Goal: Complete application form: Complete application form

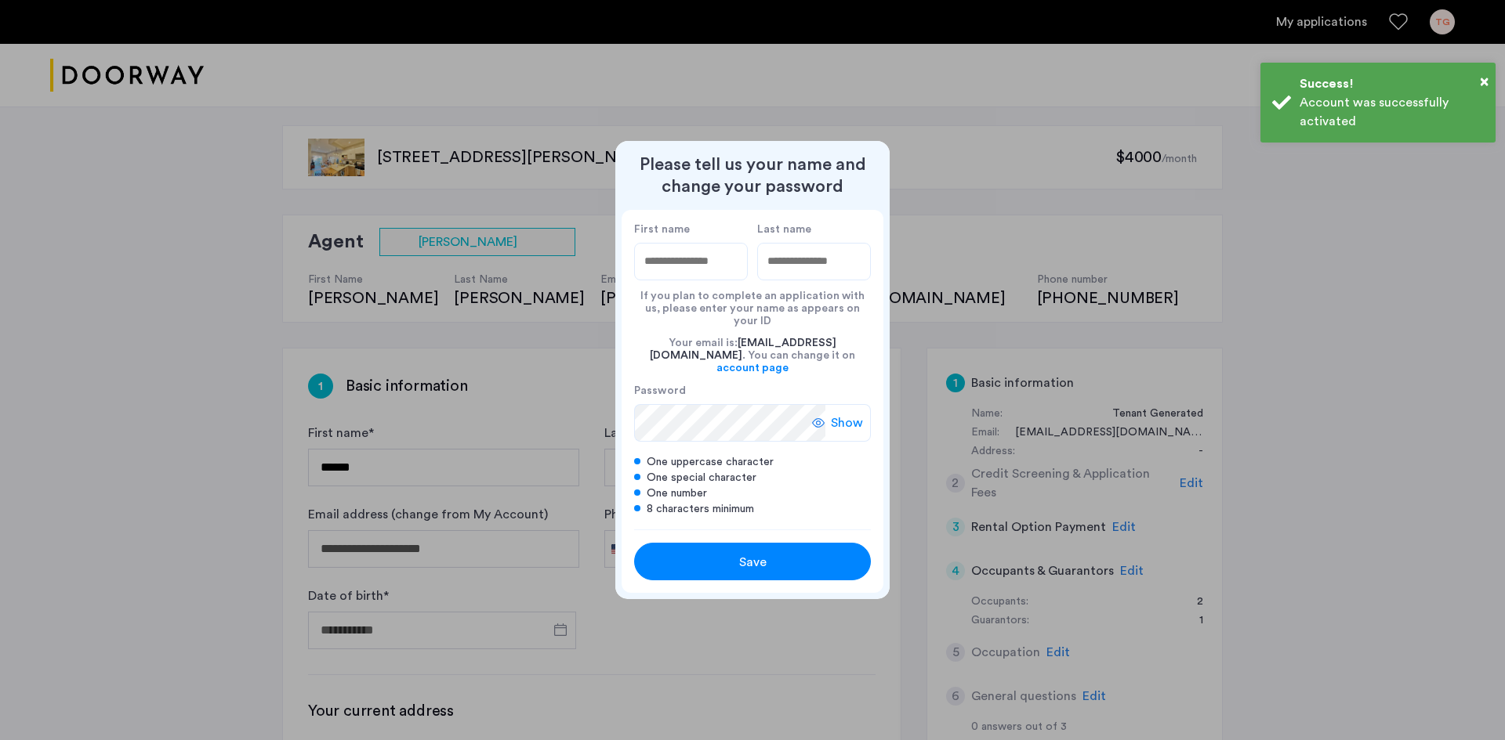
click at [678, 266] on input "First name" at bounding box center [691, 262] width 114 height 38
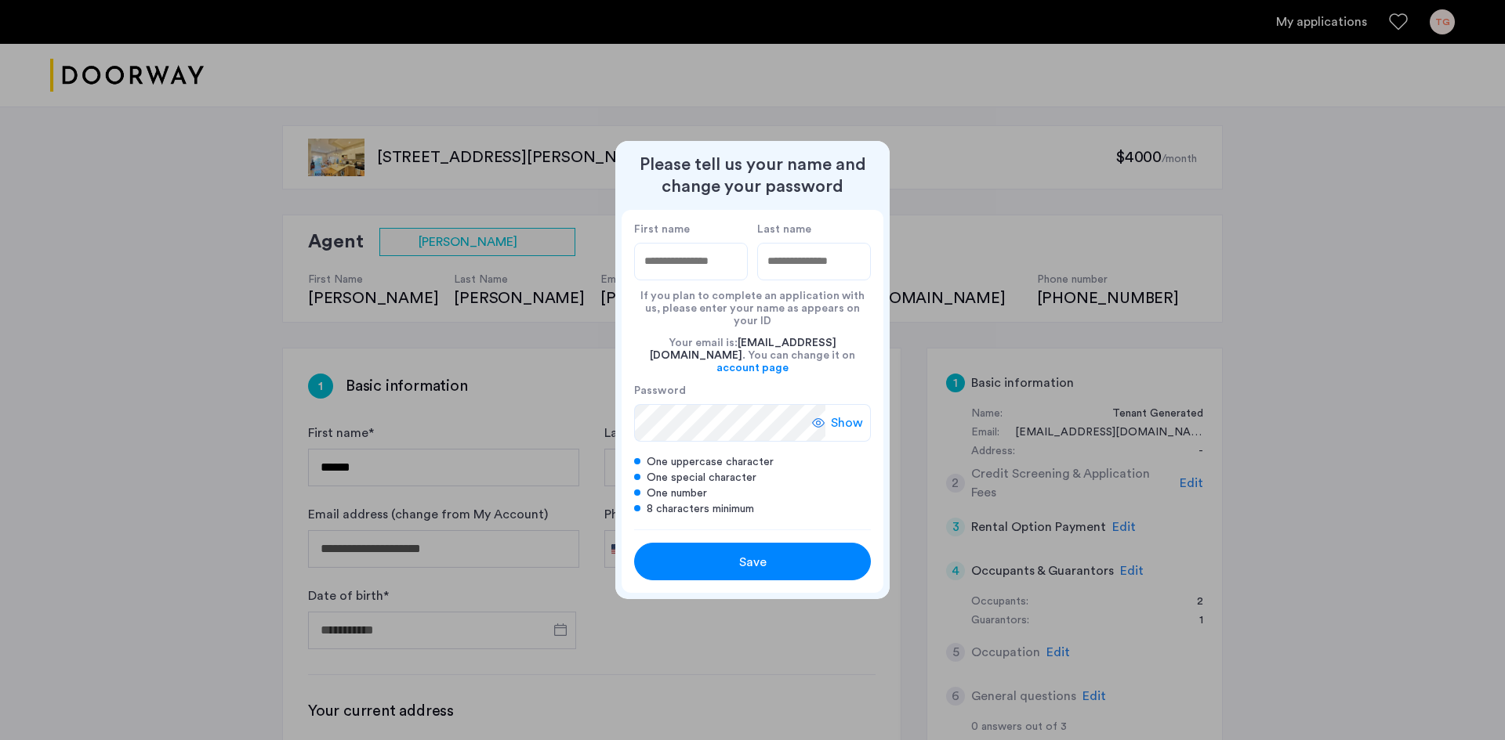
type input "****"
type input "*****"
click at [833, 414] on span "Show" at bounding box center [847, 423] width 32 height 19
click at [721, 553] on div "Save" at bounding box center [752, 562] width 150 height 19
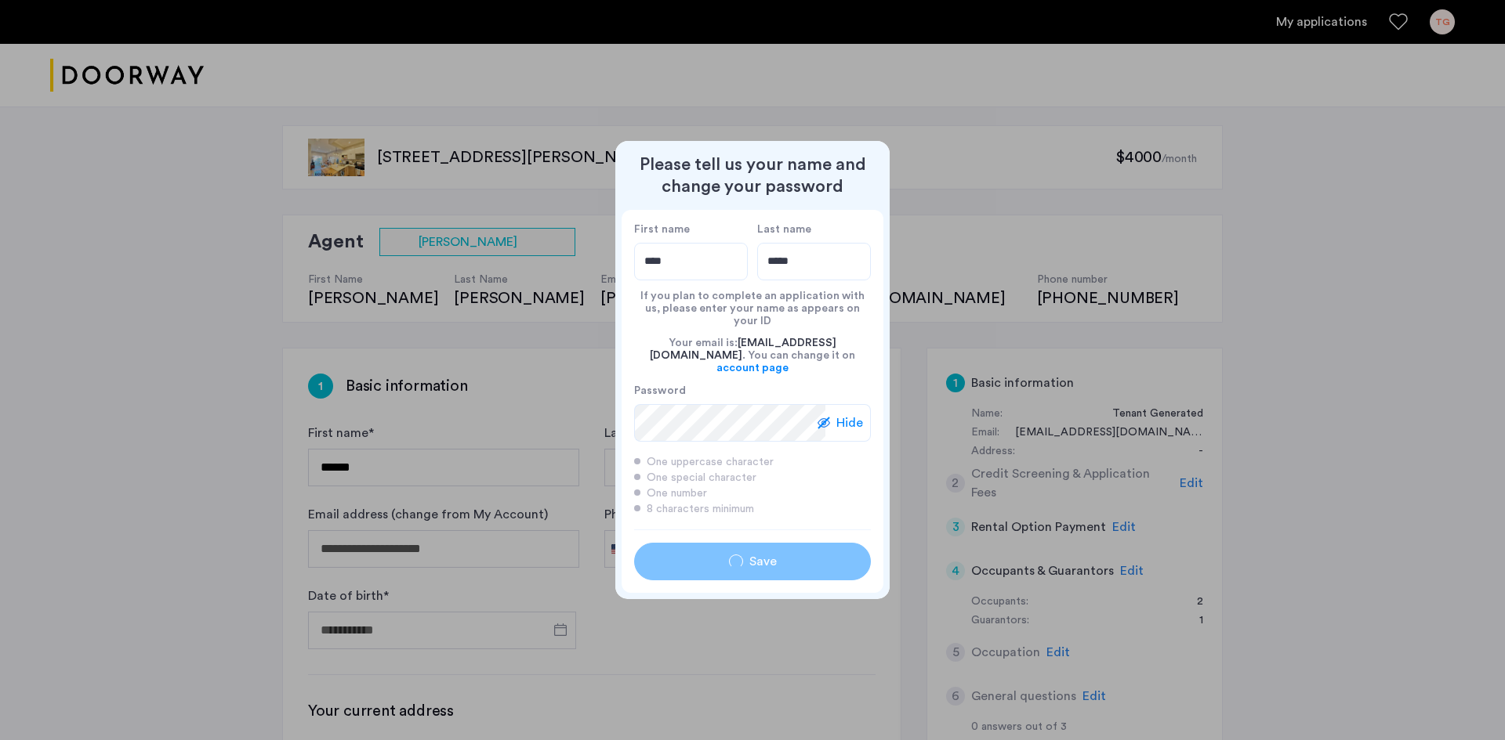
type input "****"
type input "*****"
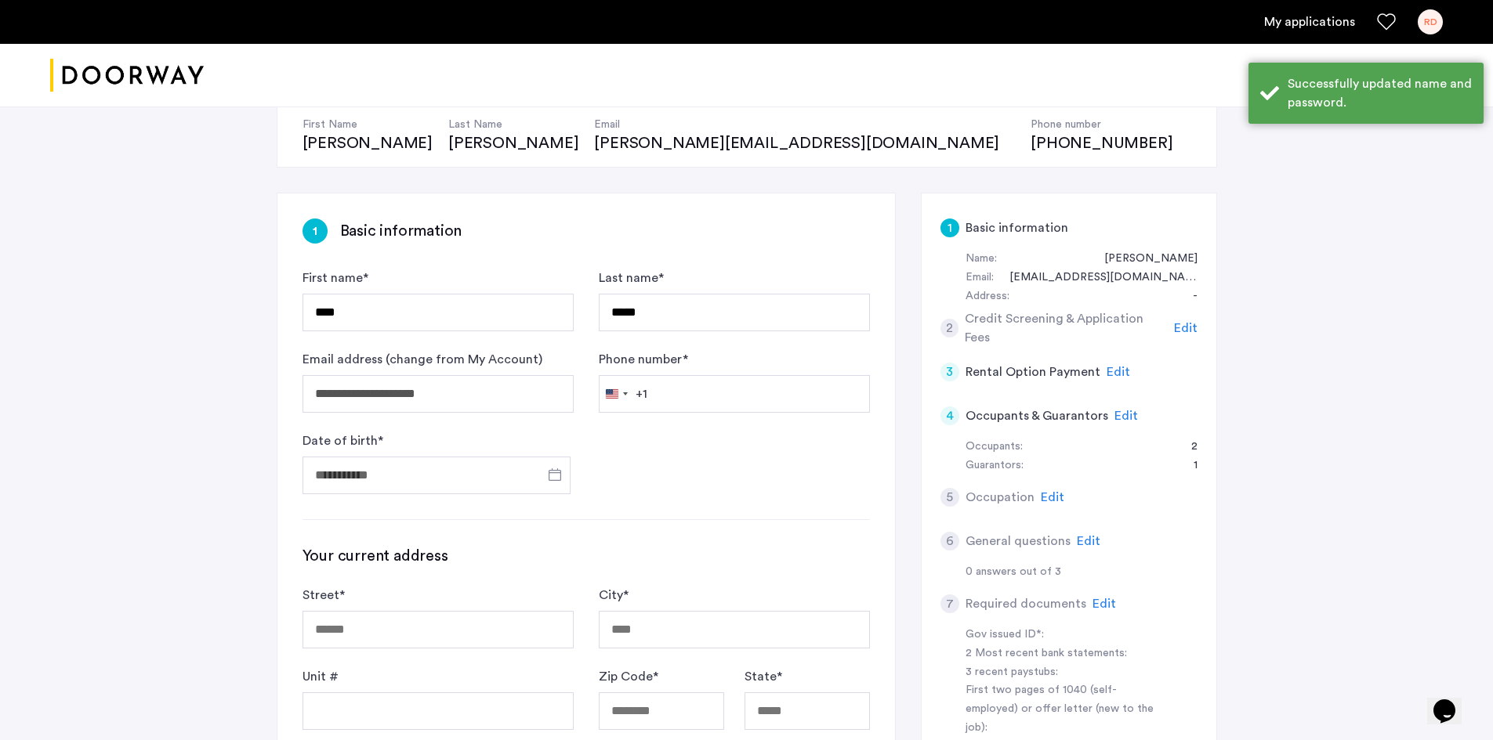
scroll to position [157, 0]
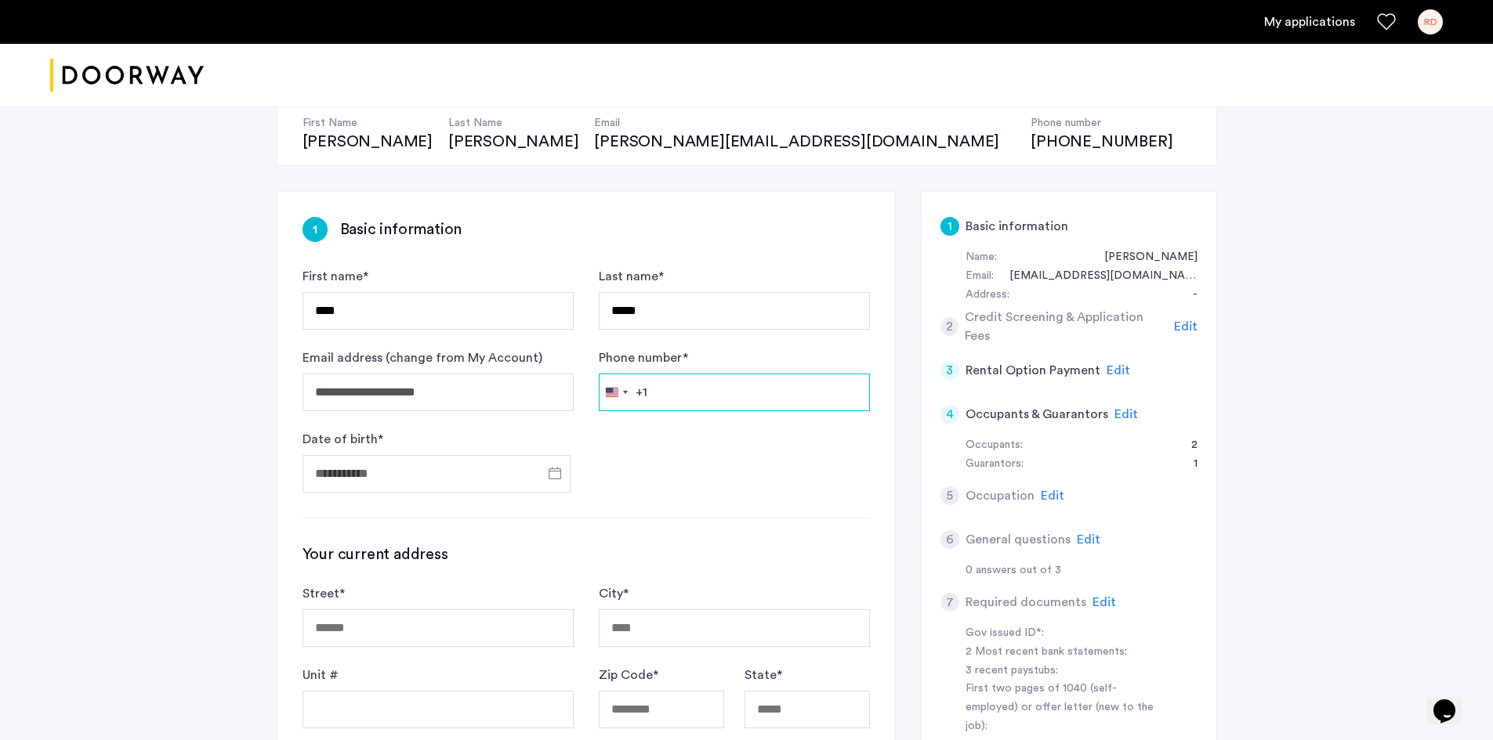
click at [699, 396] on input "Phone number *" at bounding box center [734, 393] width 271 height 38
type input "**********"
click at [492, 464] on input "Date of birth *" at bounding box center [436, 474] width 268 height 38
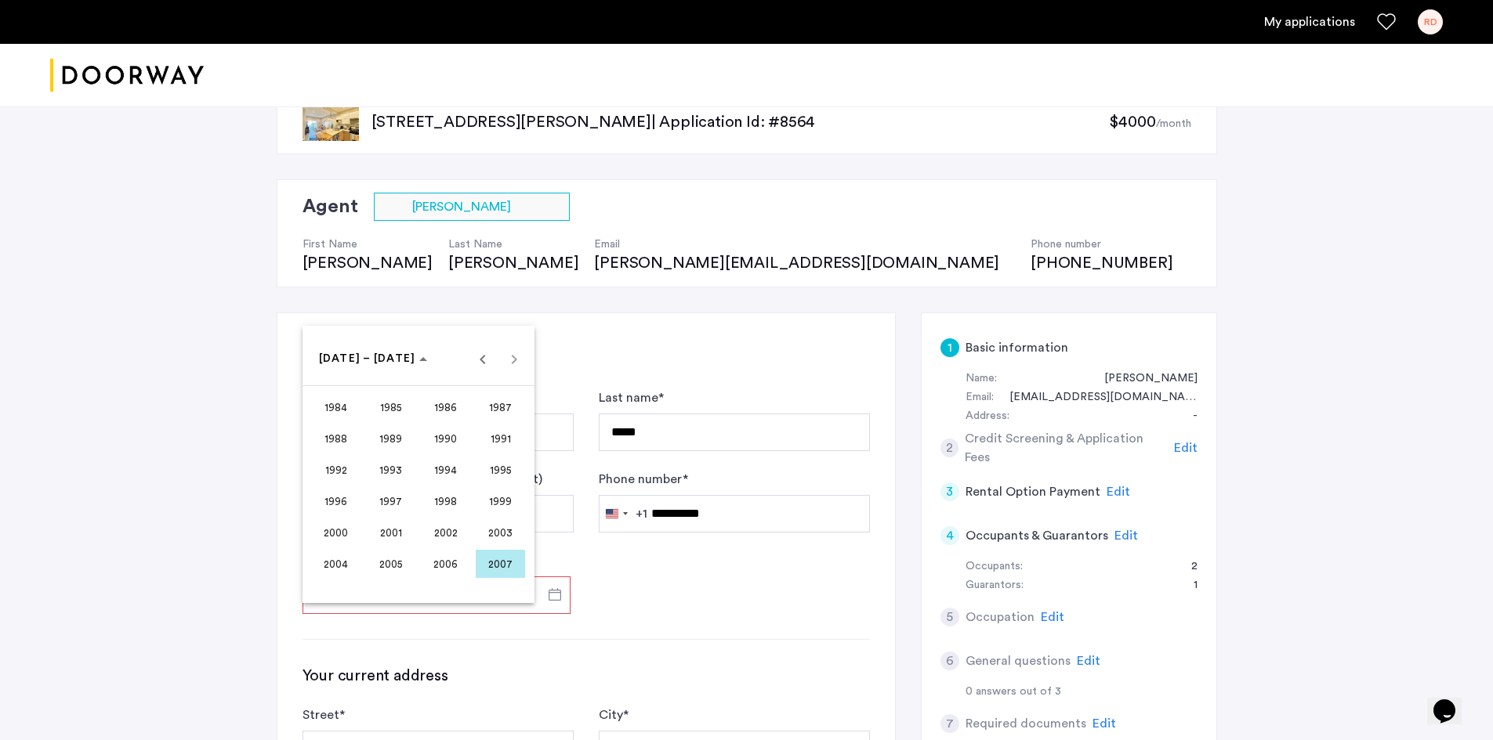
scroll to position [0, 0]
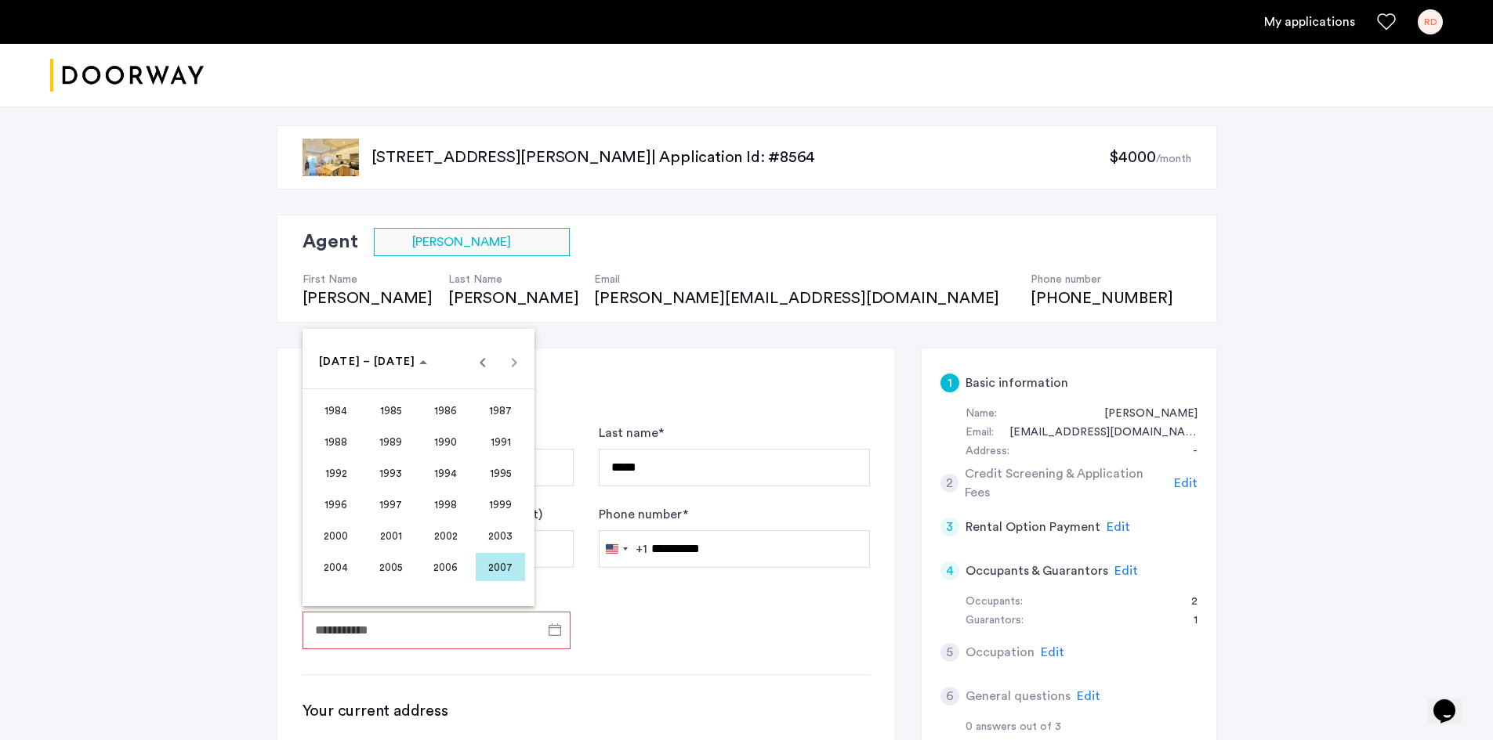
click at [469, 371] on span "Previous 24 years" at bounding box center [482, 361] width 31 height 31
click at [451, 436] on span "1966" at bounding box center [445, 442] width 49 height 28
click at [427, 505] on span "NOV" at bounding box center [445, 505] width 49 height 28
click at [483, 550] on span "25" at bounding box center [481, 552] width 28 height 28
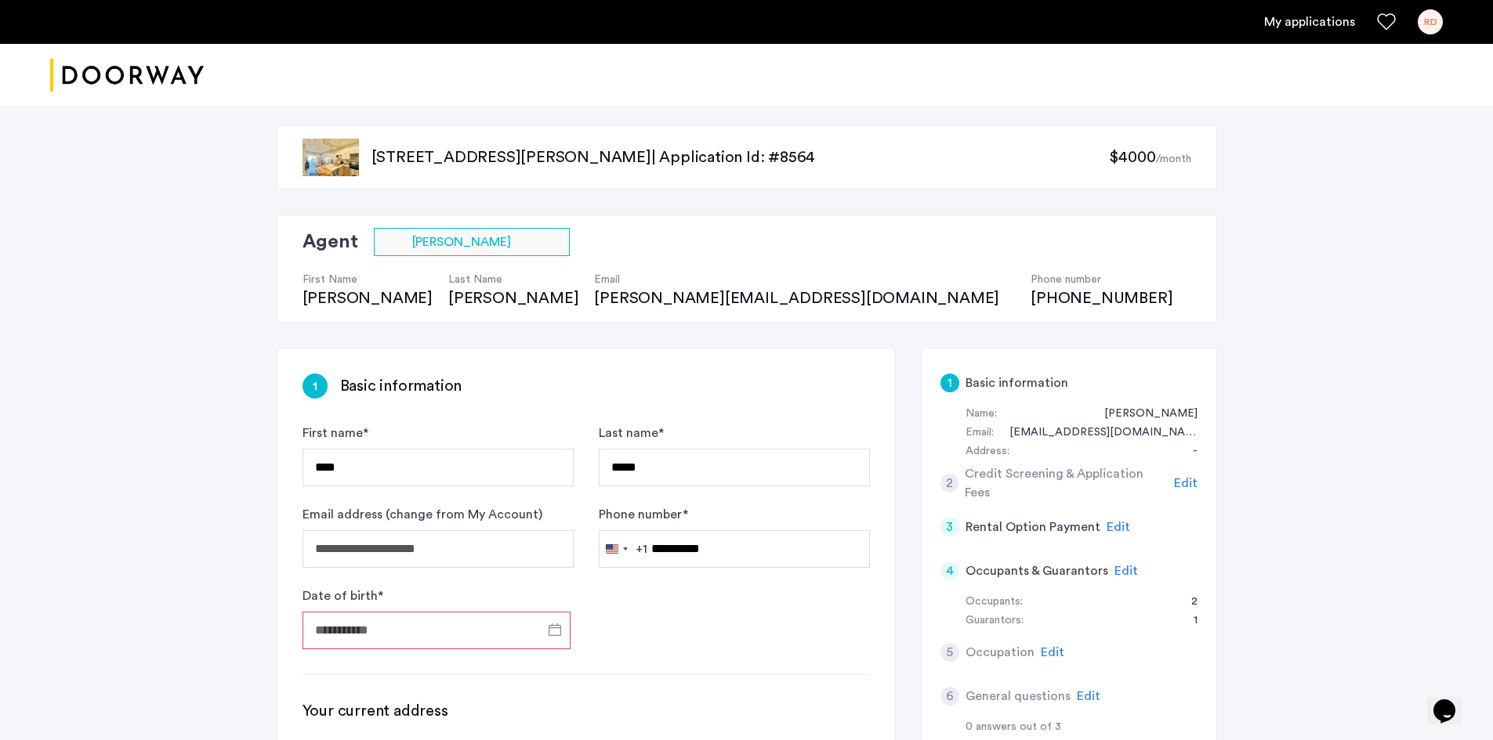
type input "**********"
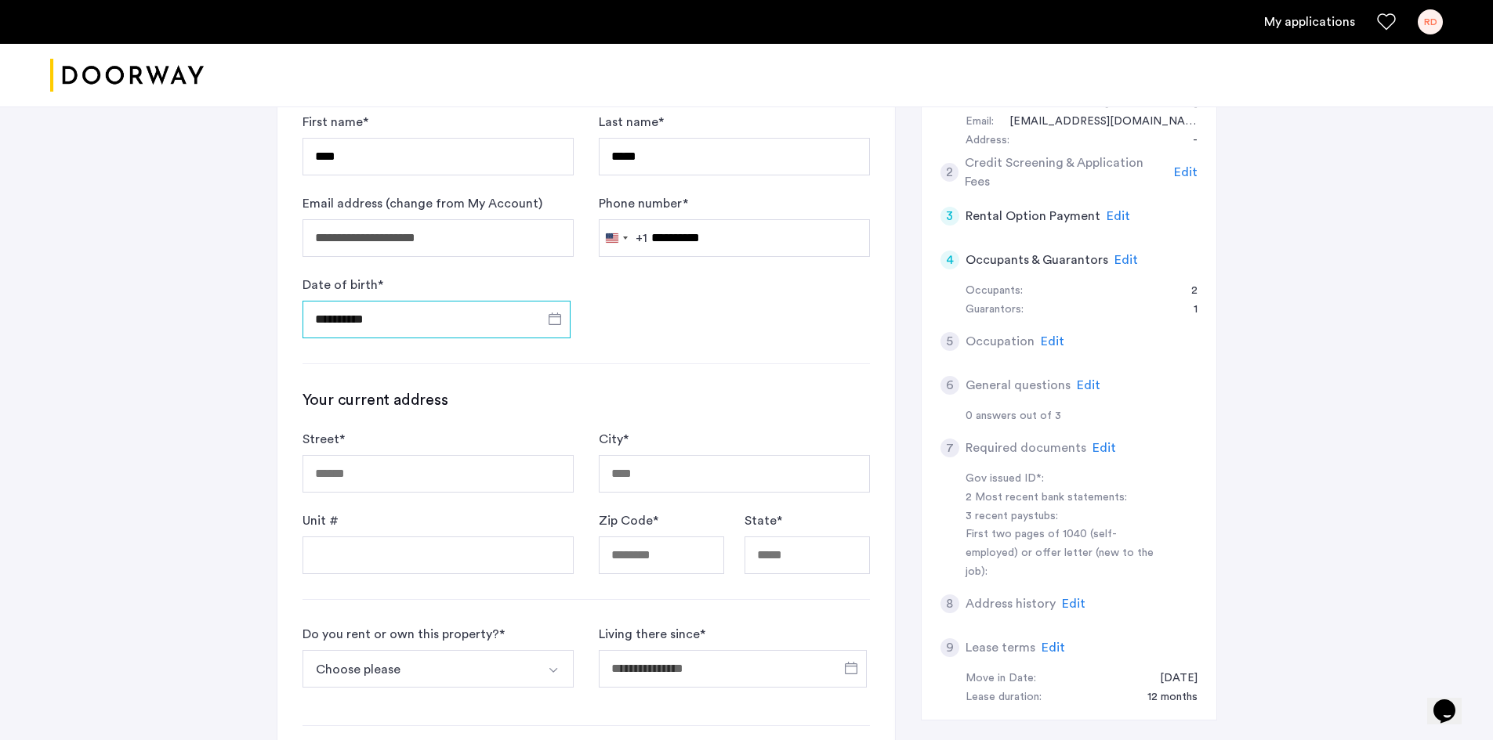
scroll to position [312, 0]
click at [476, 465] on input "Street *" at bounding box center [437, 473] width 271 height 38
type input "**********"
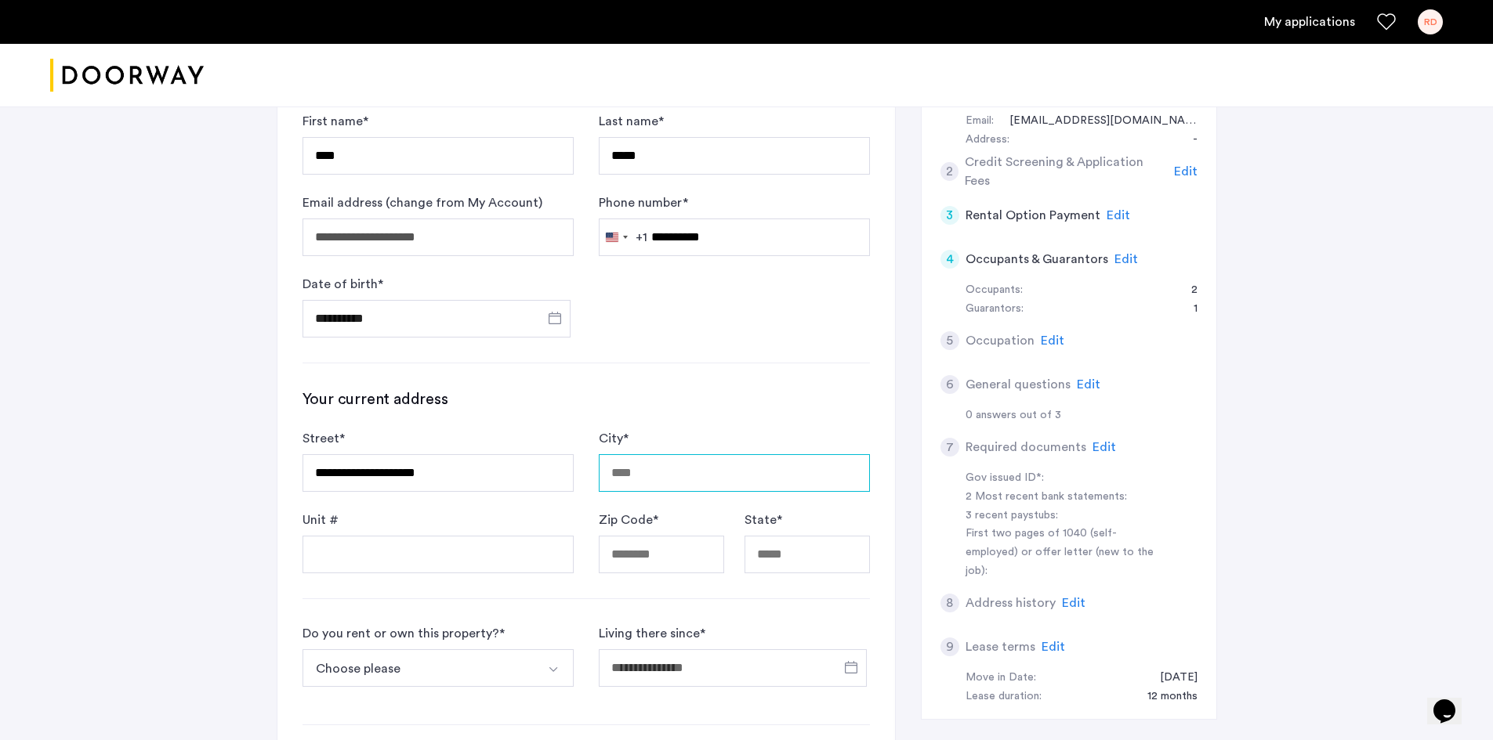
type input "**********"
type input "*****"
type input "**"
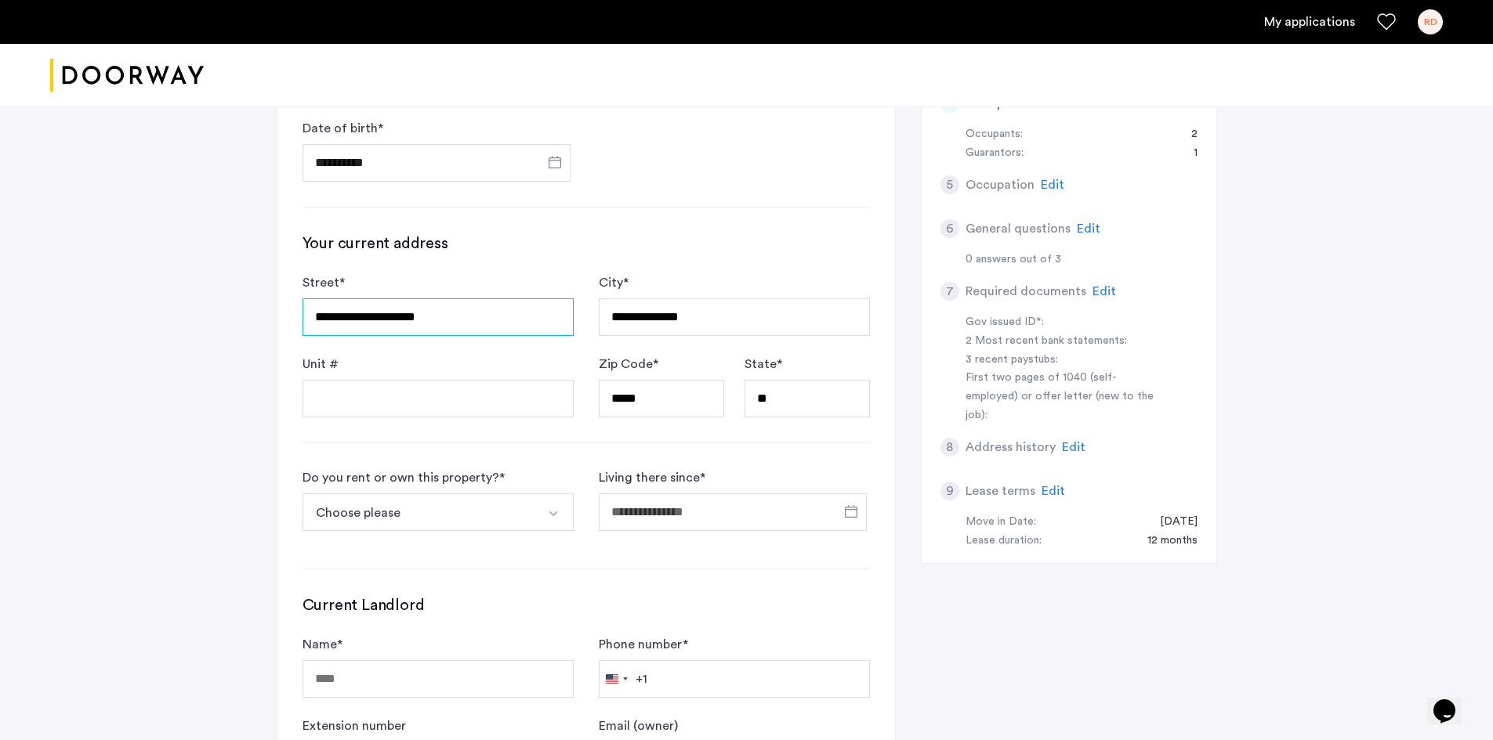
scroll to position [469, 0]
click at [470, 509] on button "Choose please" at bounding box center [419, 512] width 234 height 38
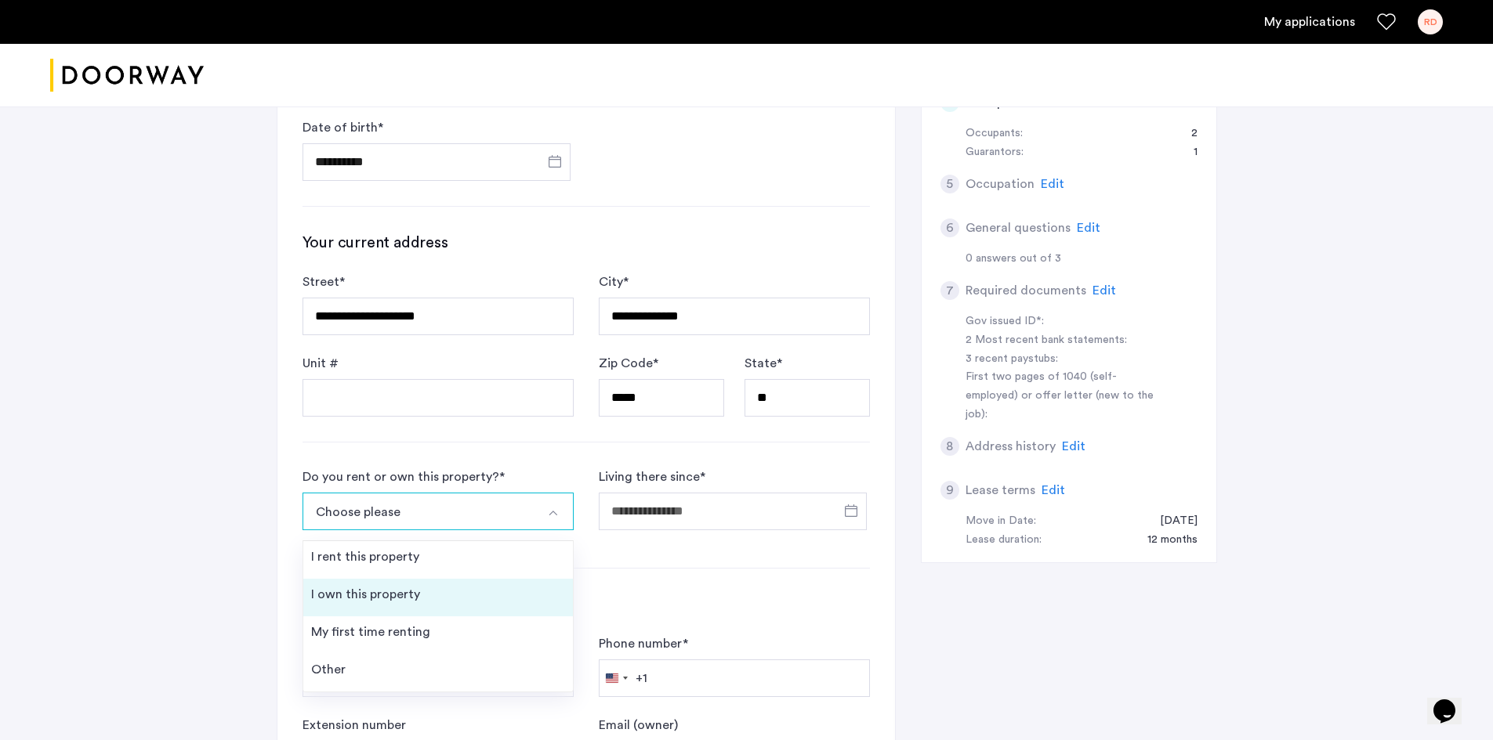
click at [447, 584] on li "I own this property" at bounding box center [438, 598] width 270 height 38
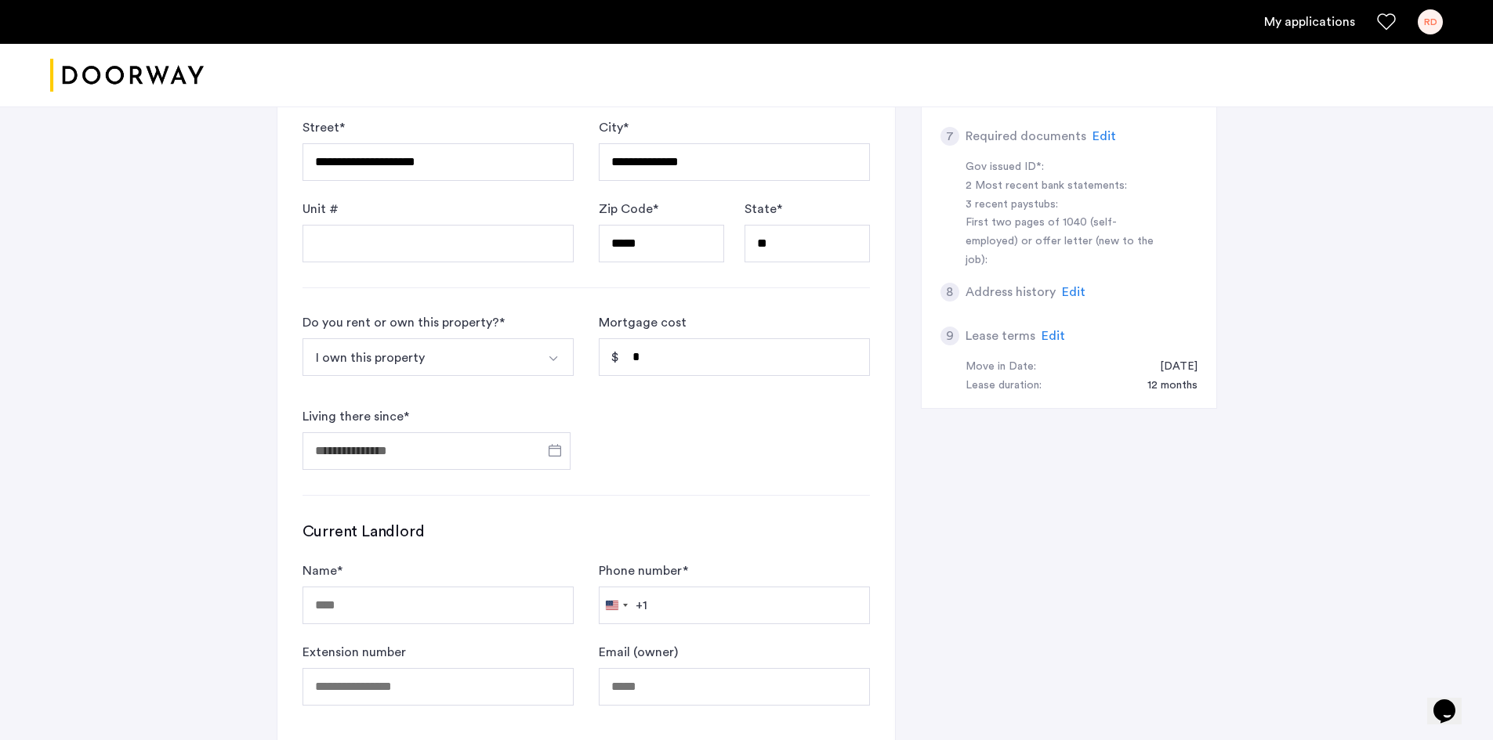
scroll to position [625, 0]
click at [553, 452] on span "Open calendar" at bounding box center [555, 449] width 38 height 38
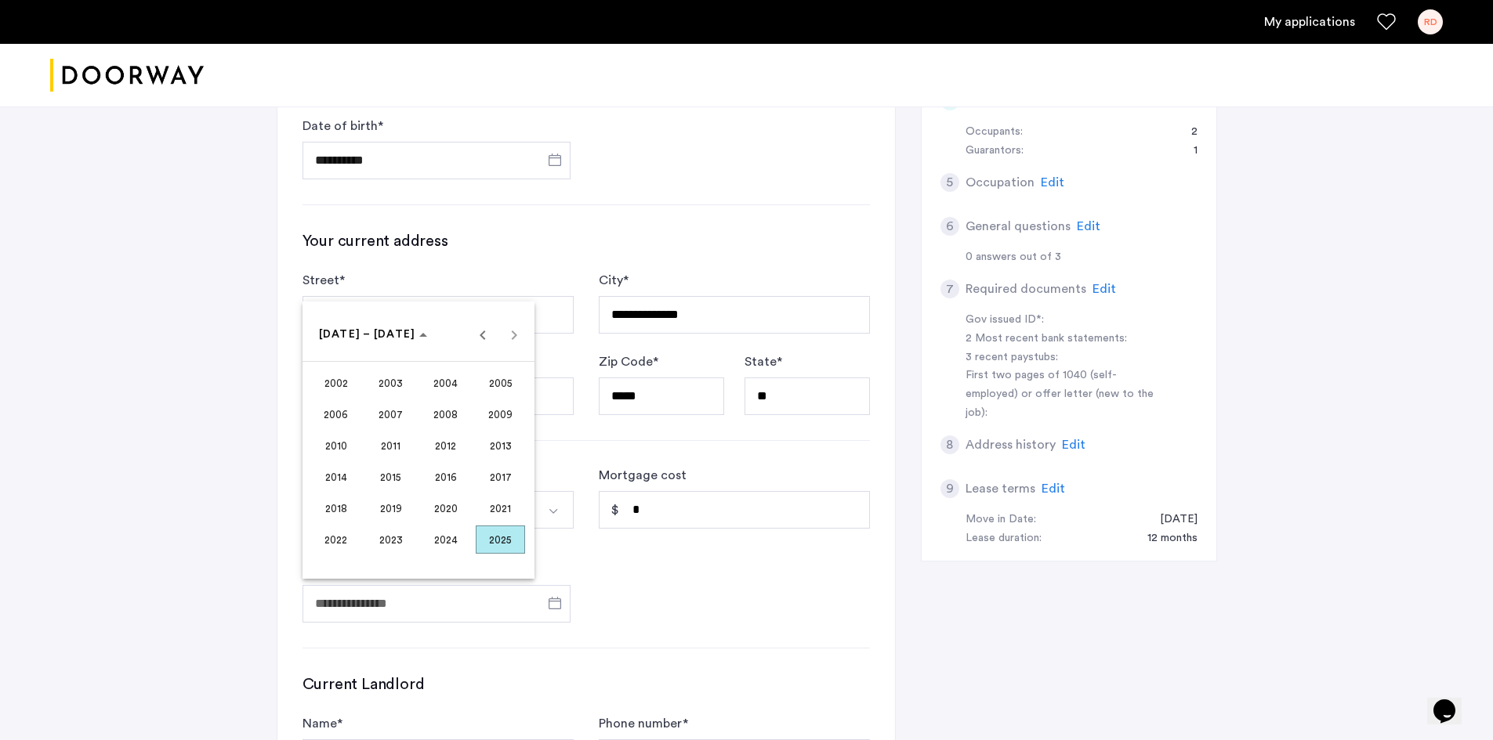
scroll to position [469, 0]
click at [476, 335] on span "Previous 24 years" at bounding box center [482, 334] width 31 height 31
click at [444, 503] on span "1996" at bounding box center [445, 510] width 49 height 28
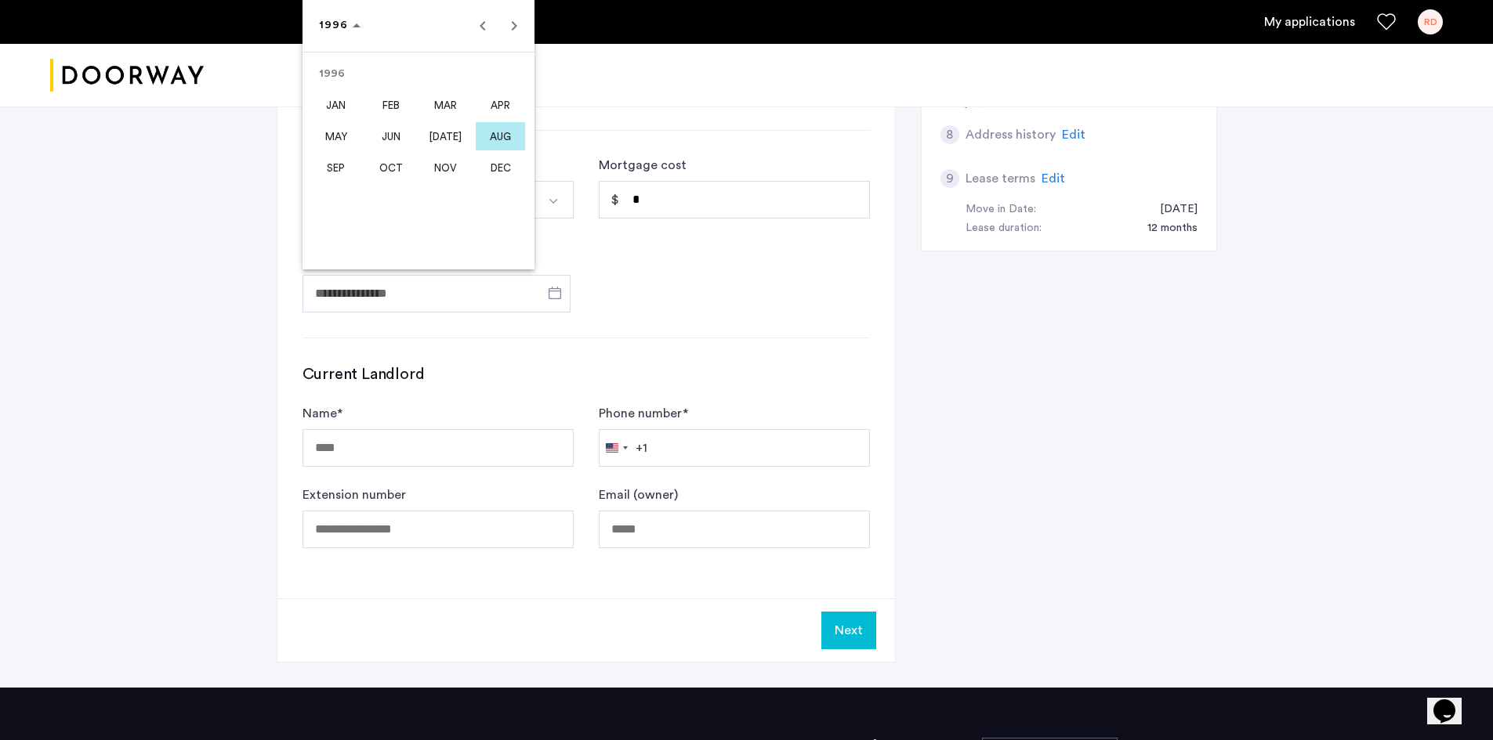
scroll to position [781, 0]
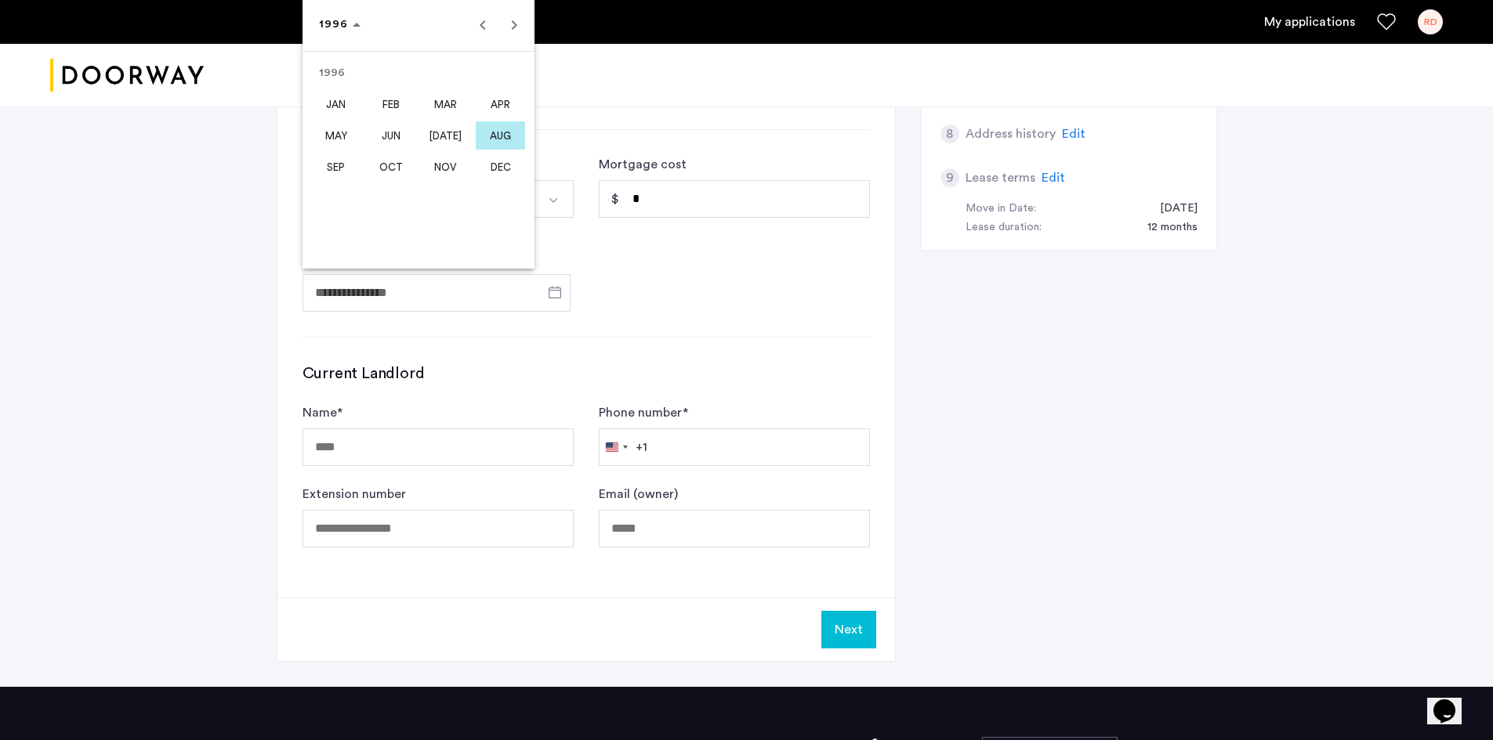
click at [207, 512] on div at bounding box center [746, 370] width 1493 height 740
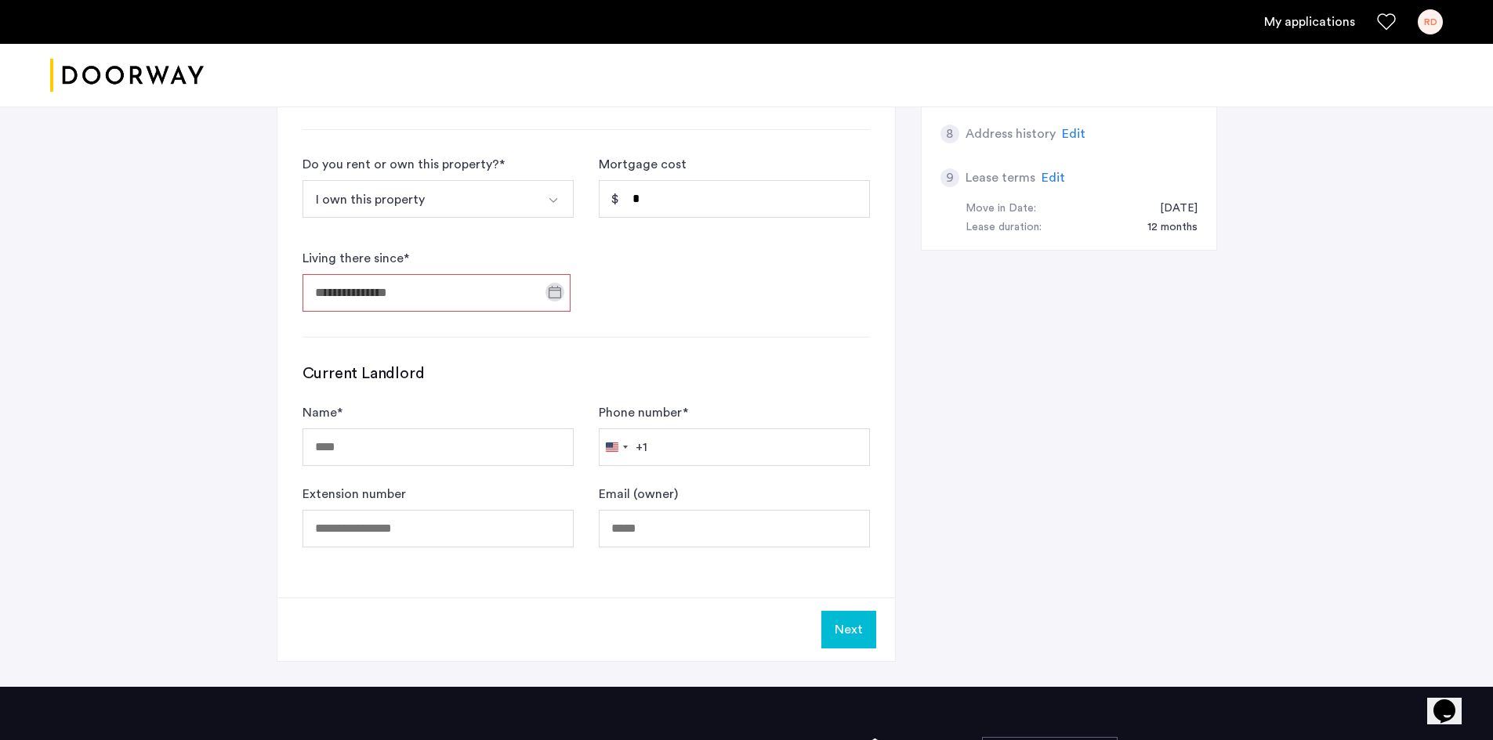
click at [530, 302] on input "Living there since *" at bounding box center [436, 293] width 268 height 38
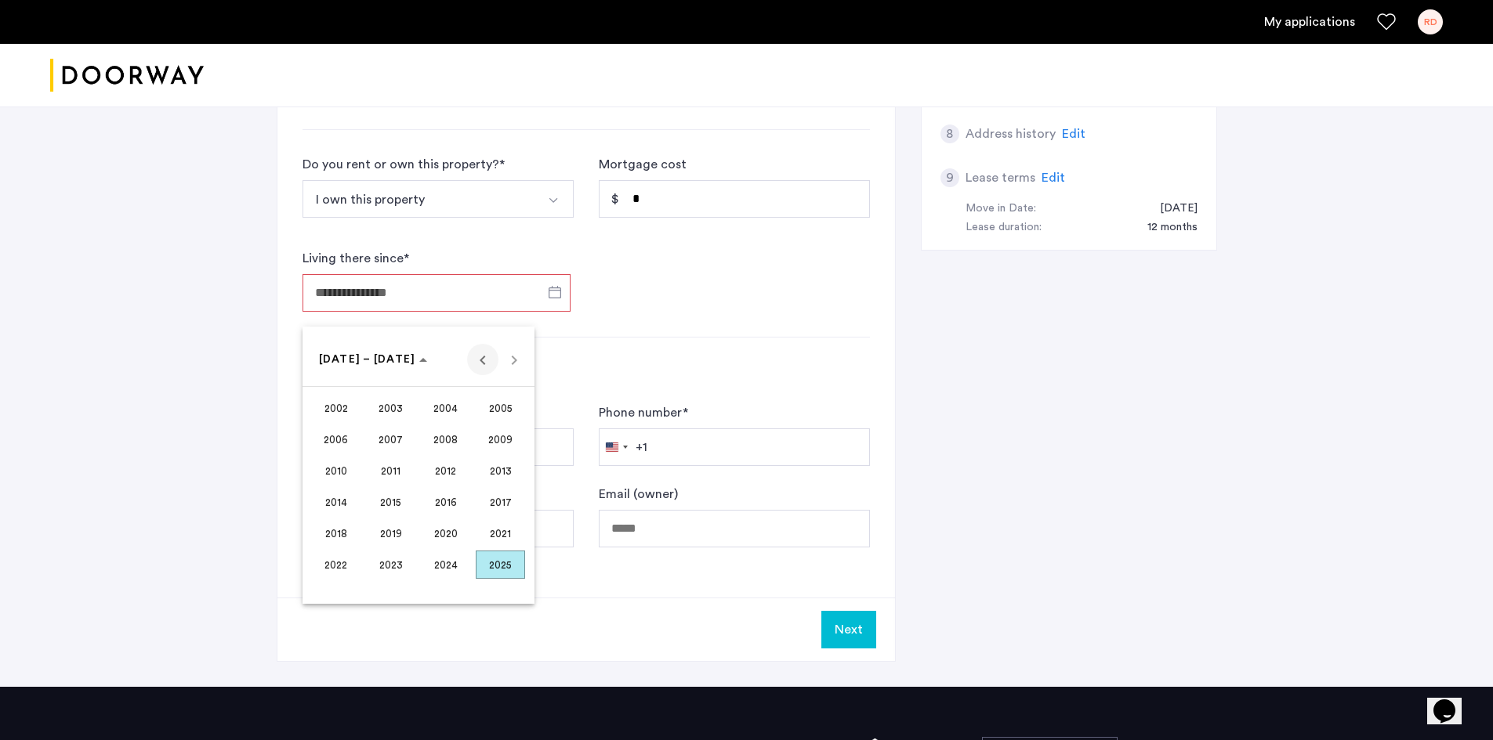
click at [487, 359] on span "Previous 24 years" at bounding box center [482, 359] width 31 height 31
click at [437, 531] on span "1996" at bounding box center [445, 534] width 49 height 28
click at [491, 439] on span "APR" at bounding box center [500, 439] width 49 height 28
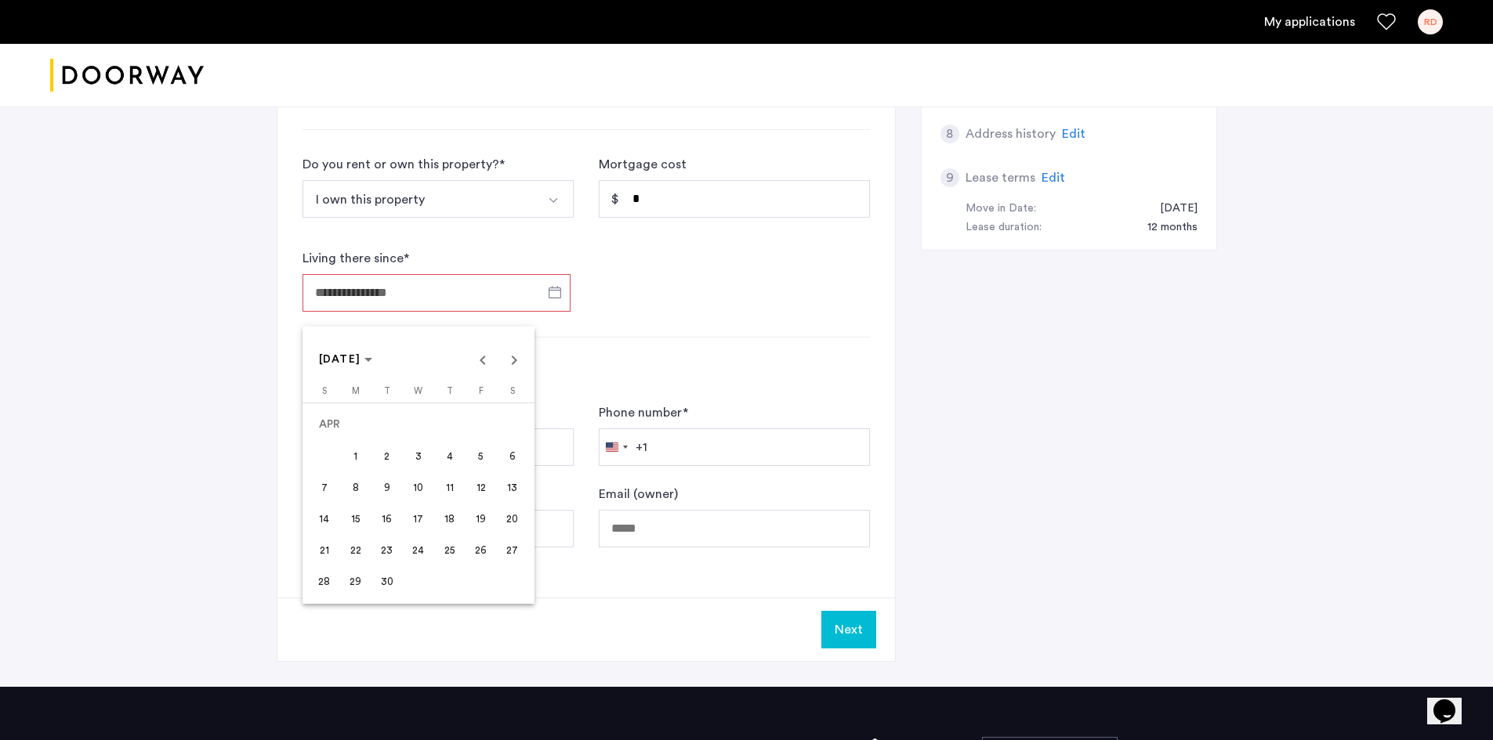
click at [386, 518] on span "16" at bounding box center [387, 519] width 28 height 28
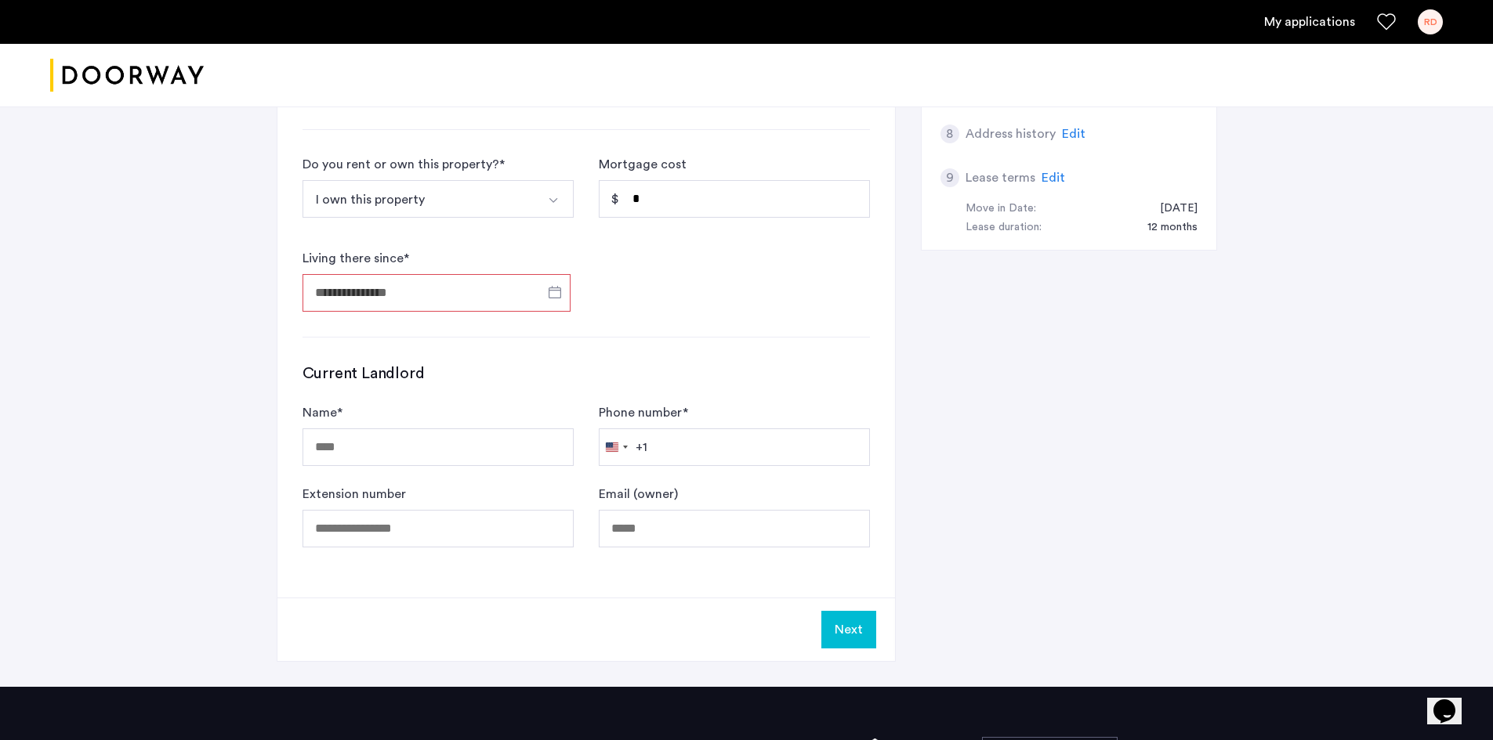
type input "**********"
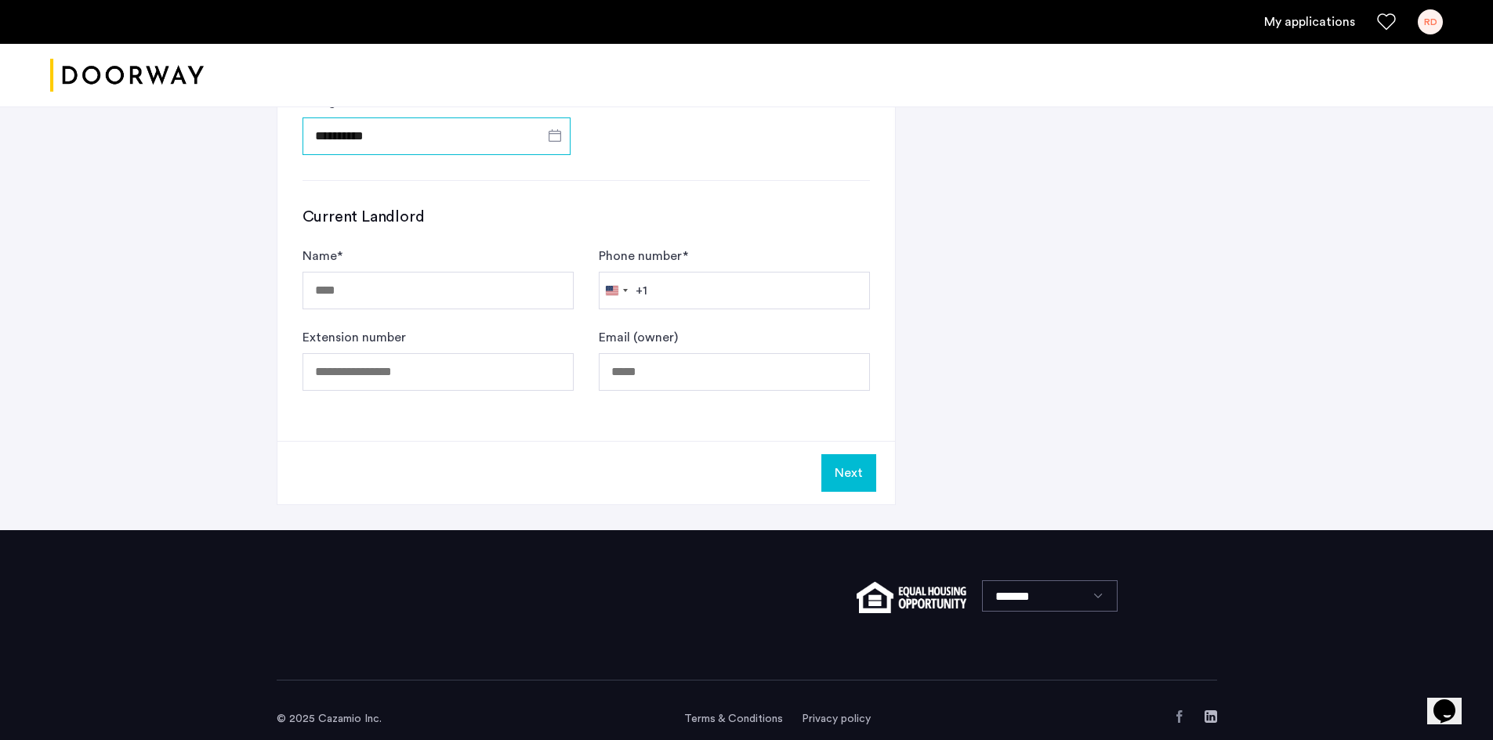
scroll to position [939, 0]
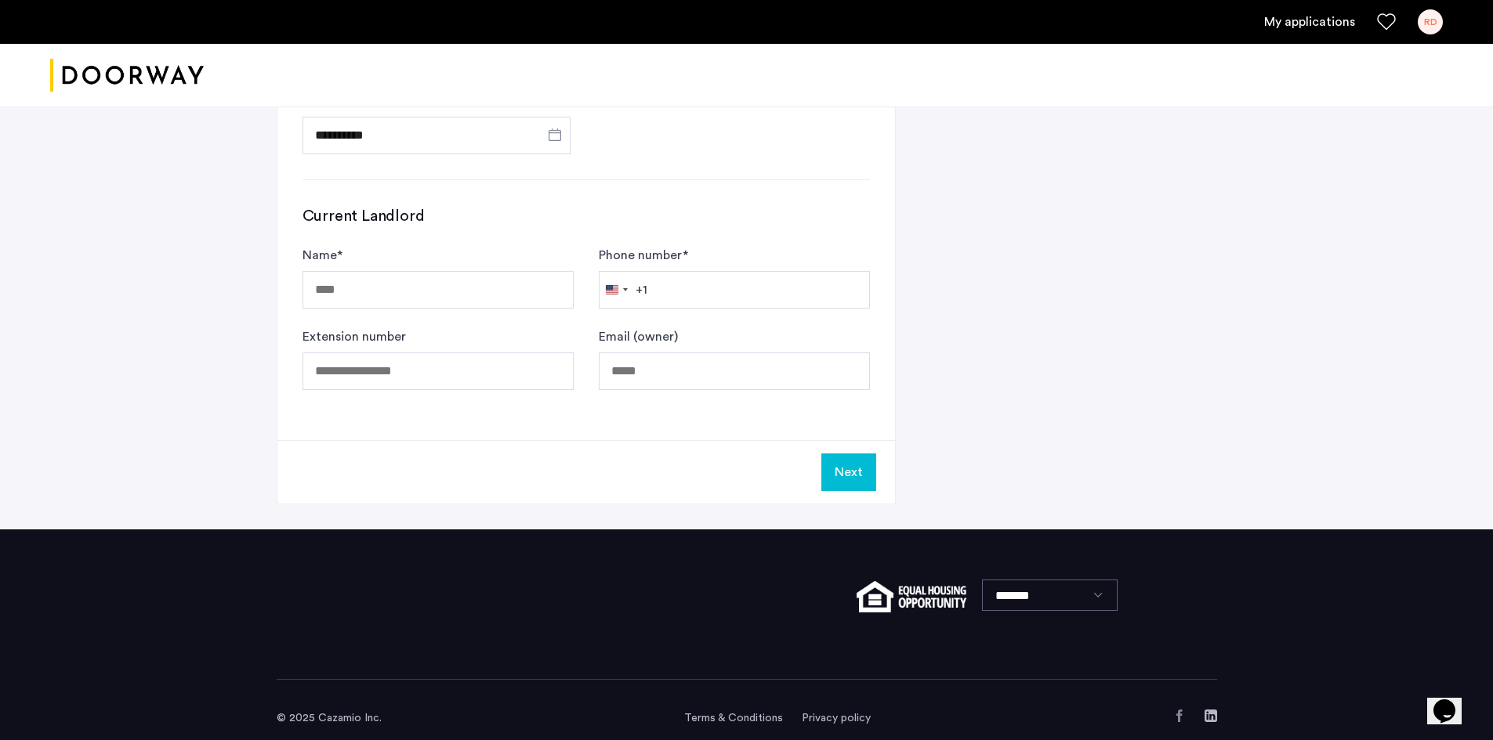
click at [836, 466] on button "Next" at bounding box center [848, 473] width 55 height 38
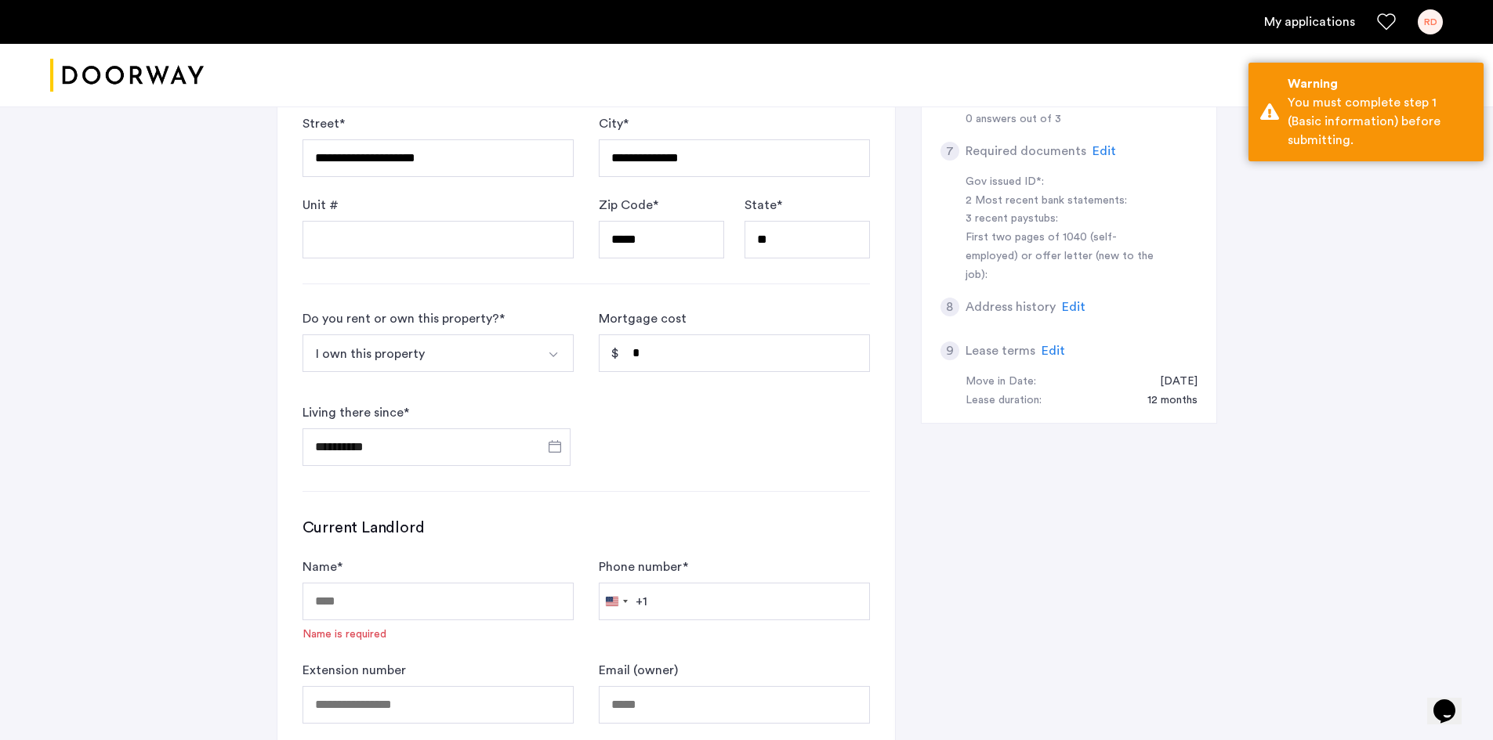
scroll to position [626, 0]
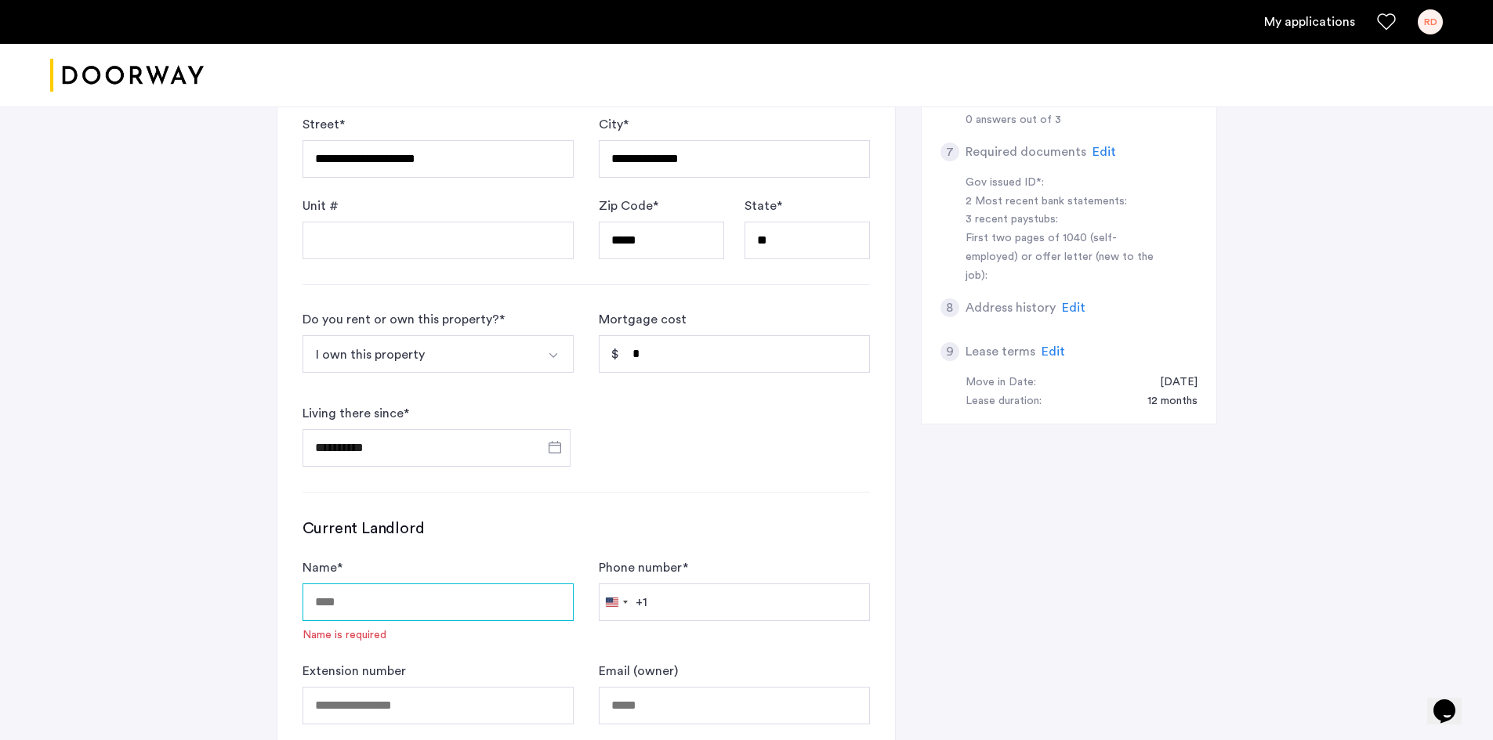
click at [414, 607] on input "Name *" at bounding box center [437, 603] width 271 height 38
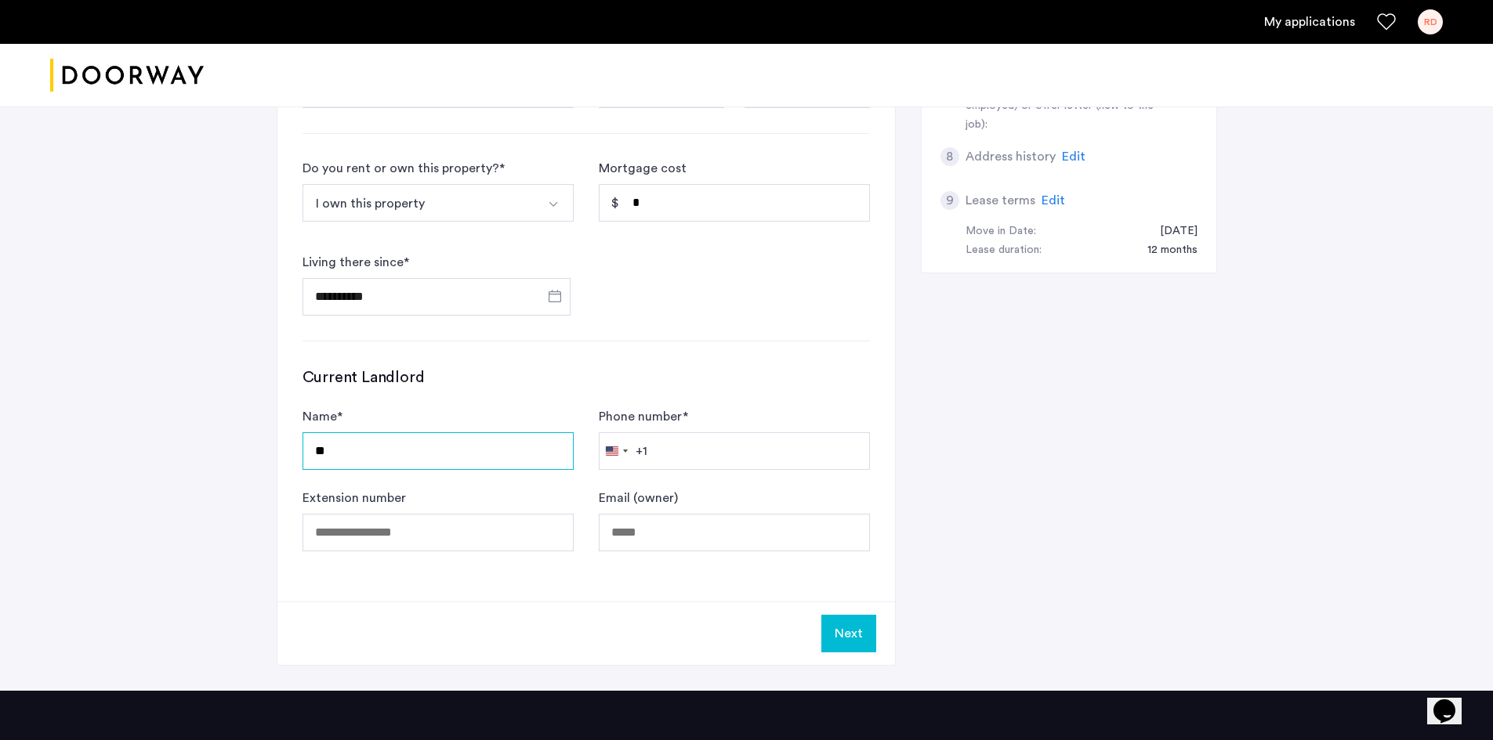
scroll to position [778, 0]
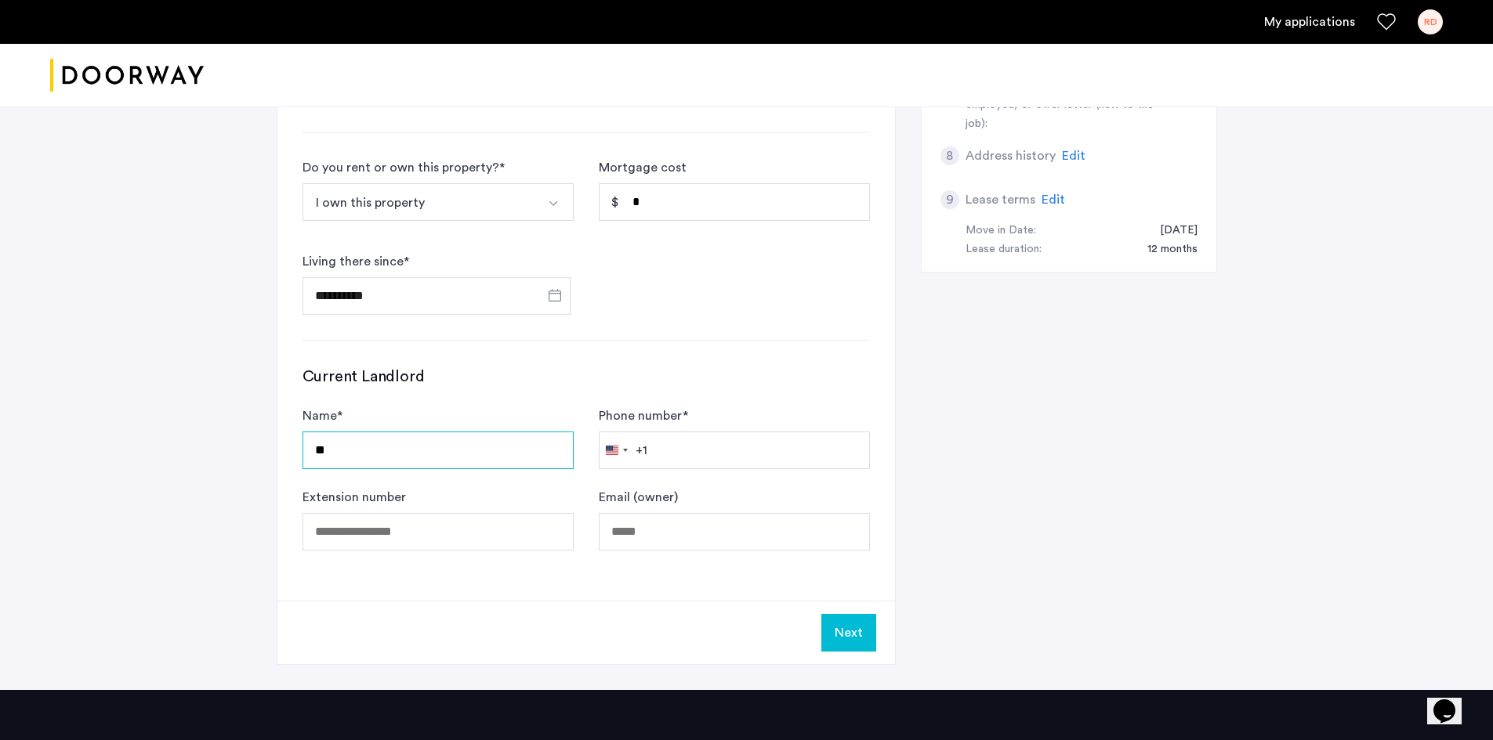
type input "**"
click at [836, 642] on button "Next" at bounding box center [848, 633] width 55 height 38
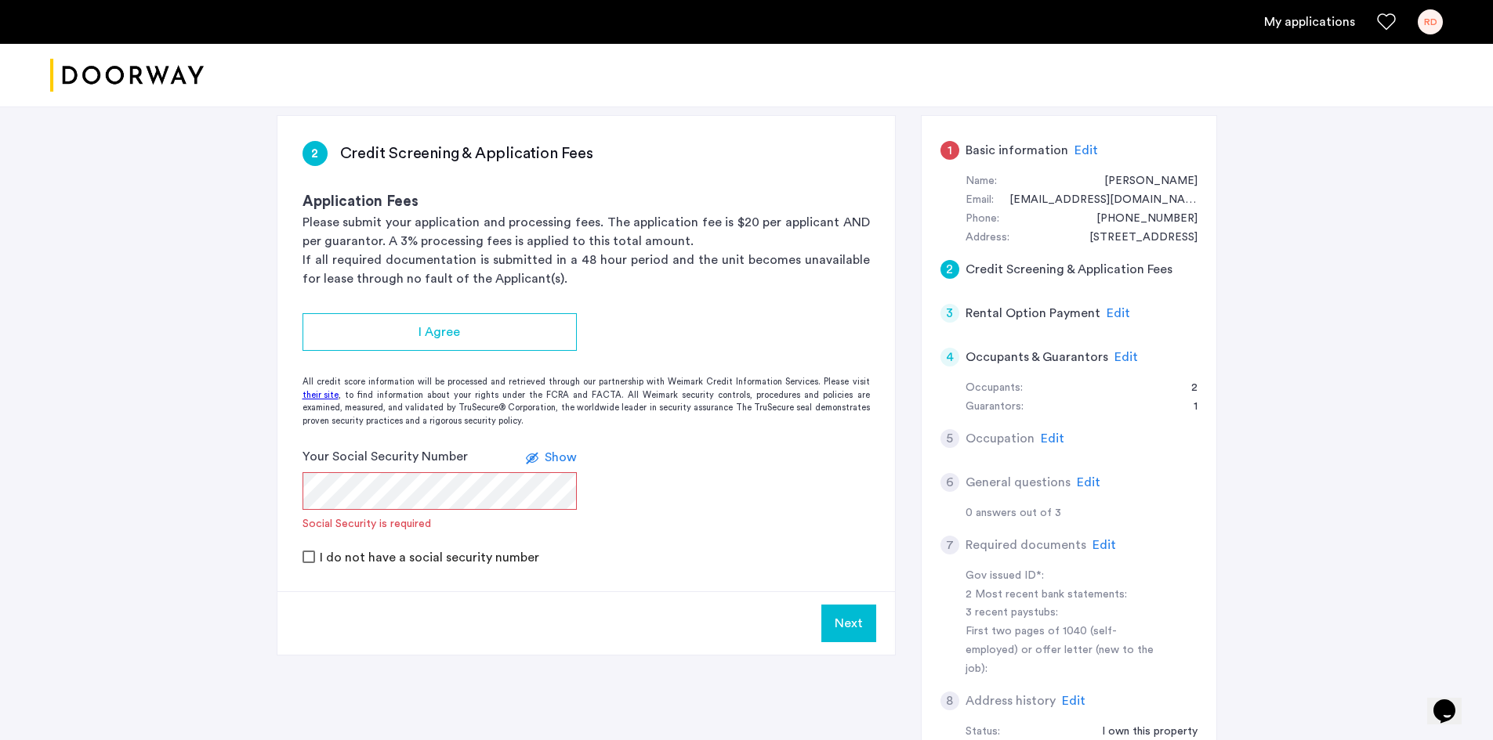
scroll to position [234, 0]
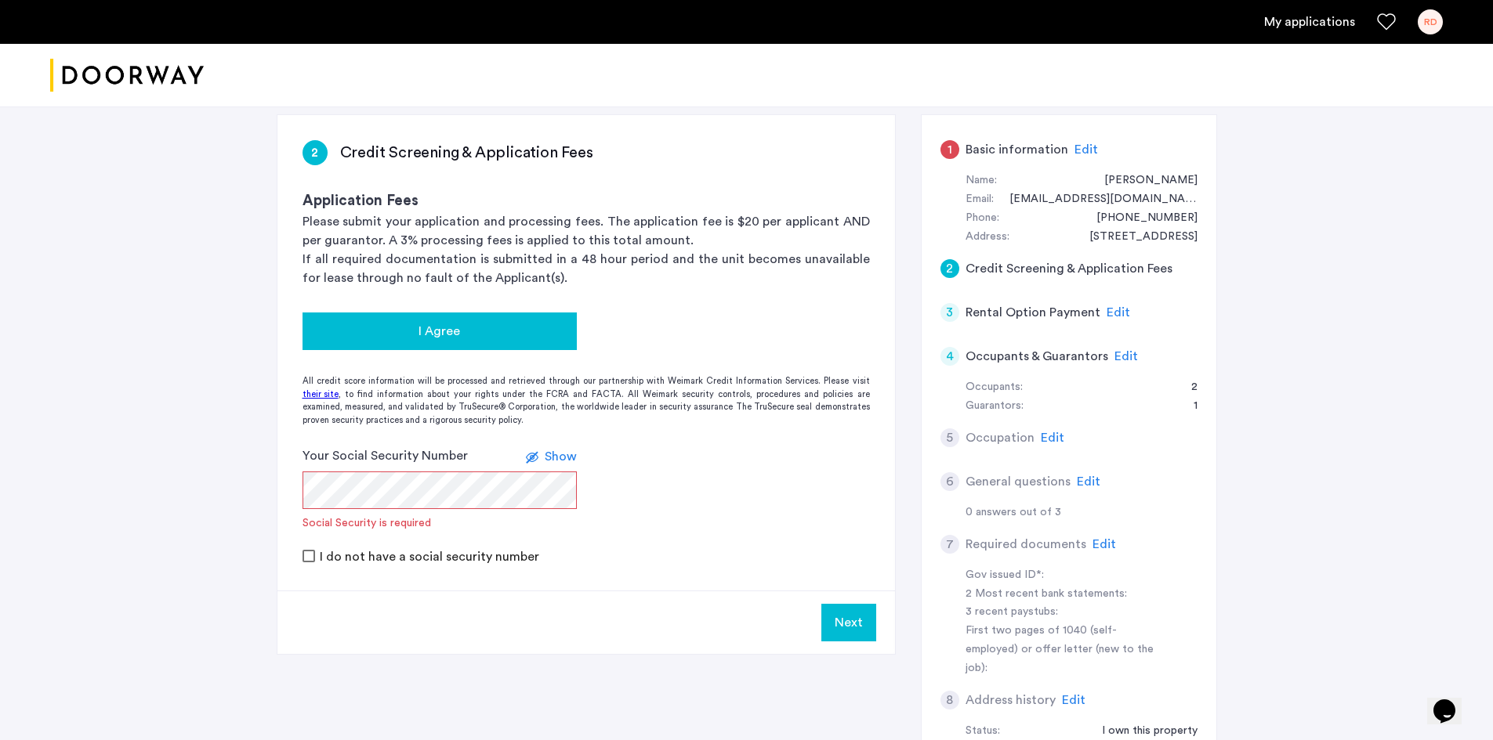
click at [401, 339] on div "I Agree" at bounding box center [439, 331] width 249 height 19
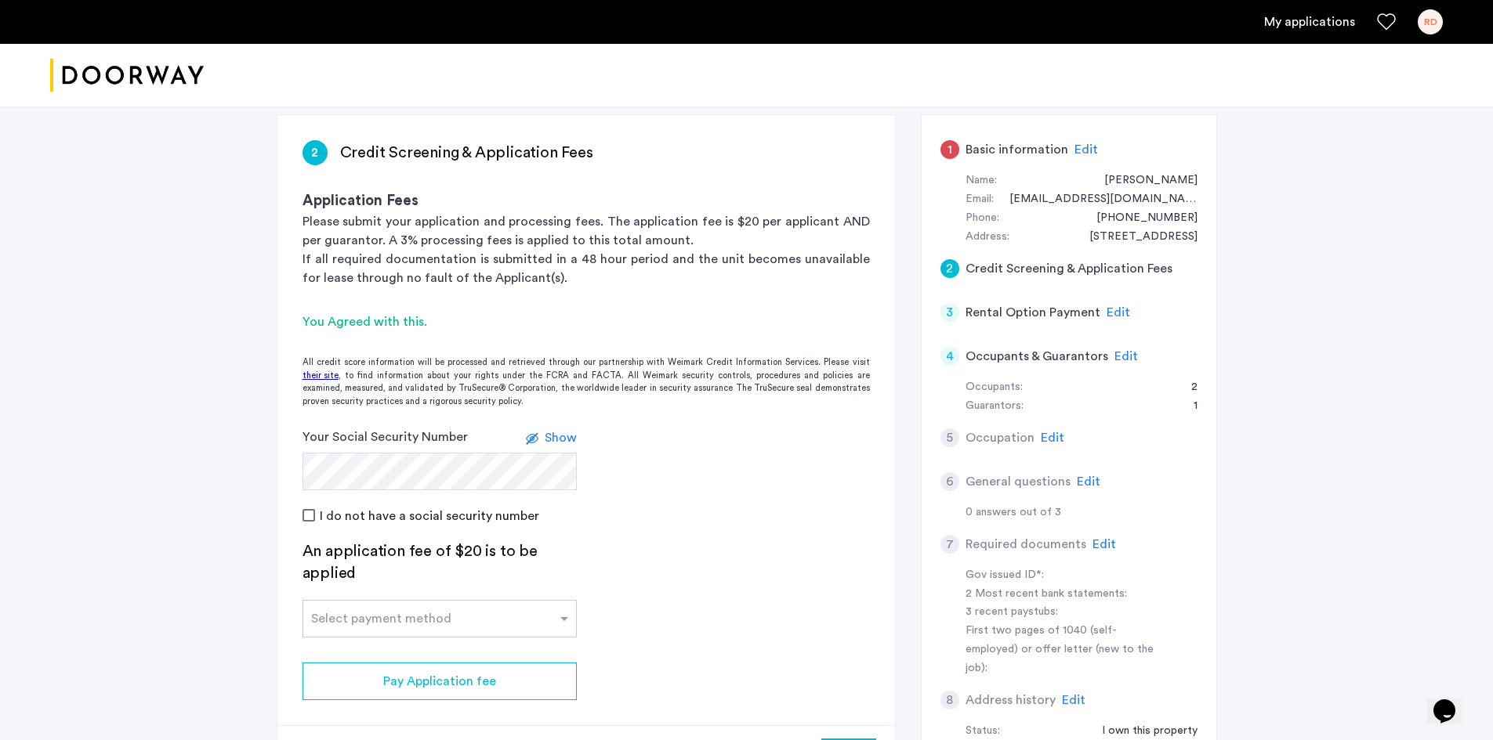
click at [539, 441] on label at bounding box center [535, 438] width 19 height 19
click at [726, 530] on app-credit-screening "2 Credit Screening & Application Fees Application Fees Please submit your appli…" at bounding box center [585, 452] width 617 height 674
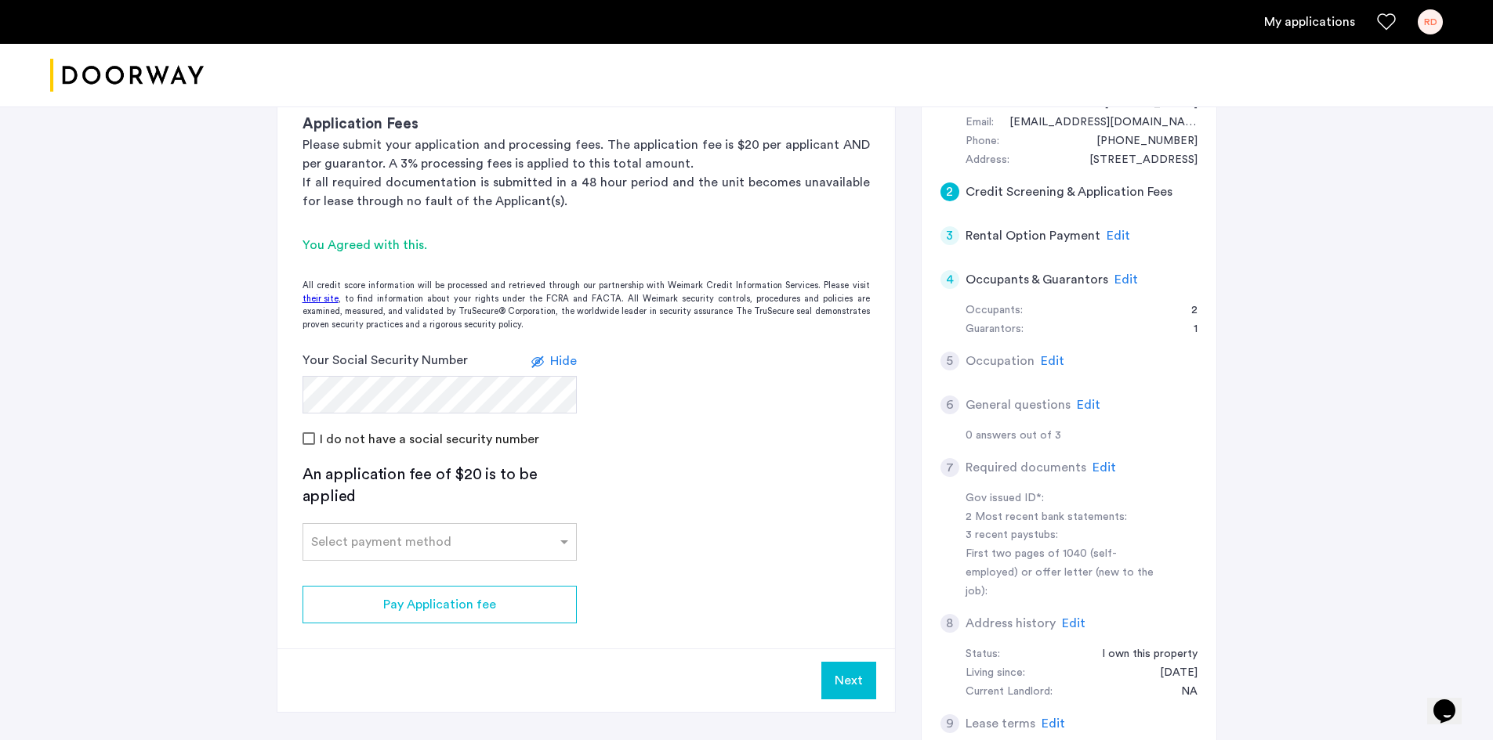
click at [512, 558] on div "Select payment method" at bounding box center [439, 542] width 274 height 38
click at [502, 570] on div "Credit Card" at bounding box center [439, 574] width 273 height 31
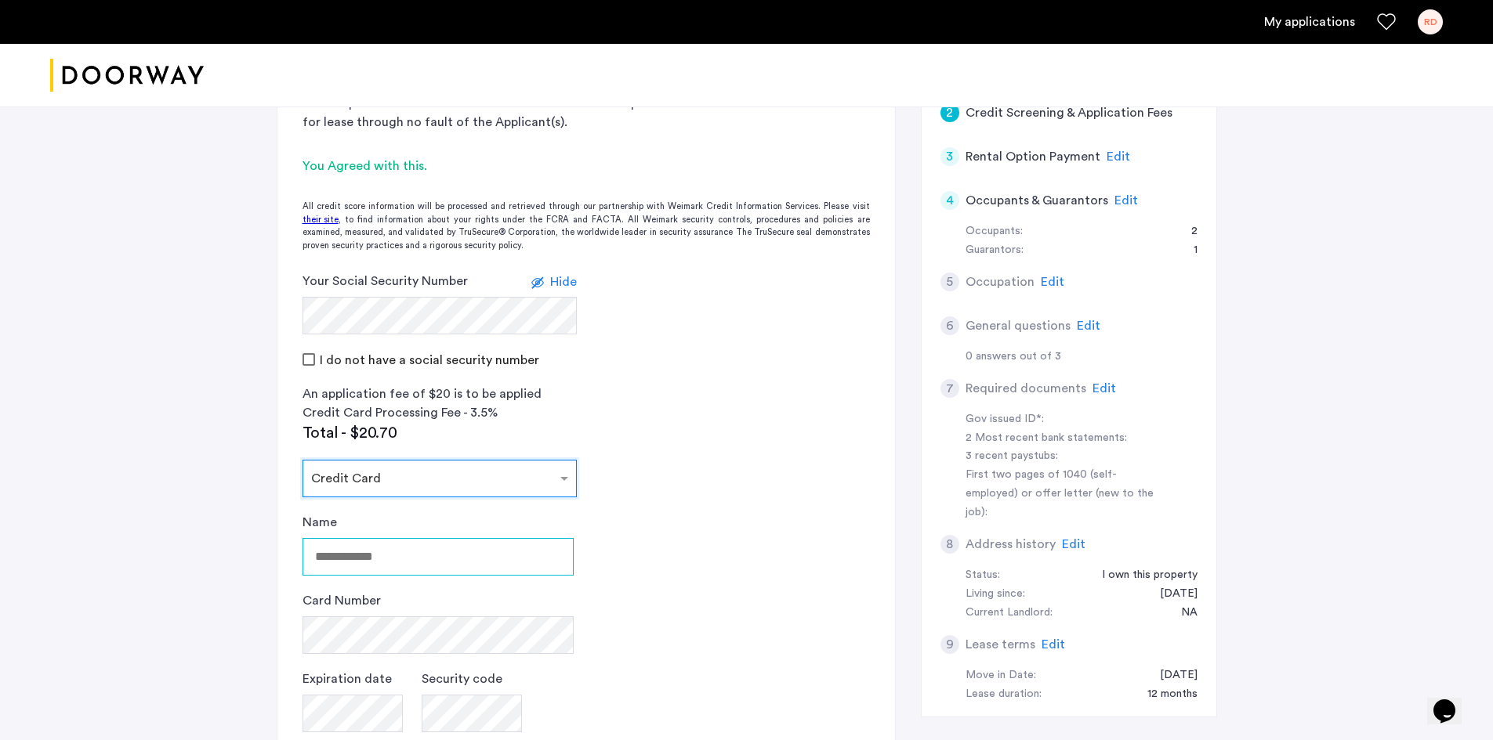
click at [506, 552] on input "Name" at bounding box center [437, 557] width 271 height 38
type input "**********"
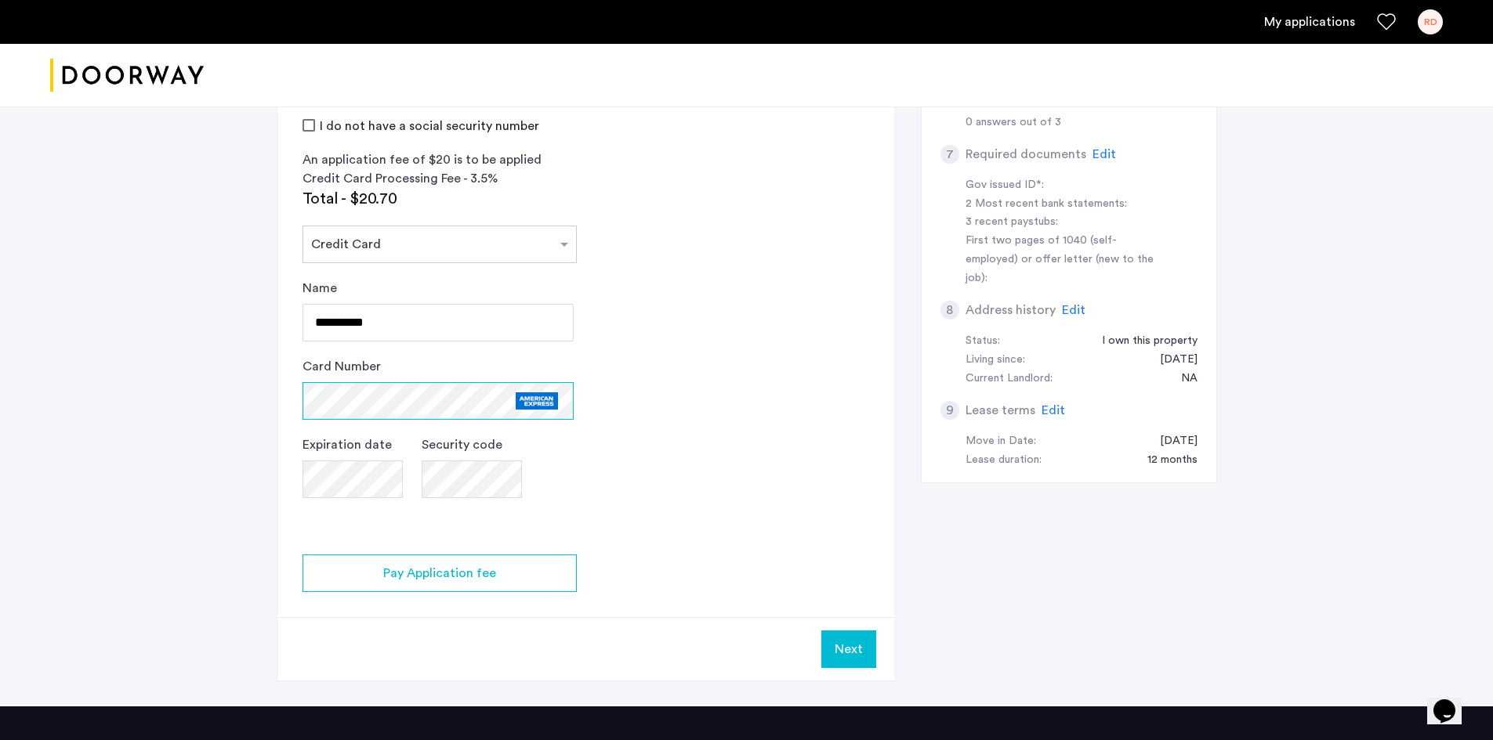
scroll to position [625, 0]
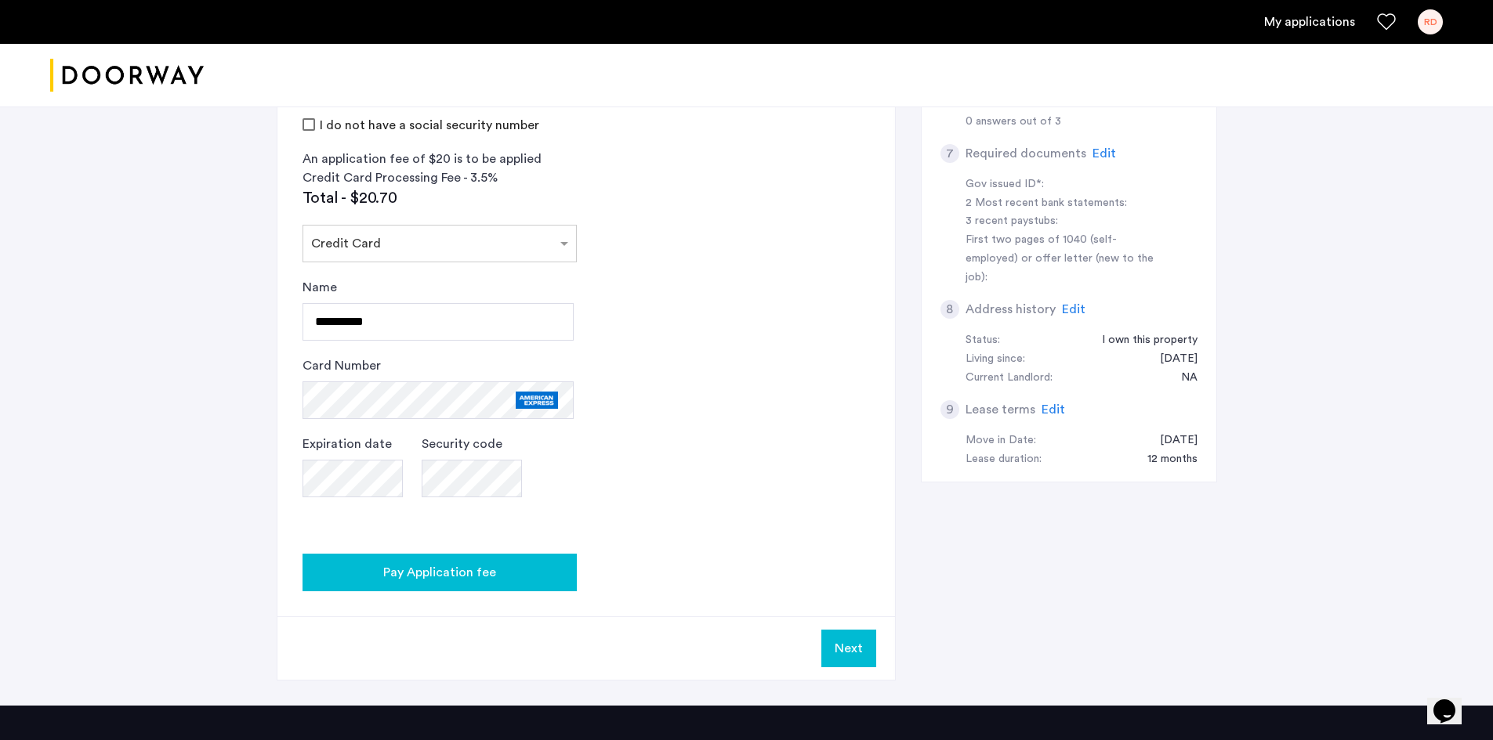
click at [437, 586] on button "Pay Application fee" at bounding box center [439, 573] width 274 height 38
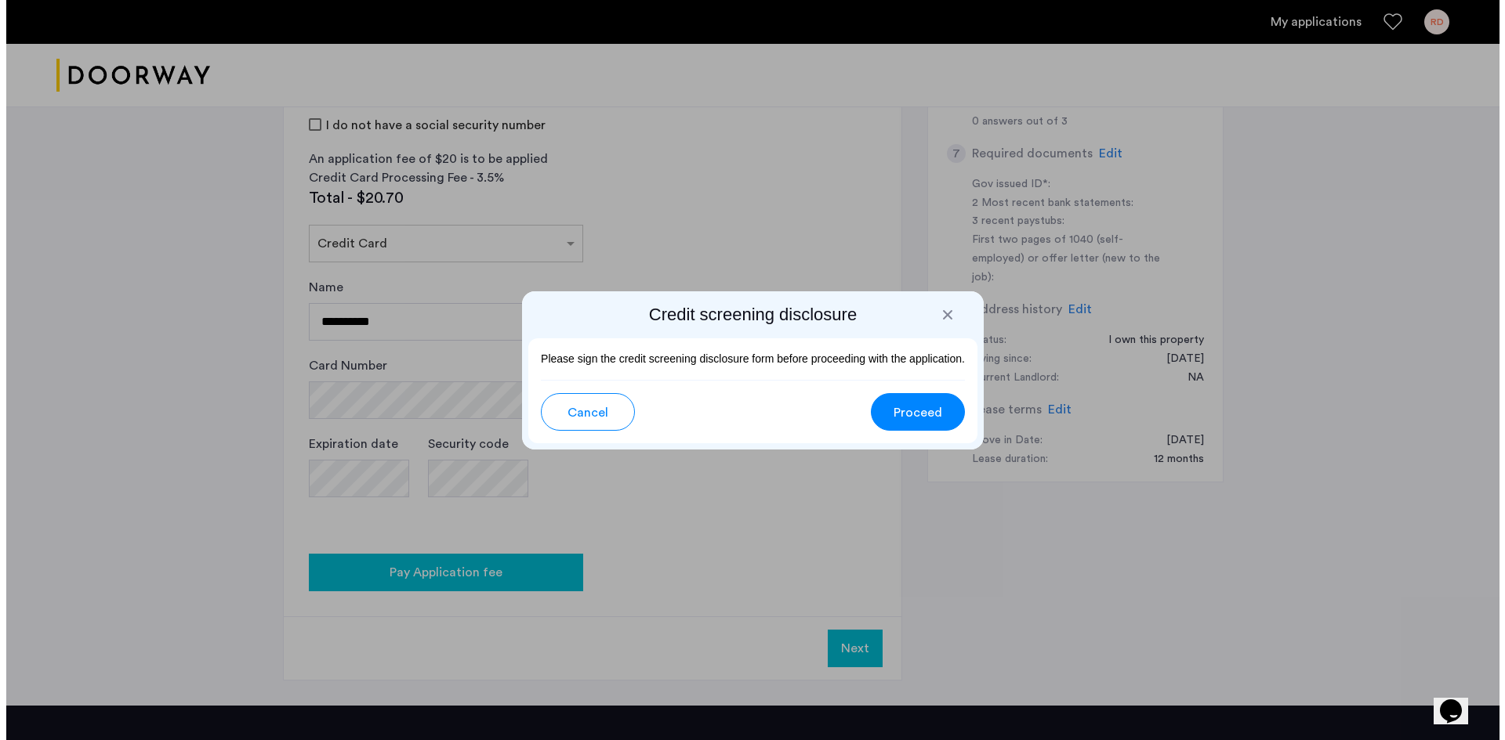
scroll to position [0, 0]
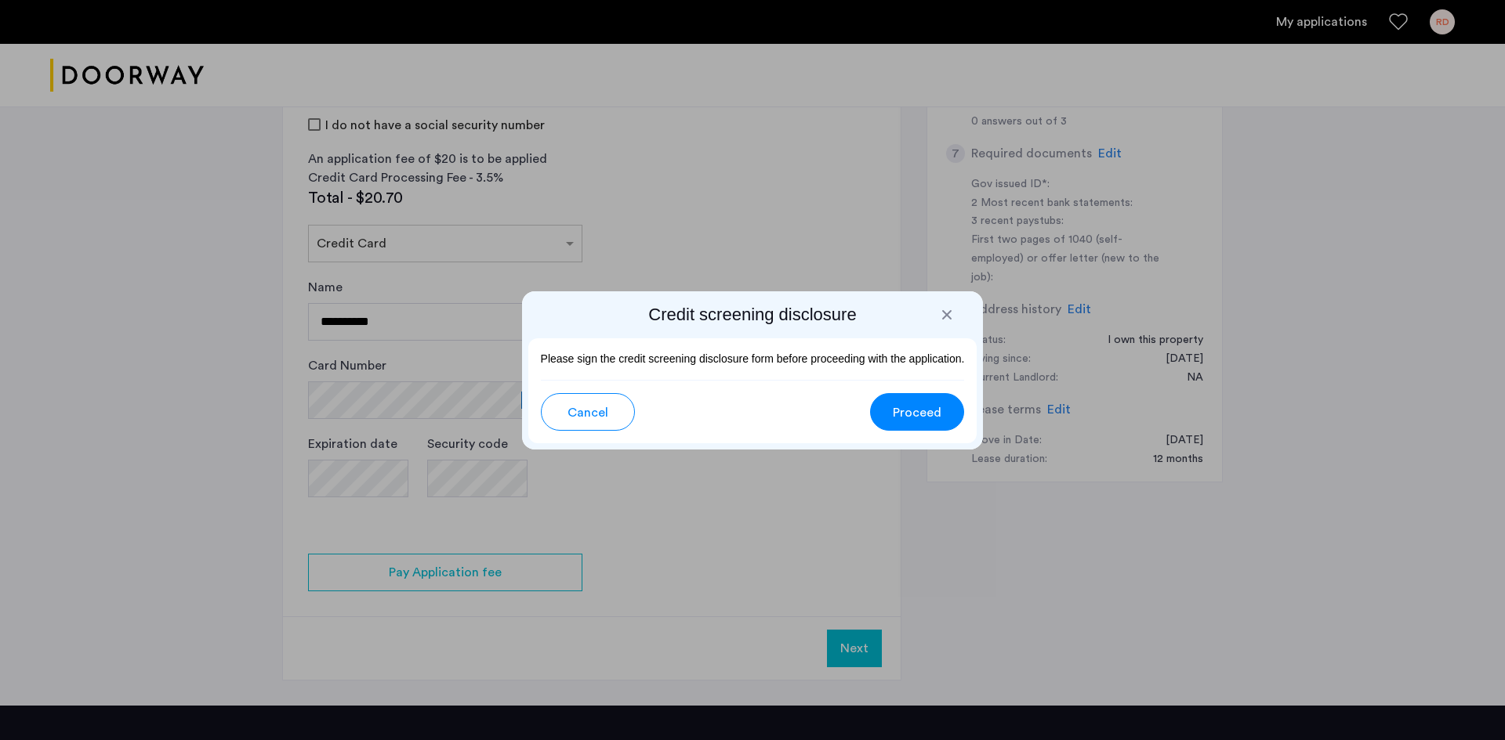
click at [927, 417] on span "Proceed" at bounding box center [917, 413] width 49 height 19
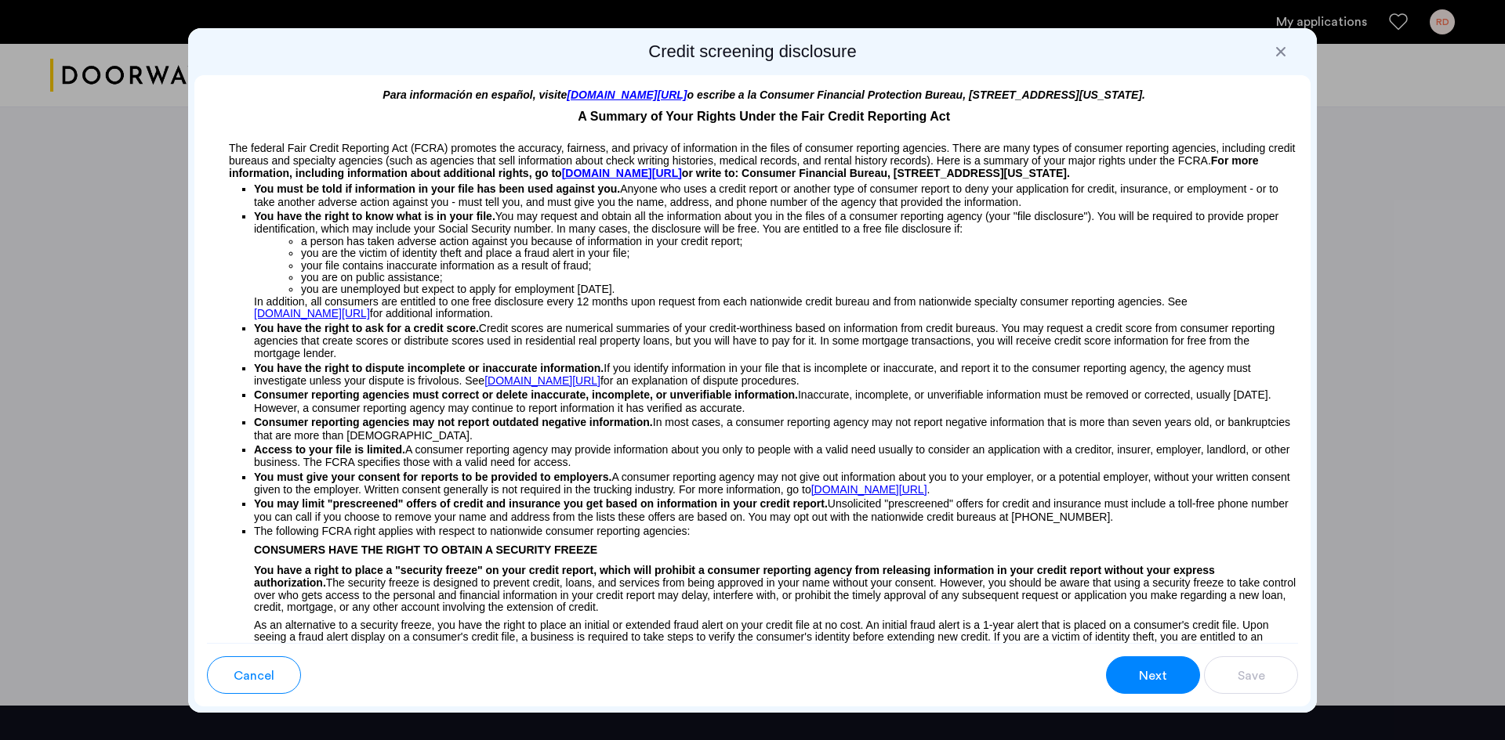
click at [1159, 679] on span "Next" at bounding box center [1153, 676] width 28 height 19
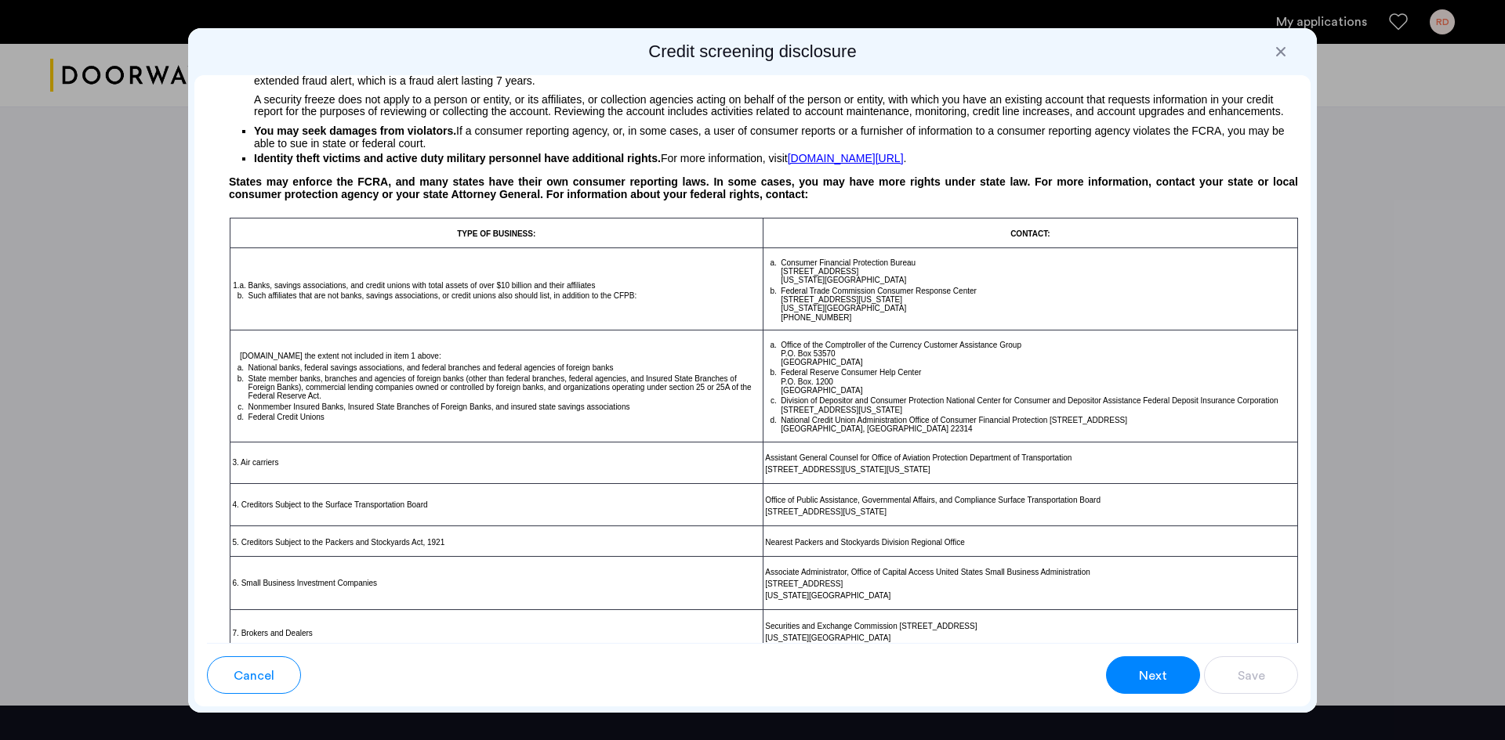
click at [1159, 679] on span "Next" at bounding box center [1153, 676] width 28 height 19
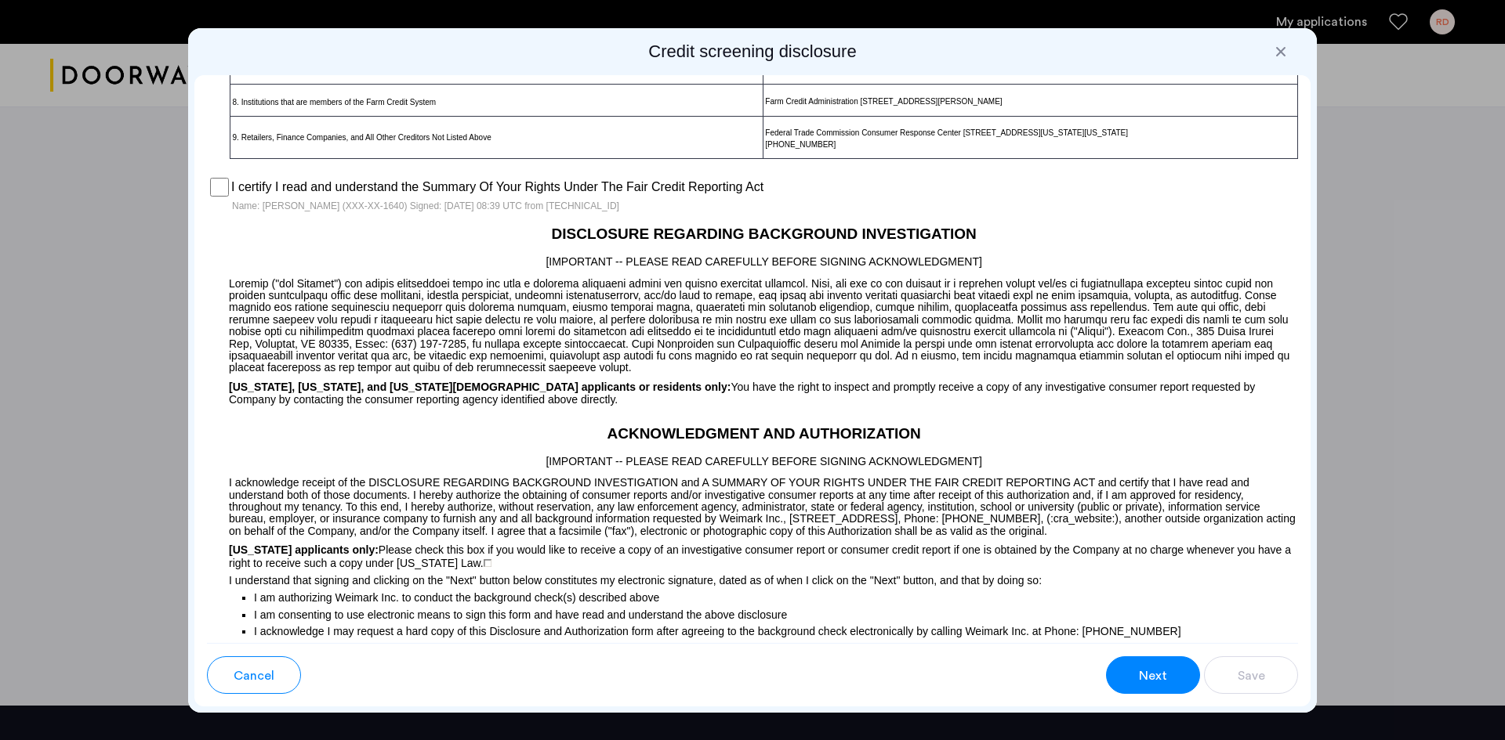
click at [1164, 675] on span "Next" at bounding box center [1153, 676] width 28 height 19
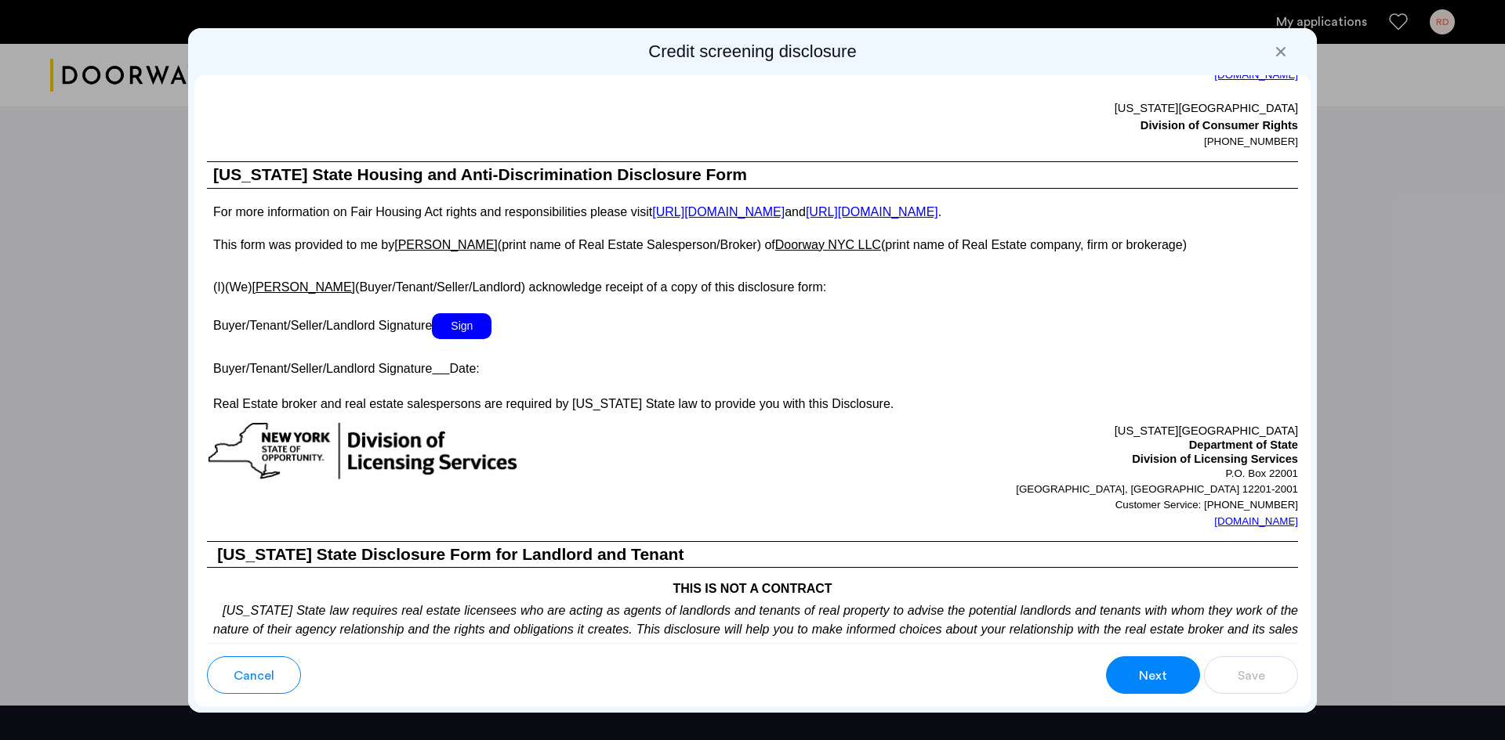
click at [1139, 671] on span "Next" at bounding box center [1153, 676] width 28 height 19
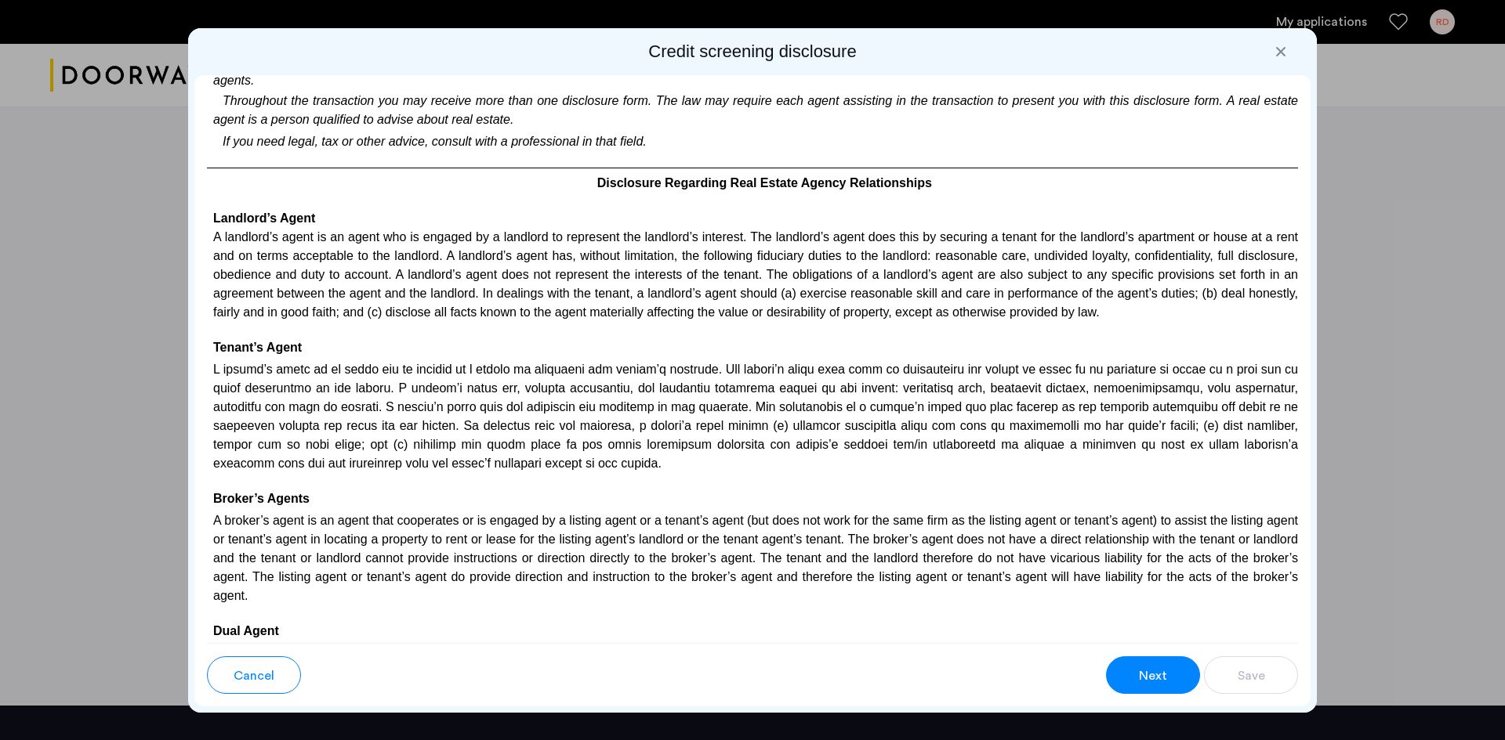
click at [1139, 671] on span "Next" at bounding box center [1153, 676] width 28 height 19
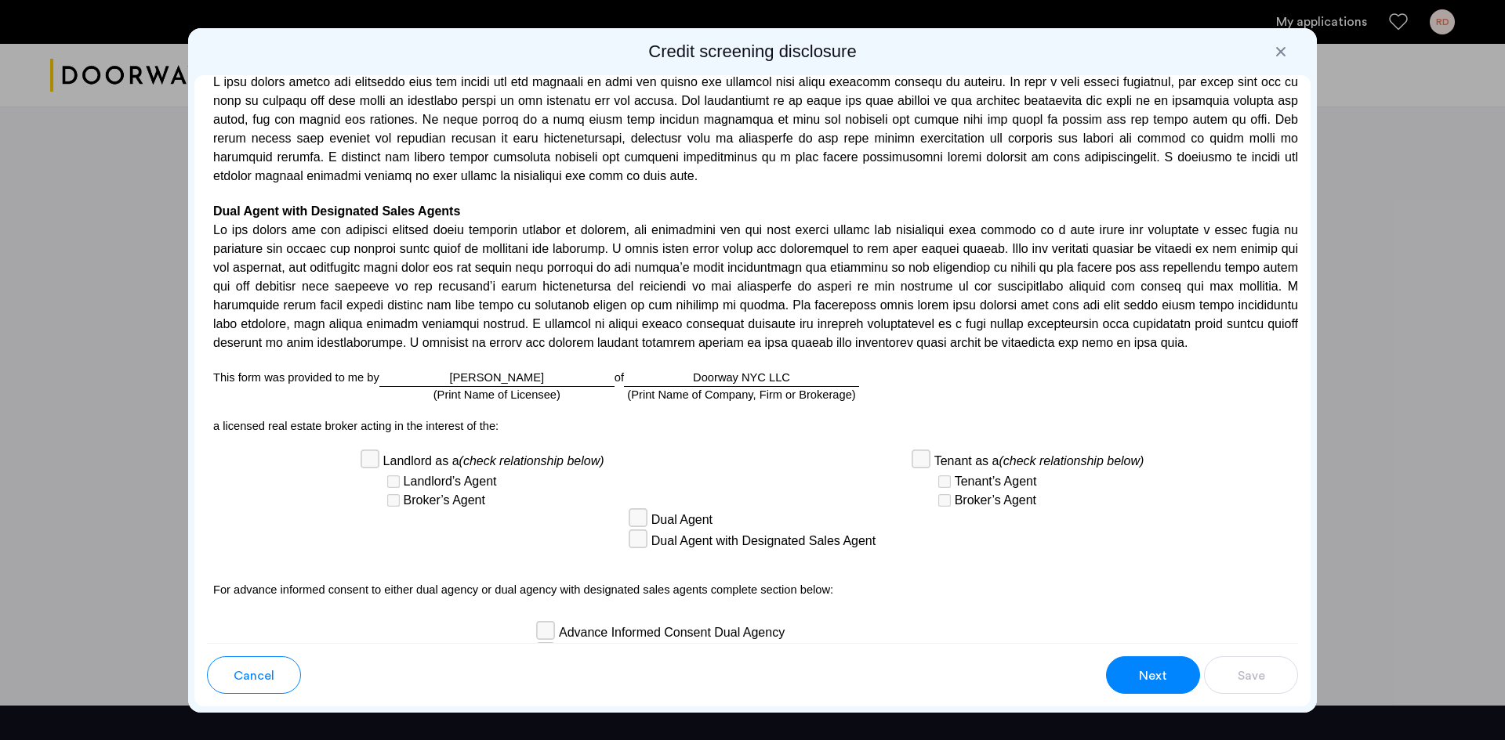
click at [1139, 671] on span "Next" at bounding box center [1153, 676] width 28 height 19
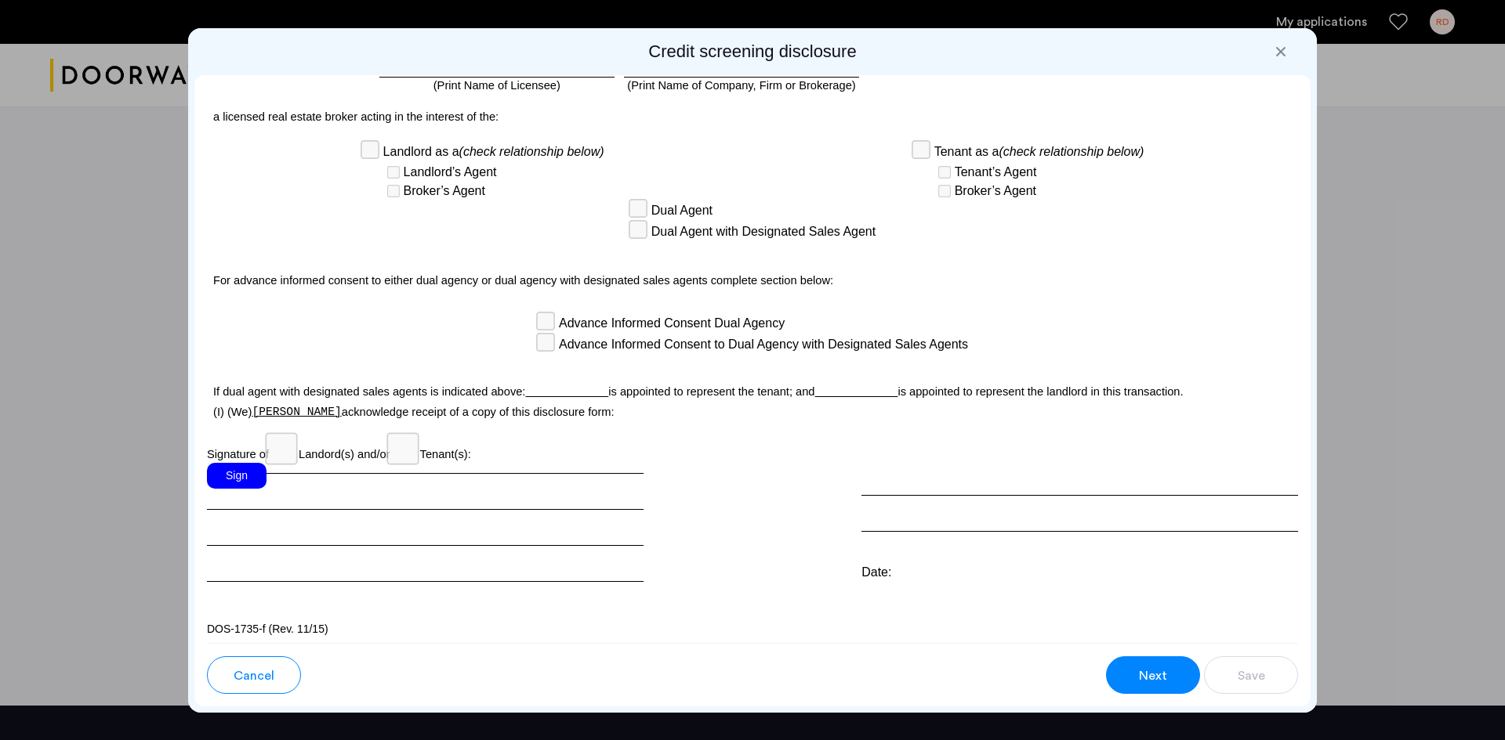
click at [1139, 671] on span "Next" at bounding box center [1153, 676] width 28 height 19
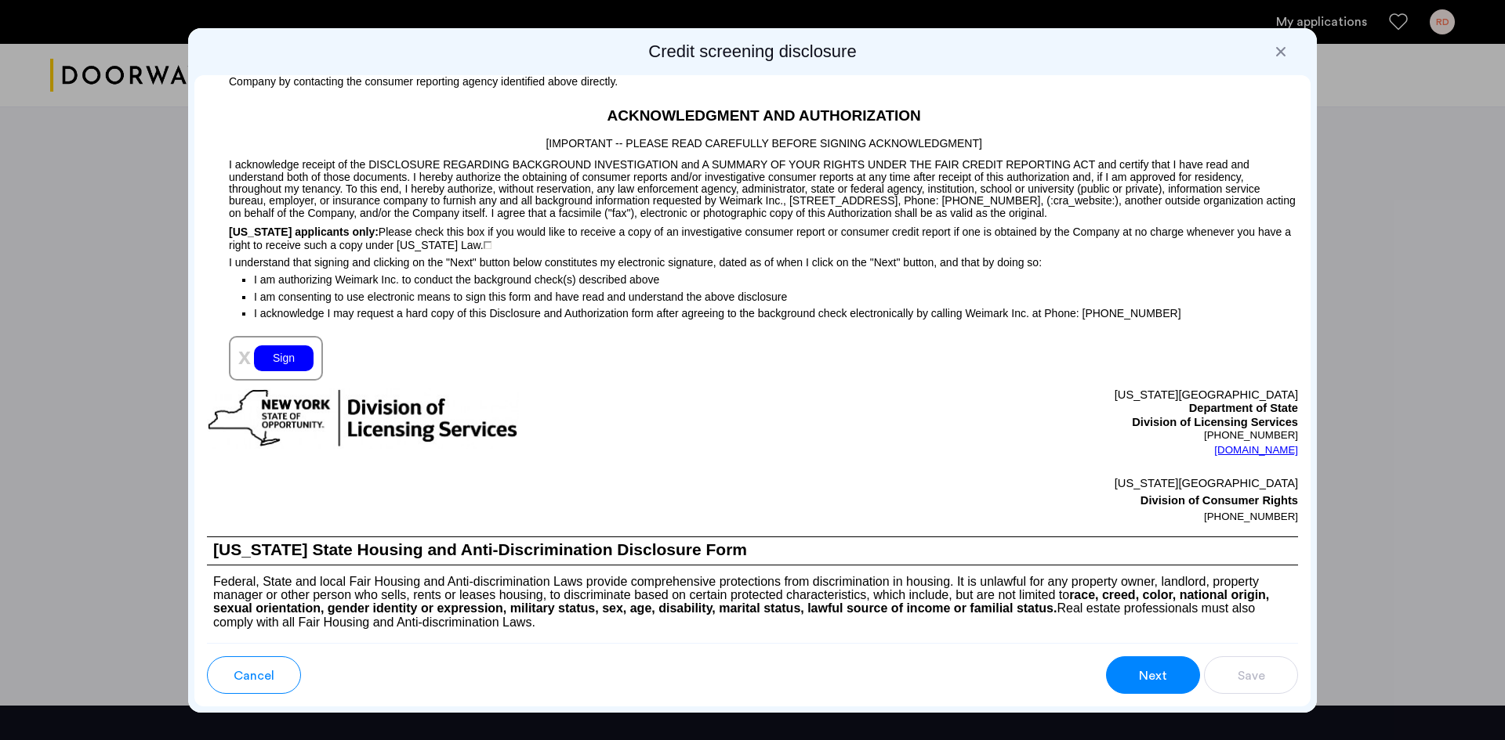
scroll to position [1454, 0]
click at [1139, 671] on span "Next" at bounding box center [1153, 676] width 28 height 19
click at [1148, 676] on span "Next" at bounding box center [1153, 676] width 28 height 19
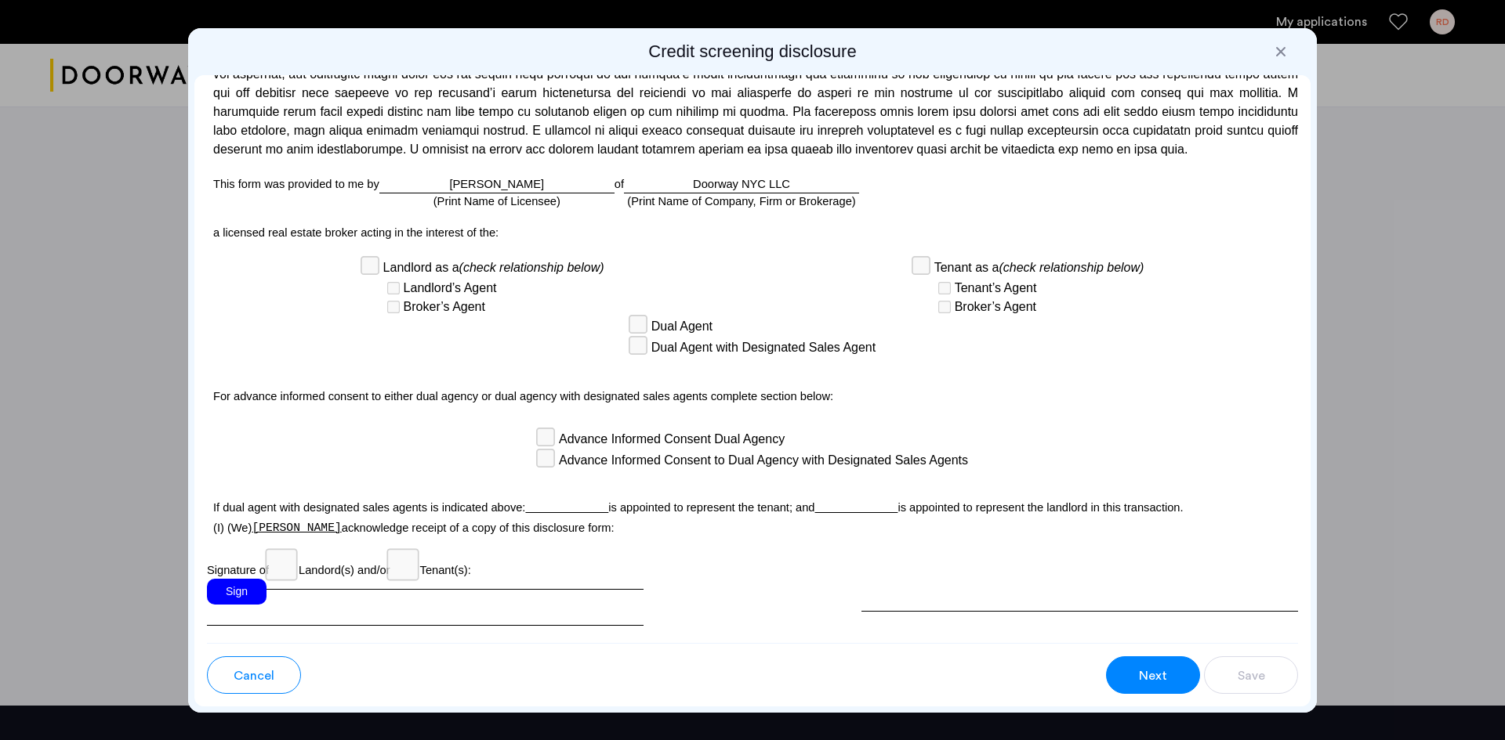
scroll to position [3933, 0]
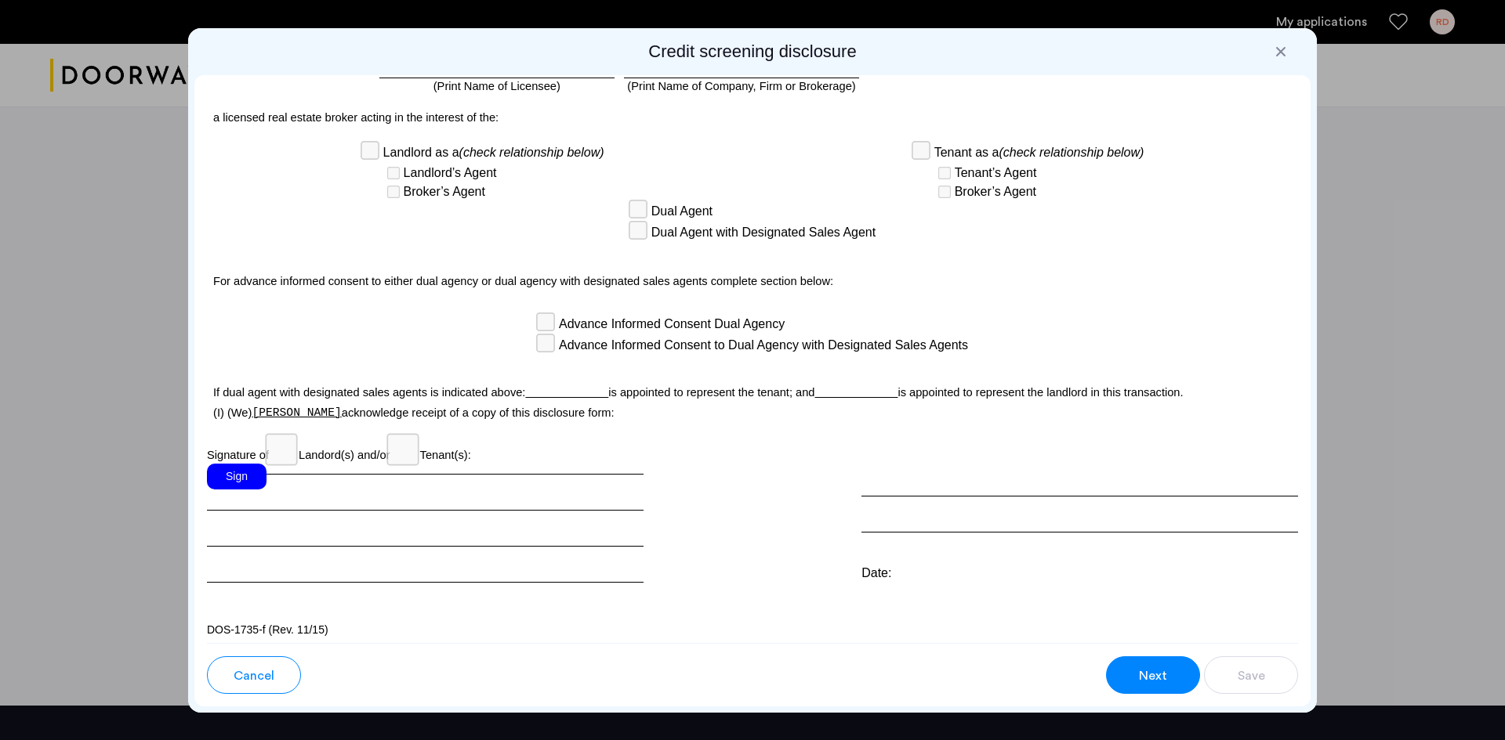
click at [224, 466] on div "Sign" at bounding box center [237, 477] width 60 height 26
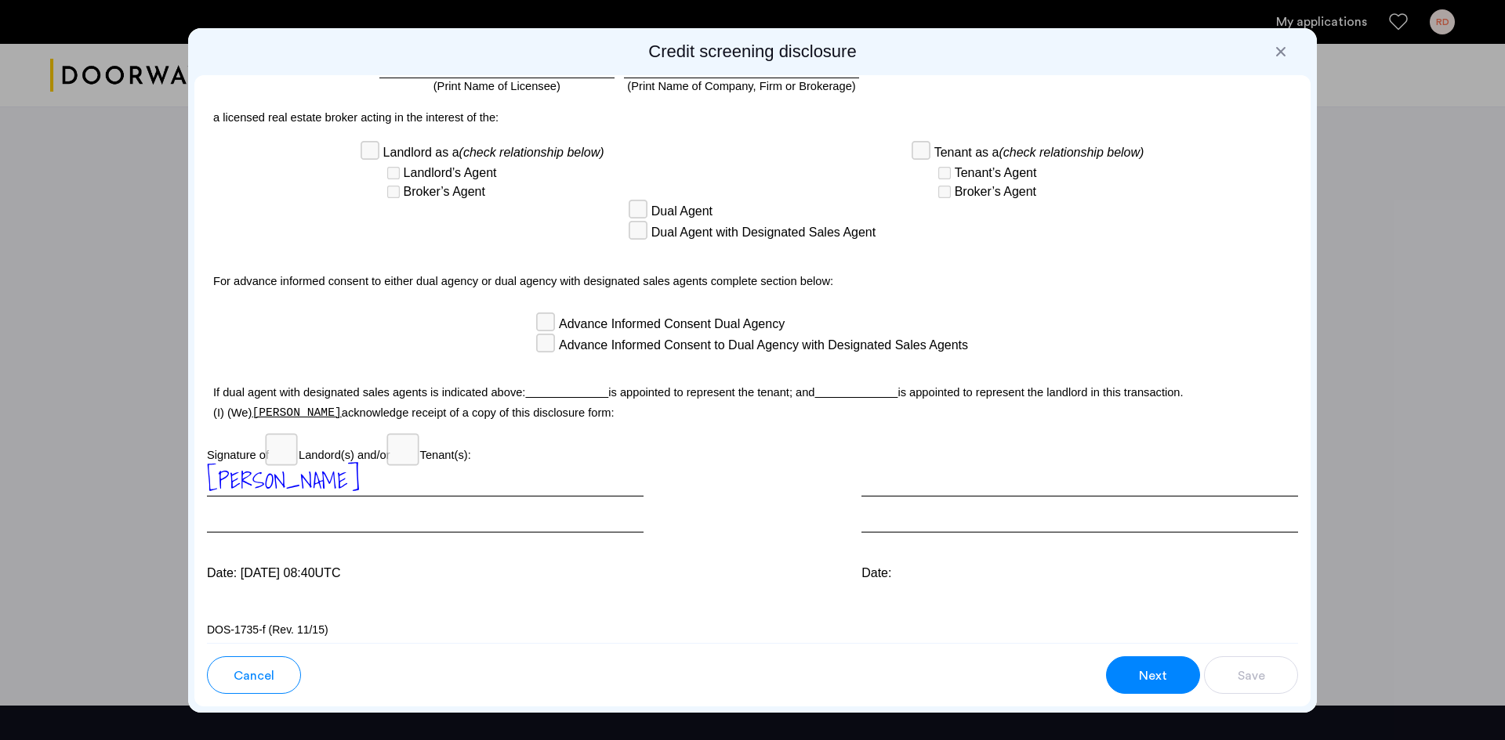
click at [1135, 669] on button "Next" at bounding box center [1153, 676] width 94 height 38
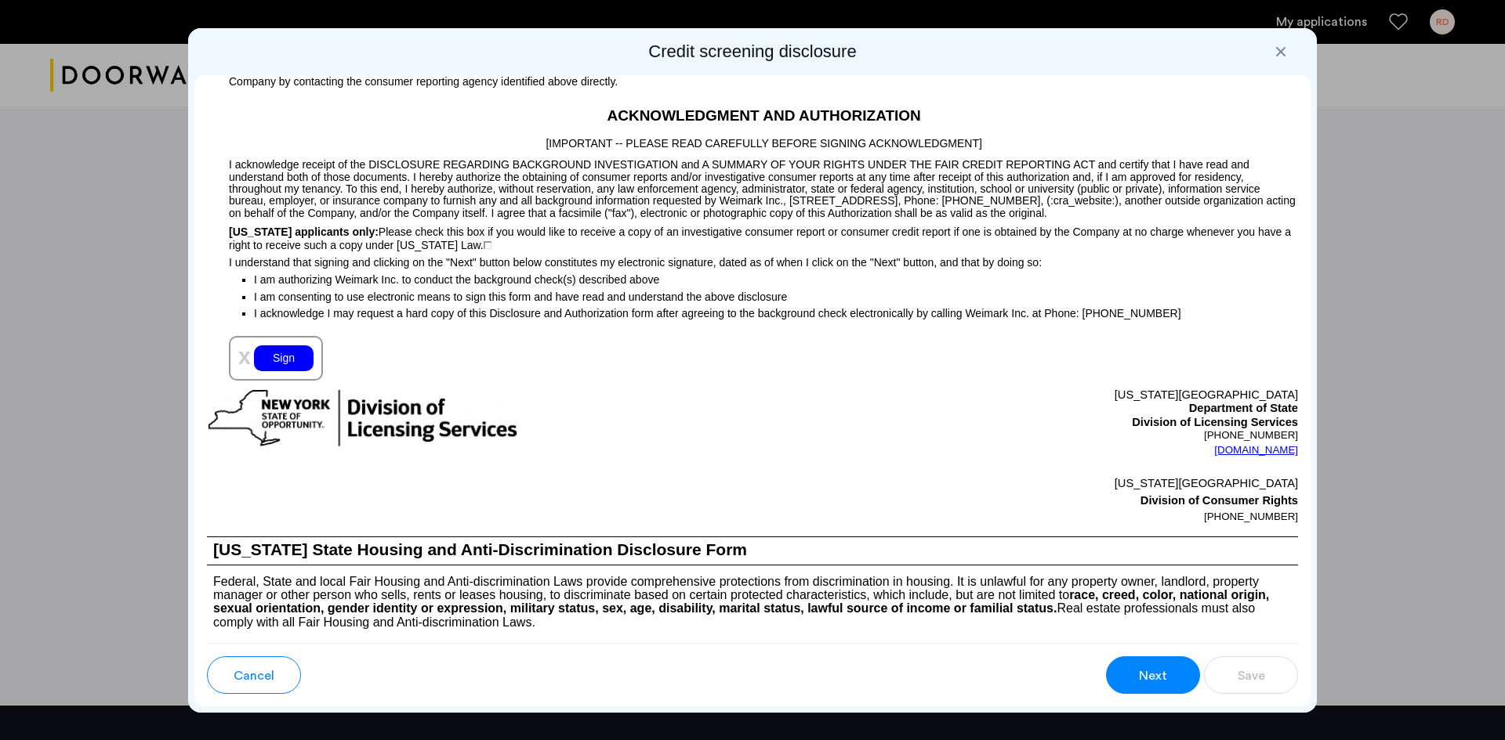
scroll to position [1454, 0]
click at [1161, 664] on button "Next" at bounding box center [1153, 676] width 94 height 38
click at [296, 355] on div "Sign" at bounding box center [284, 359] width 60 height 26
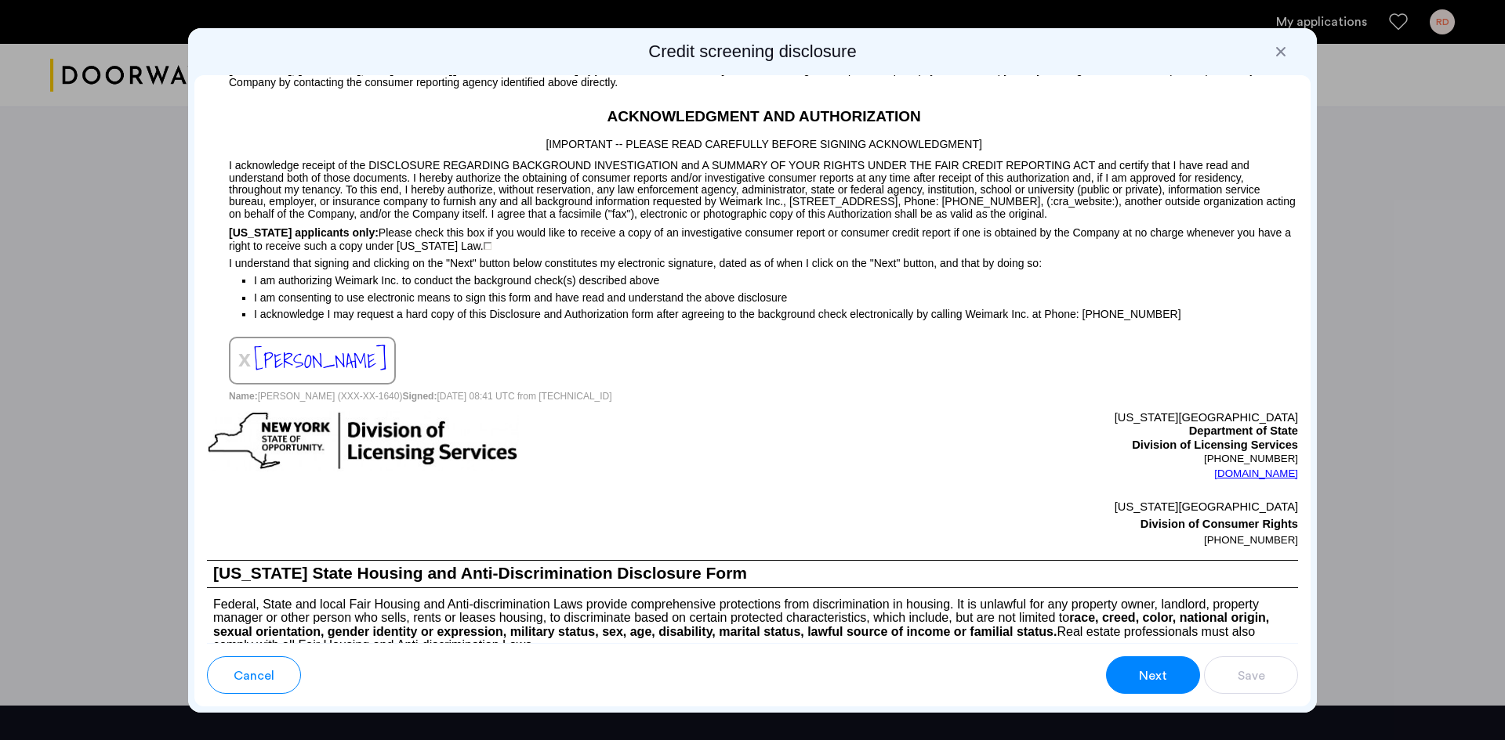
click at [1135, 672] on button "Next" at bounding box center [1153, 676] width 94 height 38
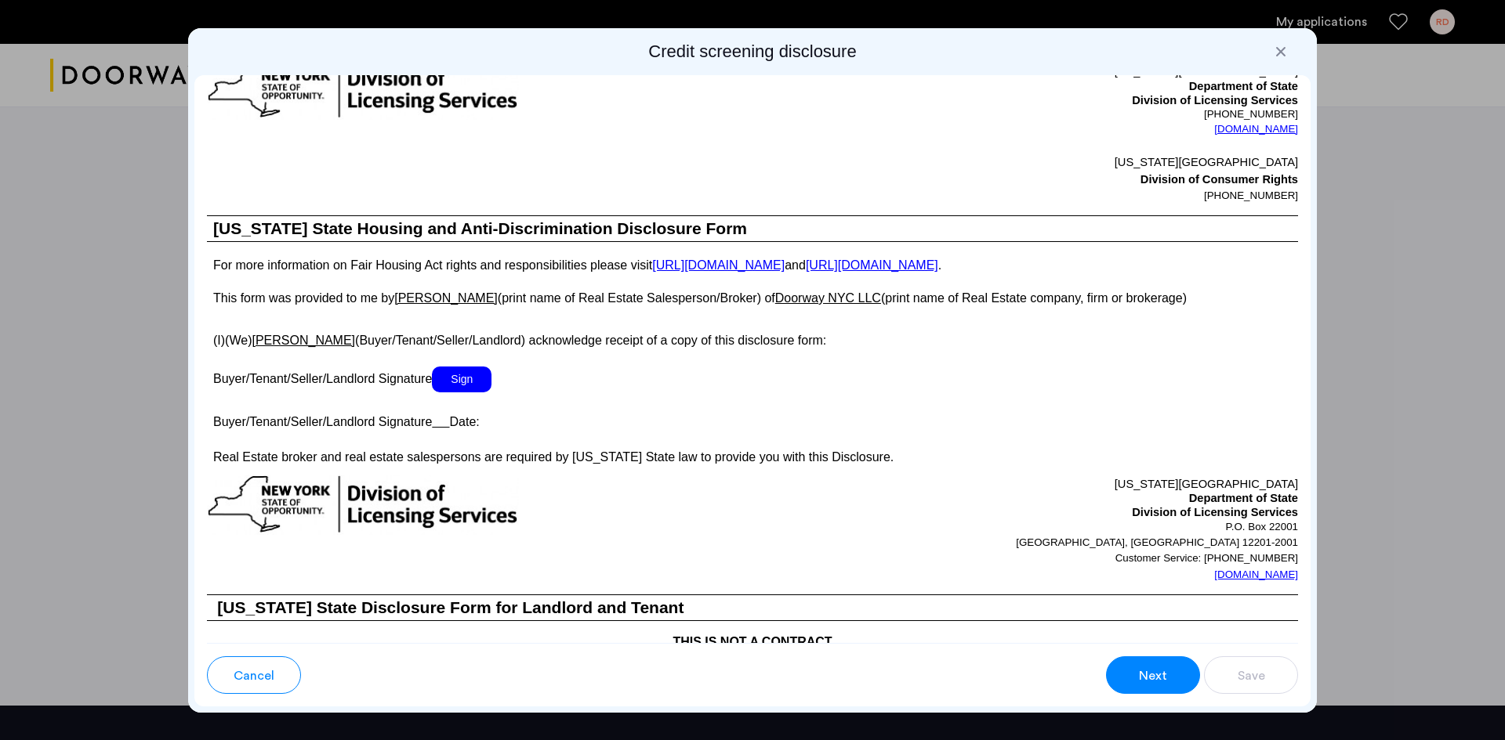
scroll to position [2478, 0]
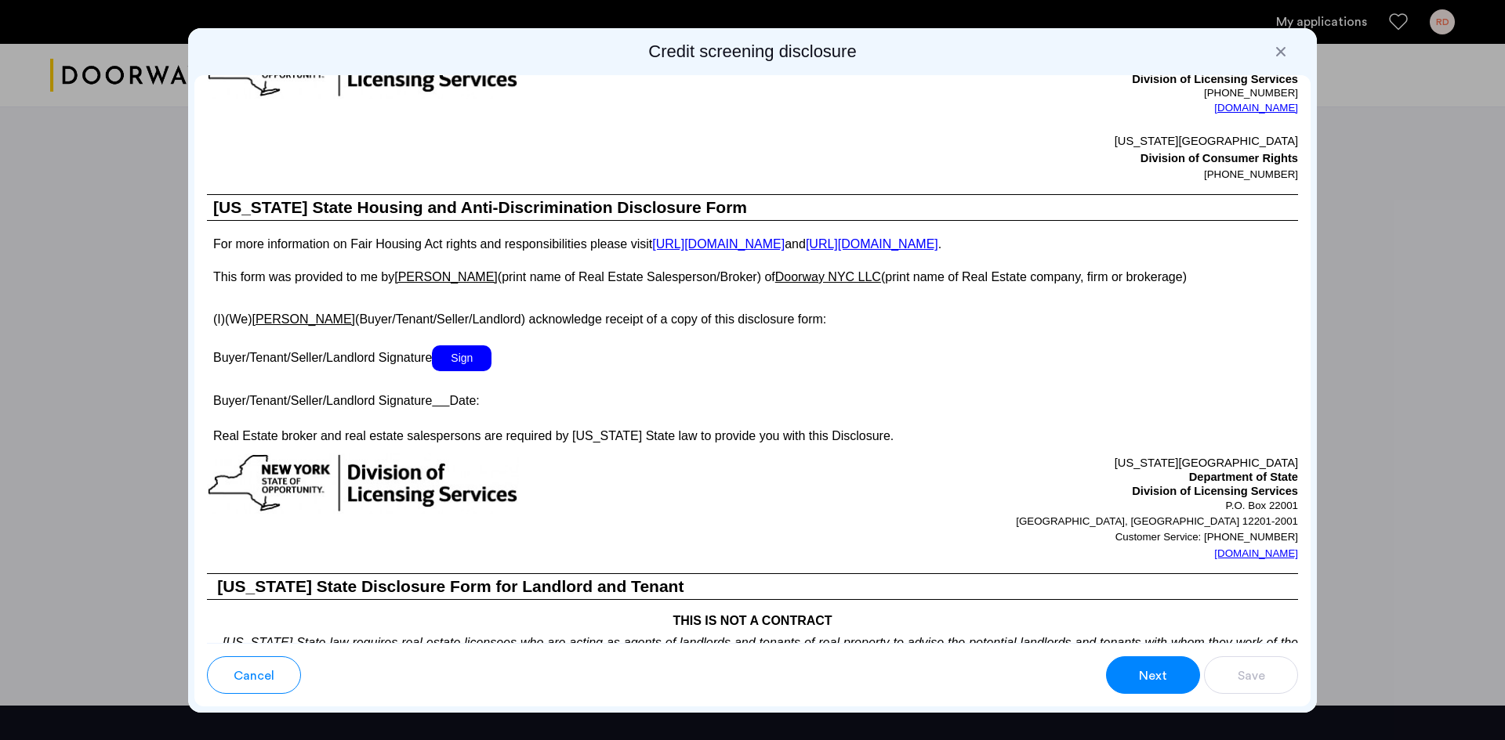
click at [469, 351] on span "Sign" at bounding box center [462, 359] width 60 height 26
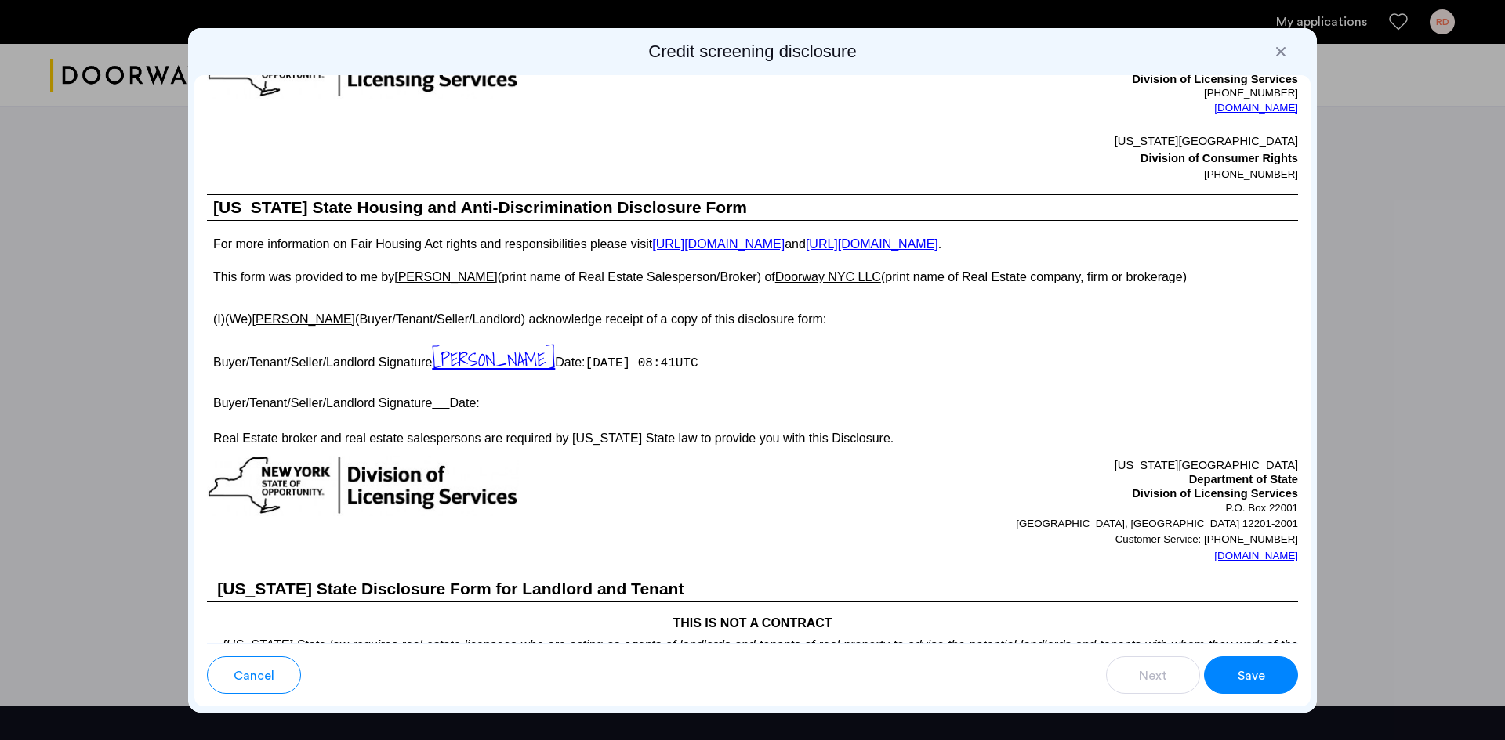
click at [1253, 673] on span "Save" at bounding box center [1250, 676] width 27 height 19
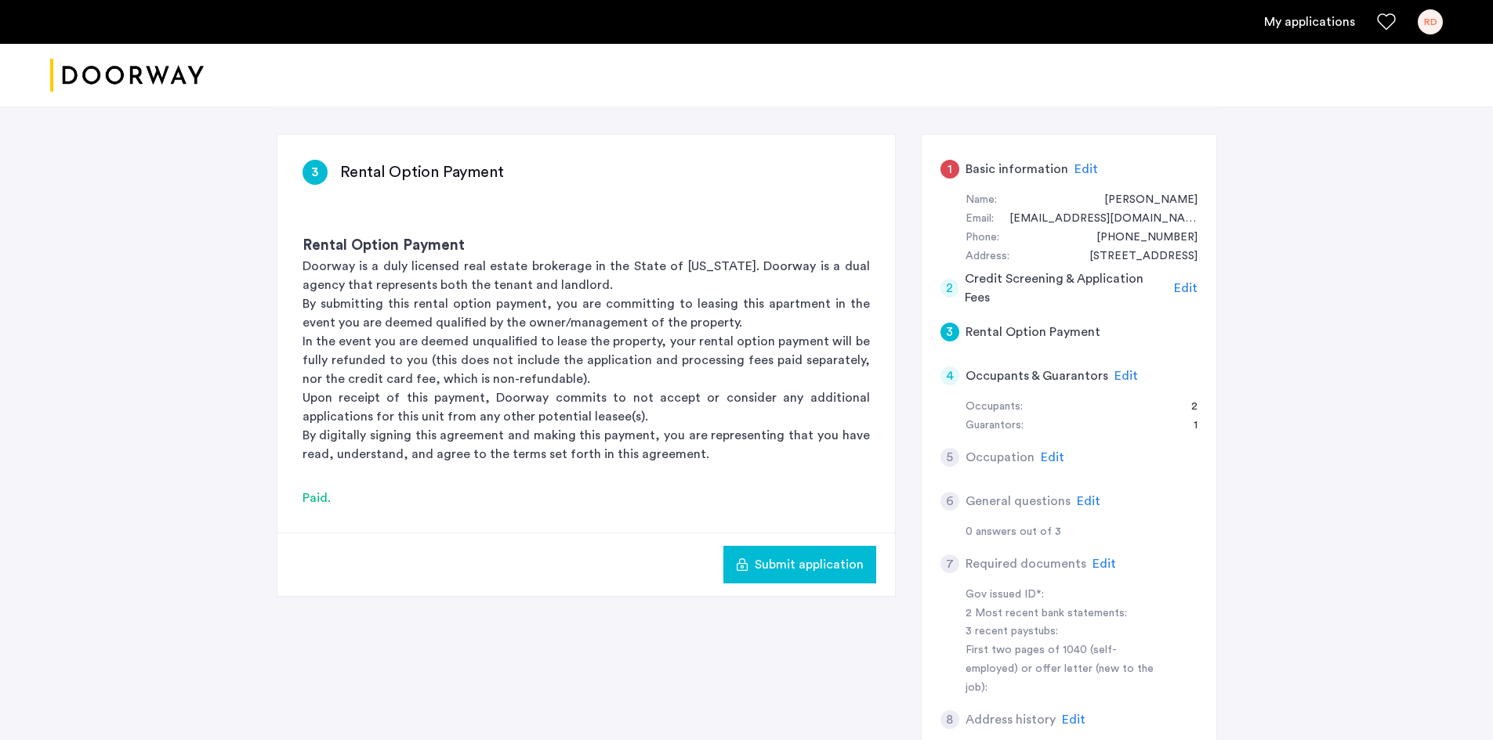
scroll to position [213, 0]
click at [806, 560] on span "Submit application" at bounding box center [809, 565] width 109 height 19
click at [1051, 456] on span "Edit" at bounding box center [1053, 458] width 24 height 13
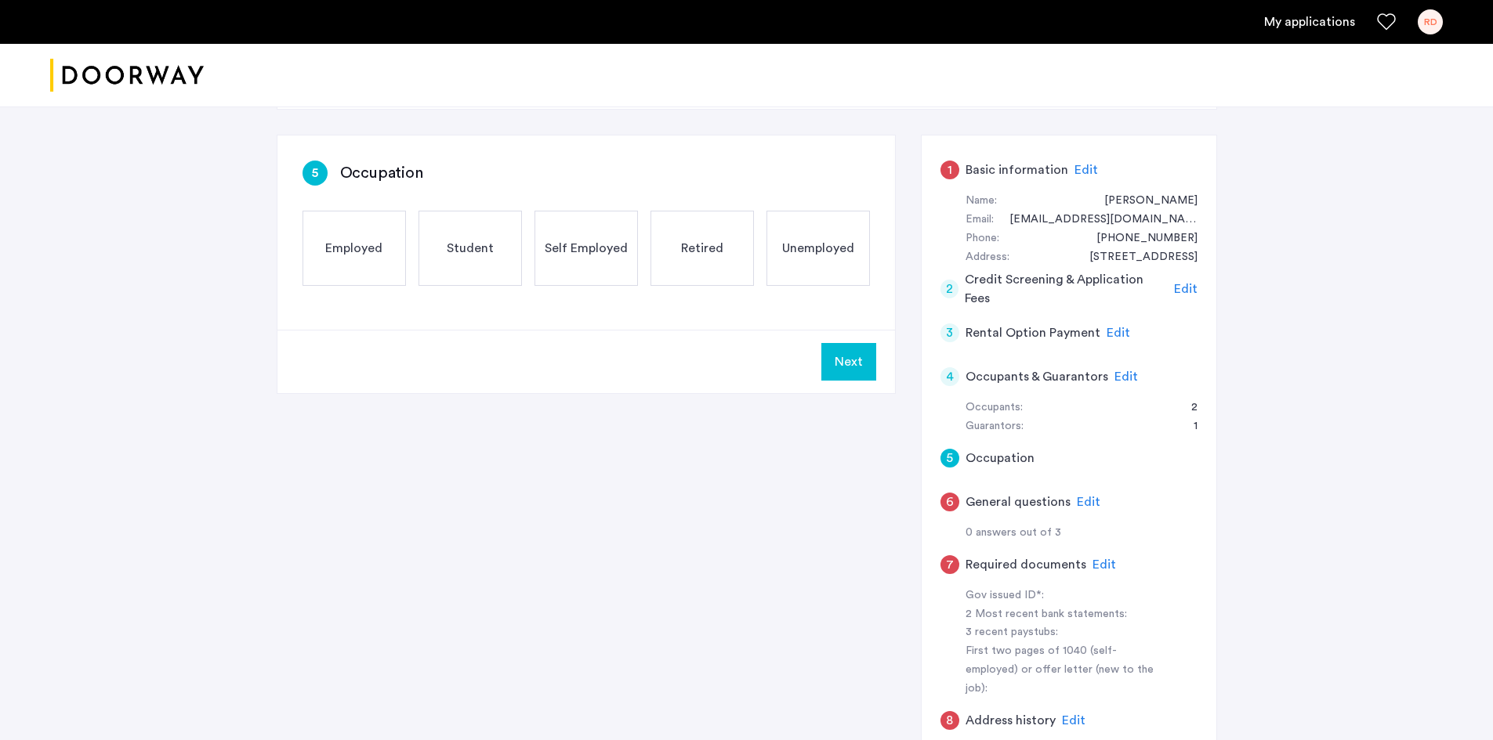
click at [614, 267] on div "Self Employed" at bounding box center [585, 248] width 103 height 75
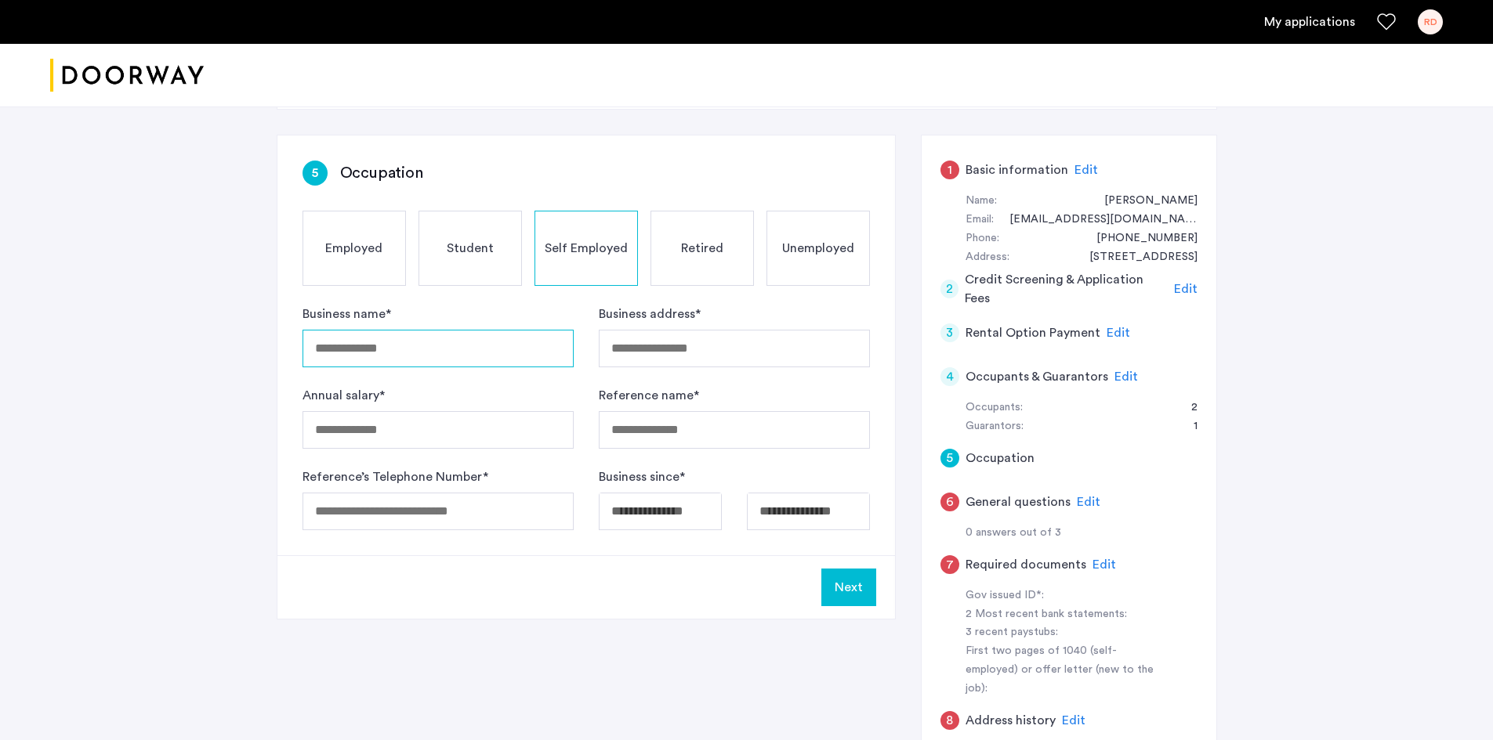
click at [529, 345] on input "Business name *" at bounding box center [437, 349] width 271 height 38
type input "**********"
click at [466, 431] on input "Annual salary *" at bounding box center [437, 430] width 271 height 38
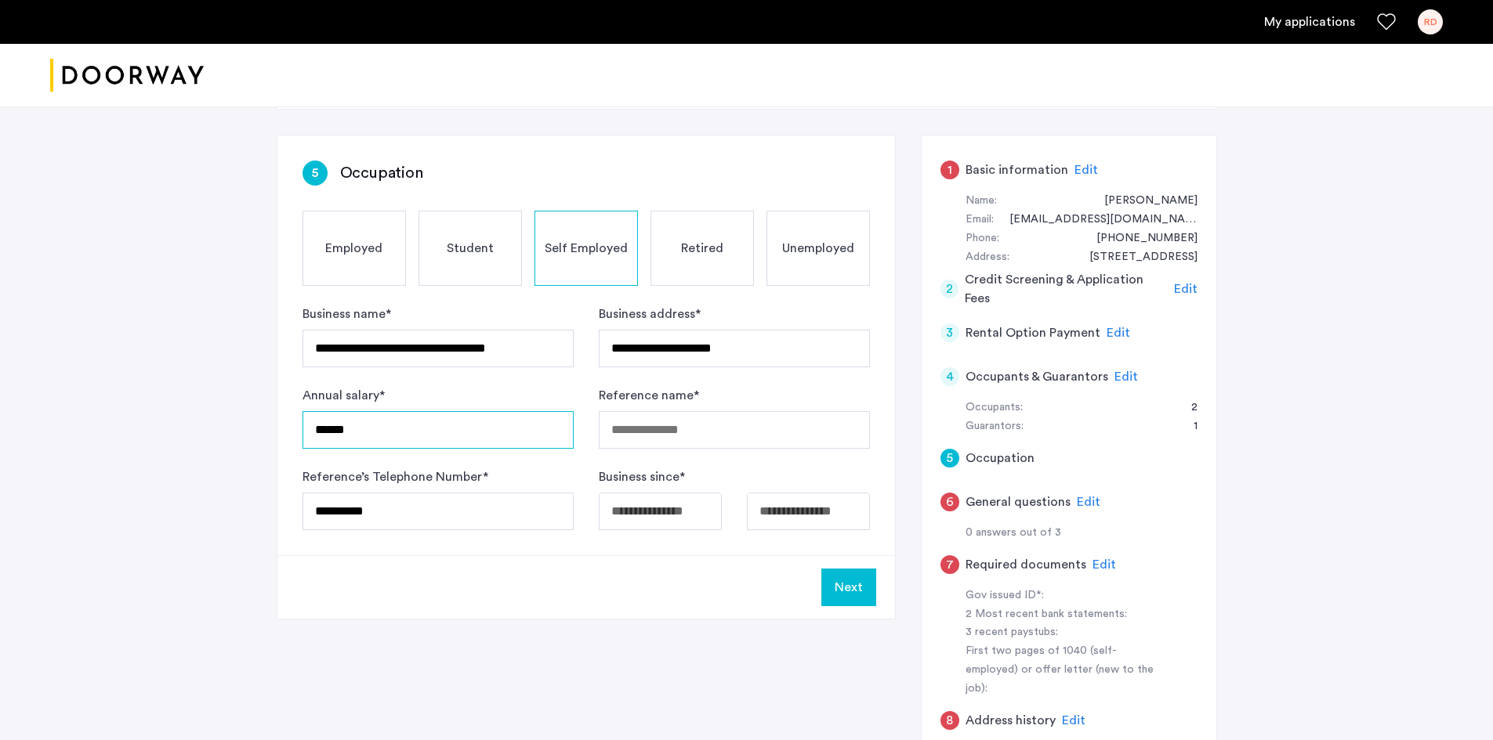
type input "******"
click at [718, 426] on input "Reference name *" at bounding box center [734, 430] width 271 height 38
type input "**********"
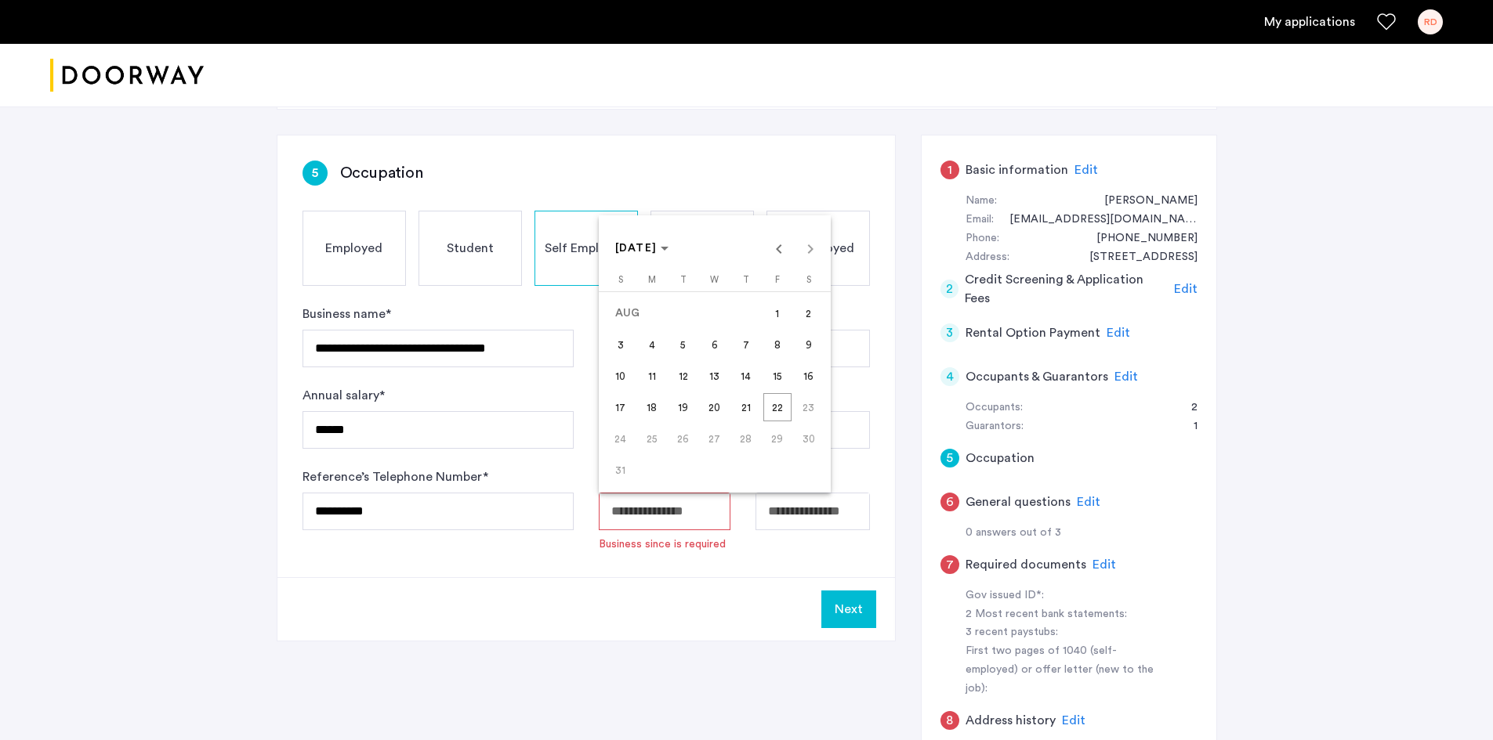
click at [673, 513] on body "**********" at bounding box center [746, 157] width 1493 height 740
click at [657, 244] on span "[DATE]" at bounding box center [636, 248] width 42 height 11
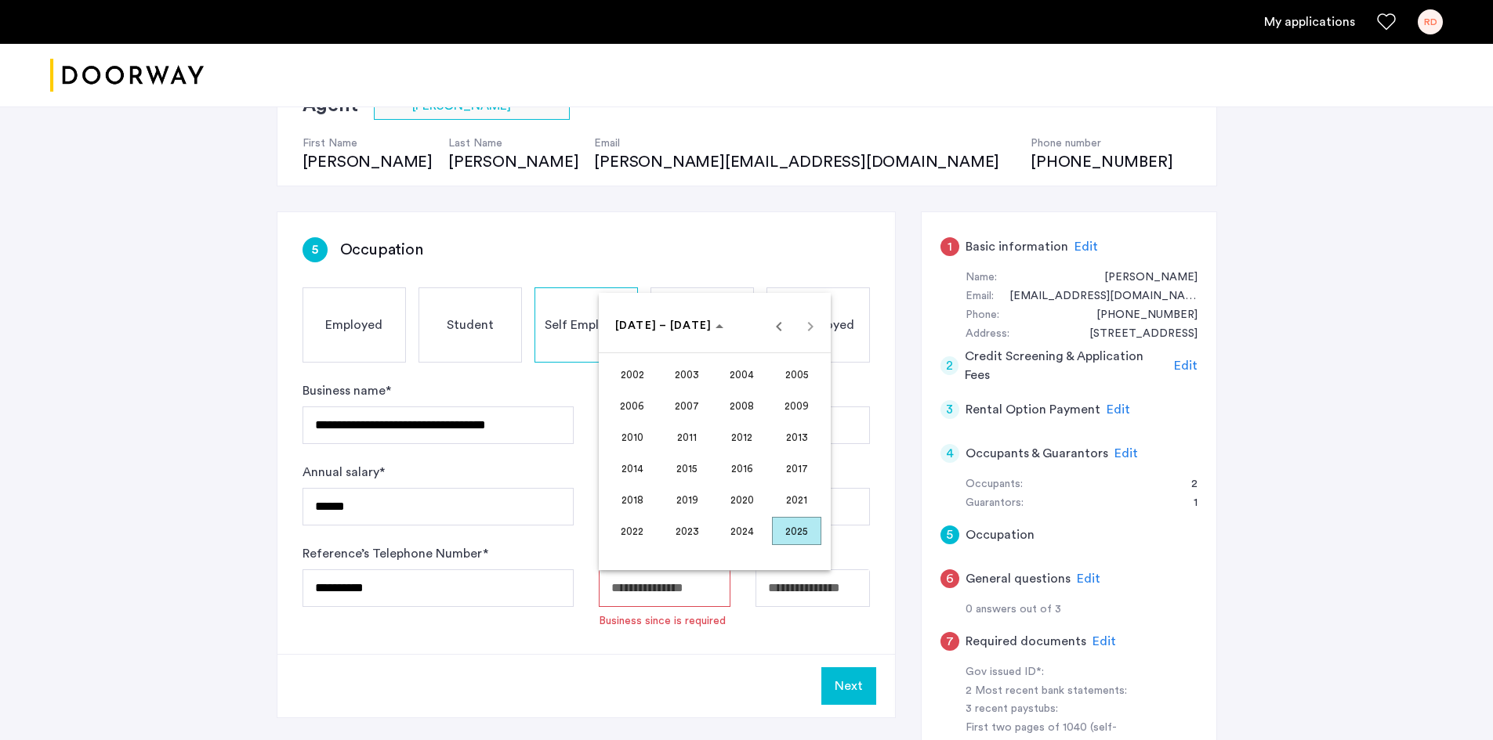
scroll to position [136, 0]
click at [776, 328] on span "Previous 24 years" at bounding box center [778, 325] width 31 height 31
click at [781, 538] on span "2001" at bounding box center [796, 531] width 49 height 28
click at [641, 415] on span "JAN" at bounding box center [631, 406] width 49 height 28
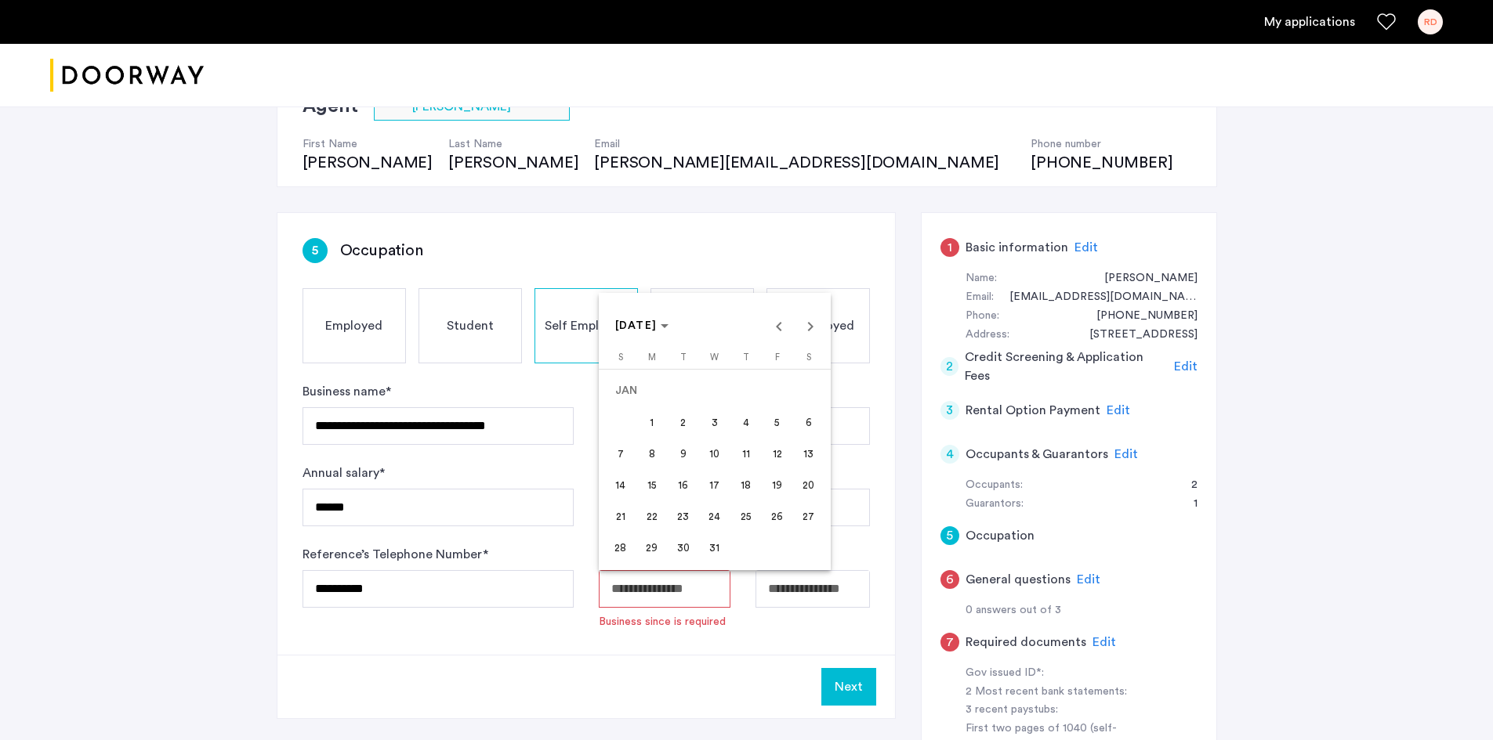
click at [645, 418] on span "1" at bounding box center [652, 422] width 28 height 28
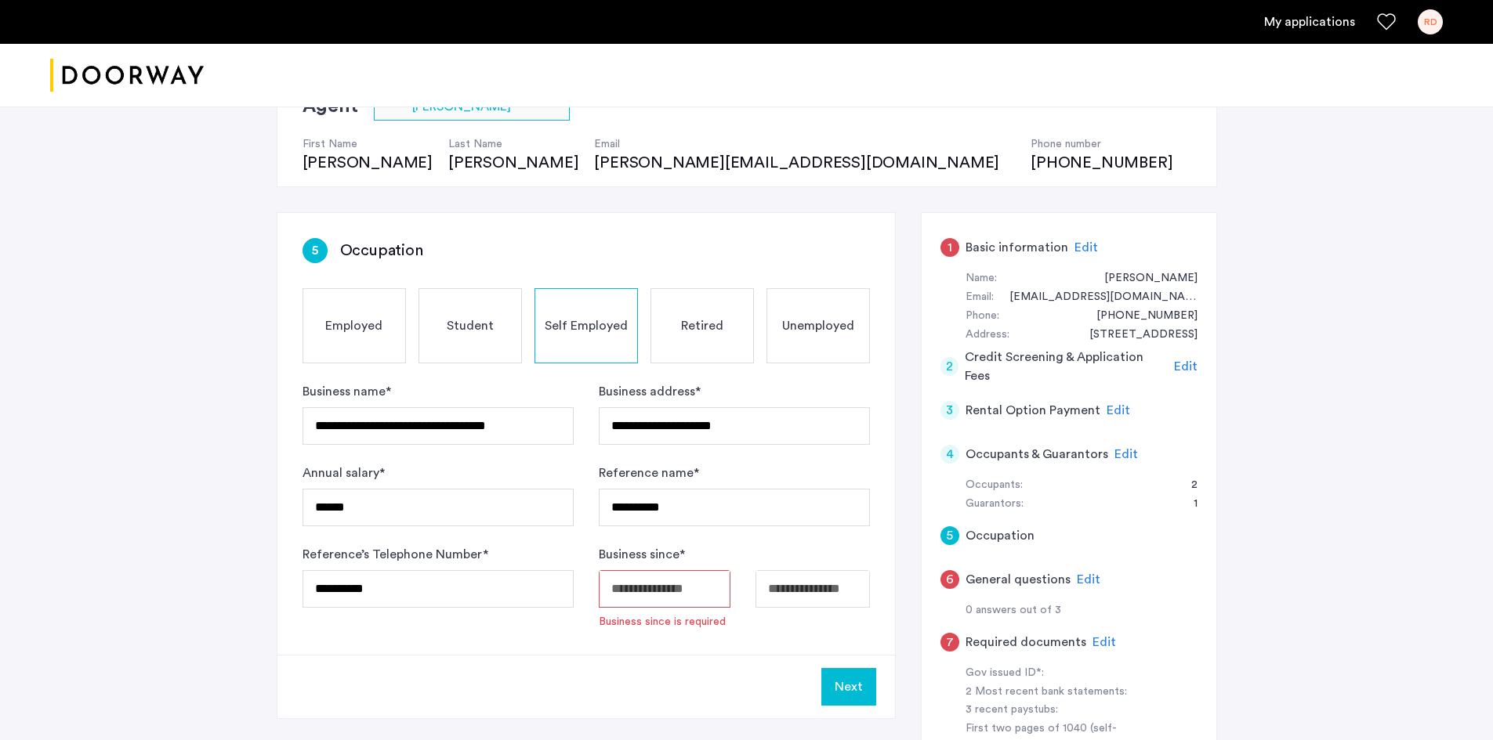
type input "**********"
click at [857, 664] on button "Next" at bounding box center [848, 665] width 55 height 38
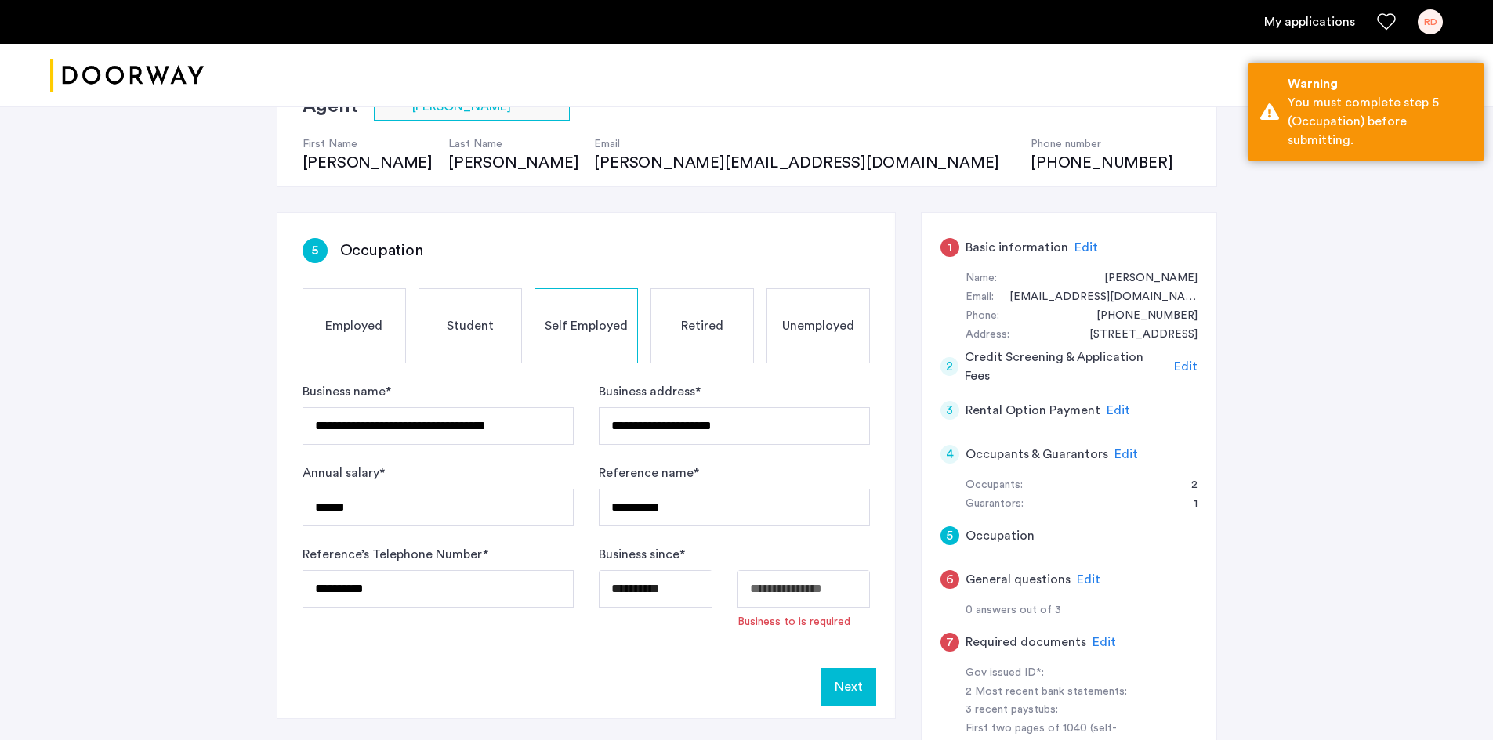
click at [821, 596] on body "**********" at bounding box center [746, 234] width 1493 height 740
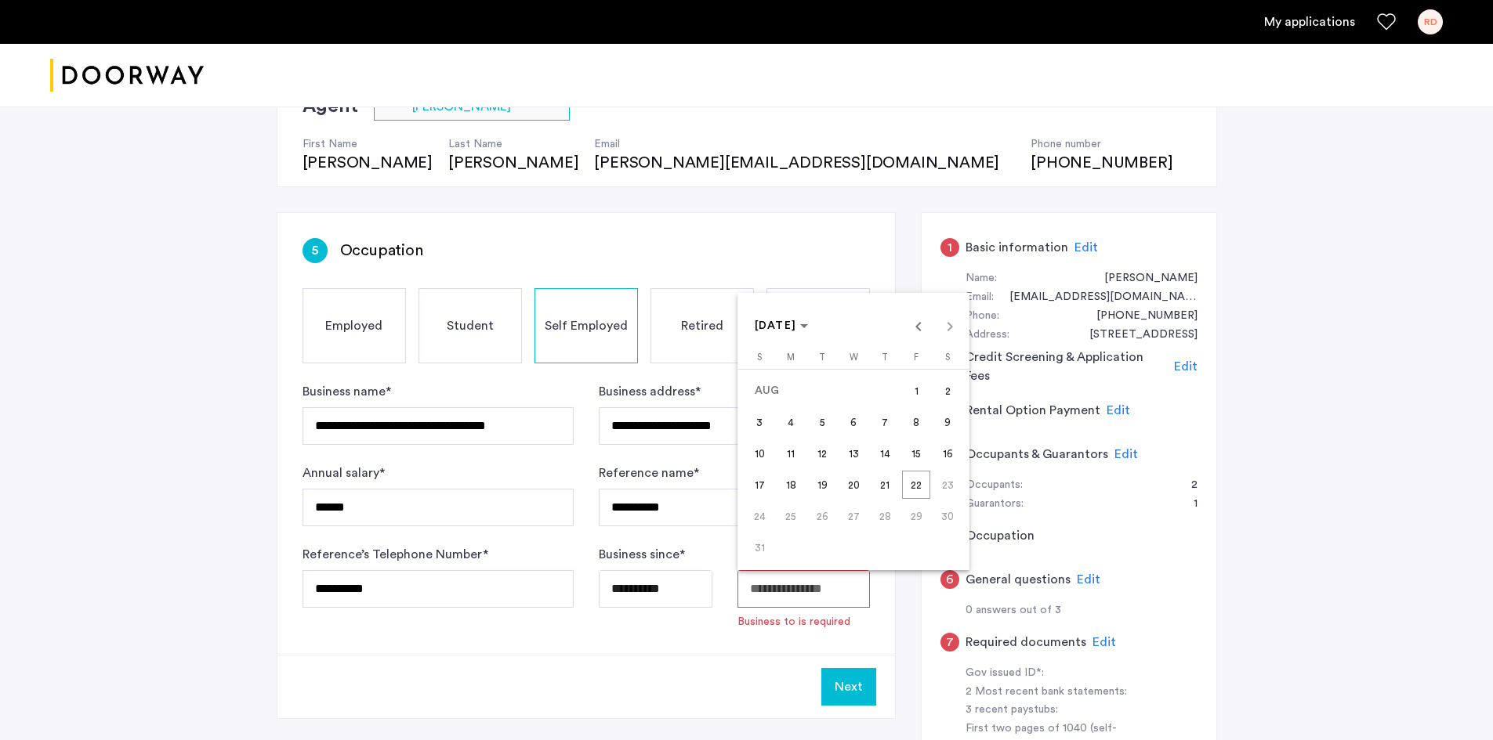
click at [764, 653] on div at bounding box center [746, 370] width 1493 height 740
click at [777, 592] on input "Available date" at bounding box center [803, 589] width 132 height 38
click at [835, 595] on body "**********" at bounding box center [746, 234] width 1493 height 740
click at [915, 482] on span "22" at bounding box center [916, 485] width 28 height 28
type input "**********"
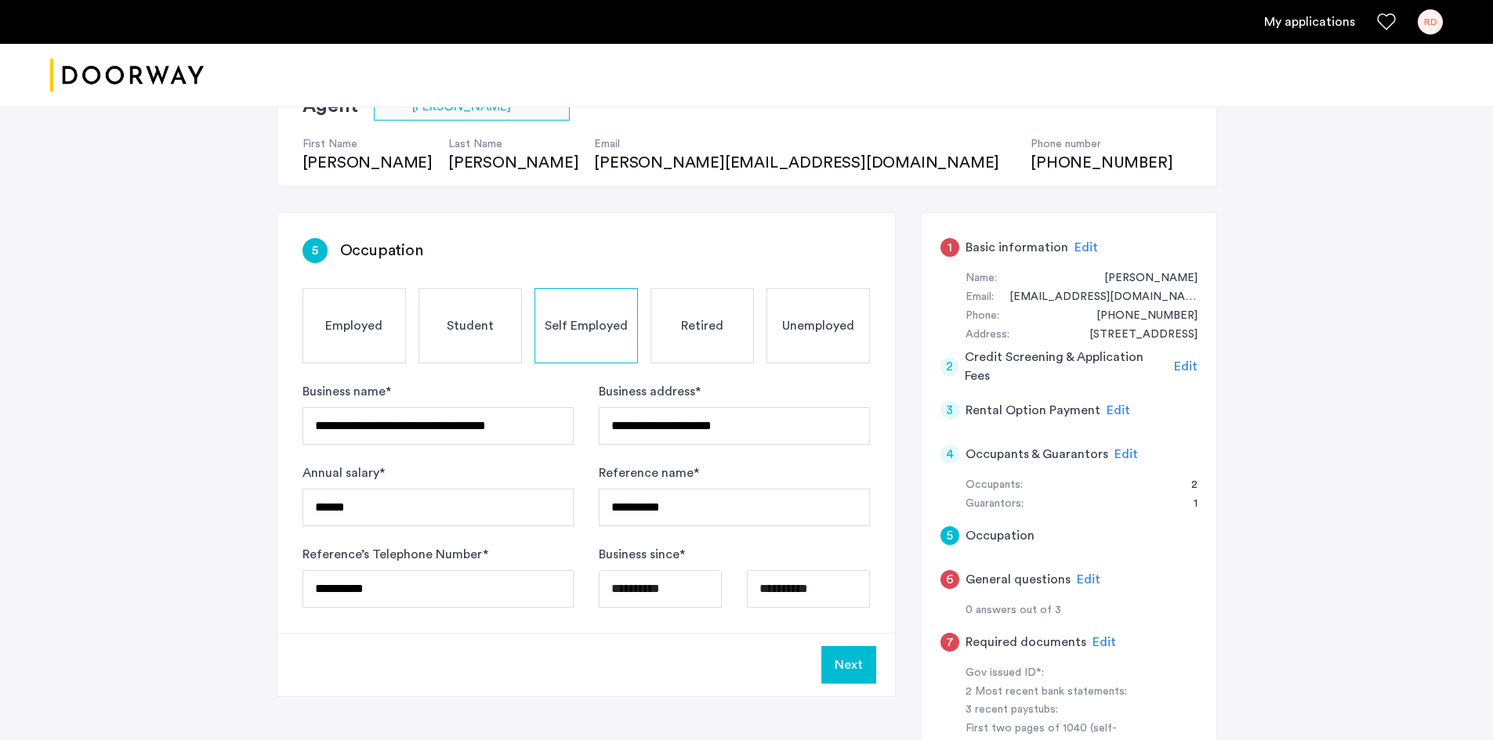
click at [860, 667] on button "Next" at bounding box center [848, 665] width 55 height 38
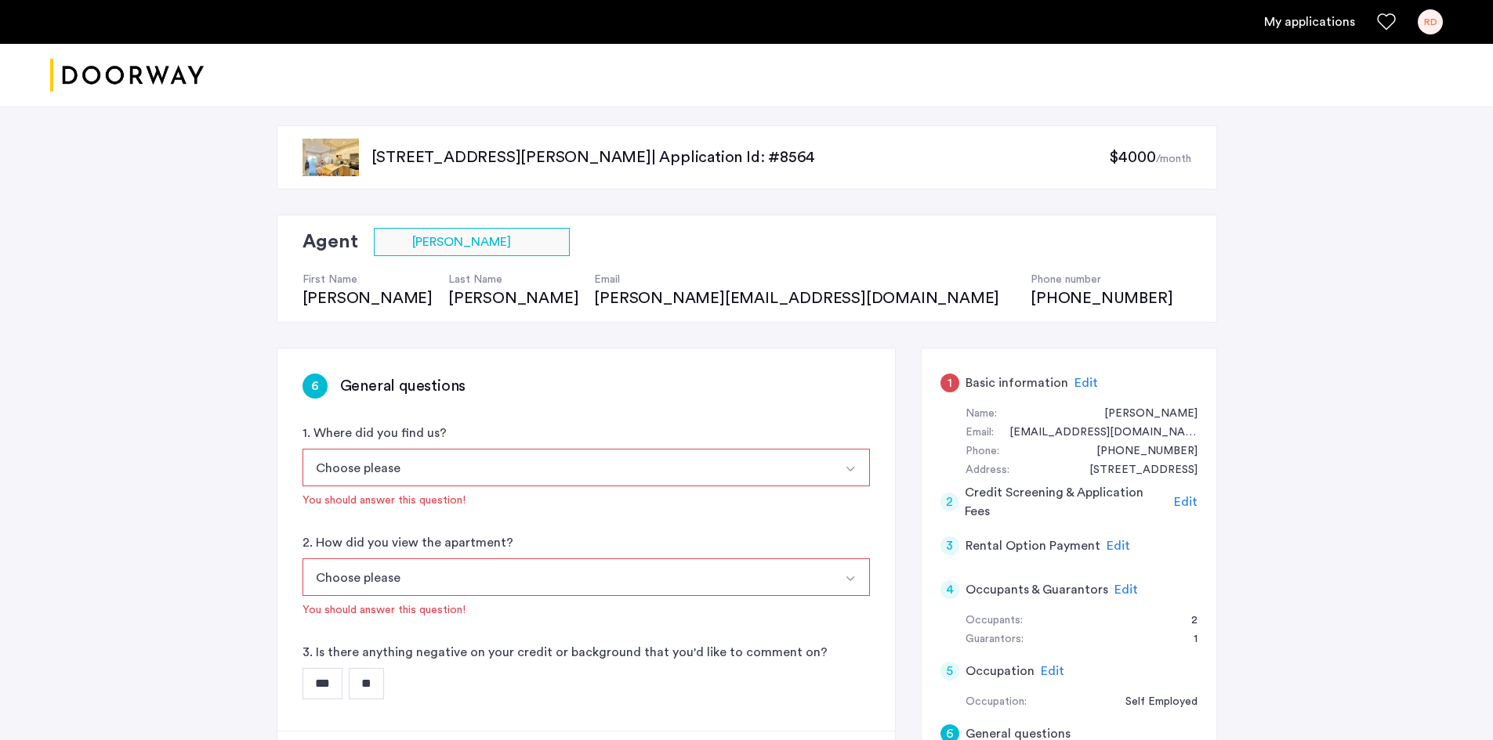
click at [860, 474] on button "Select option" at bounding box center [851, 468] width 38 height 38
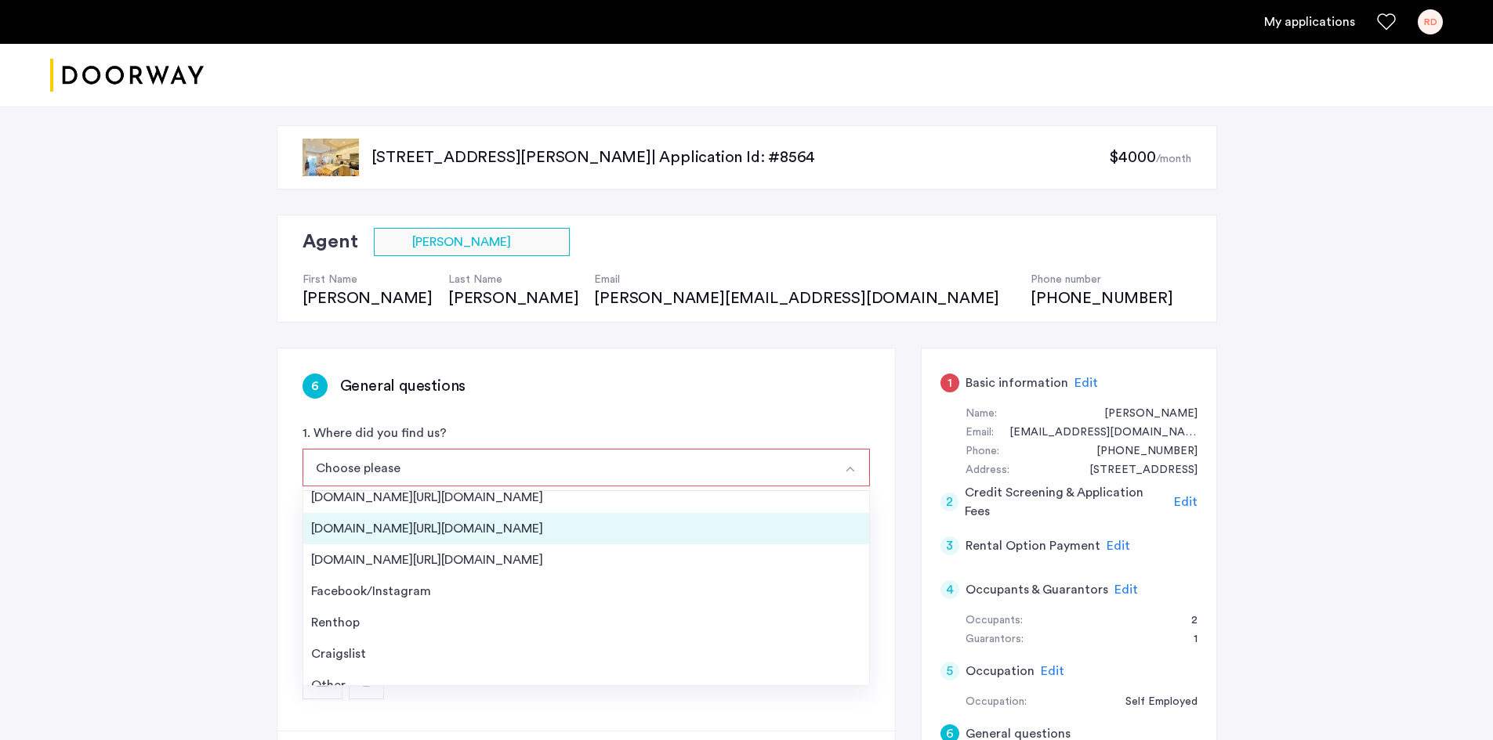
scroll to position [25, 0]
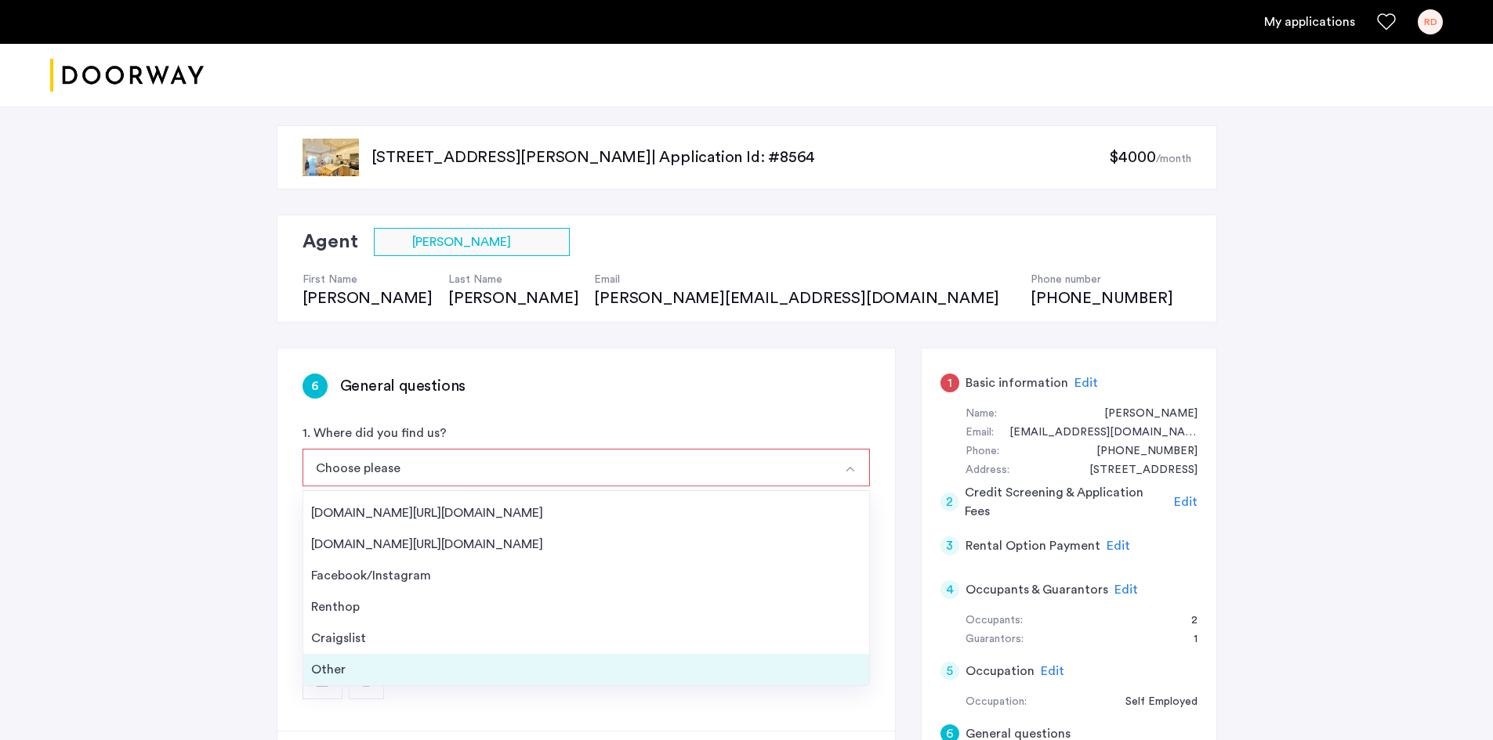
click at [777, 673] on div "Other" at bounding box center [586, 670] width 550 height 19
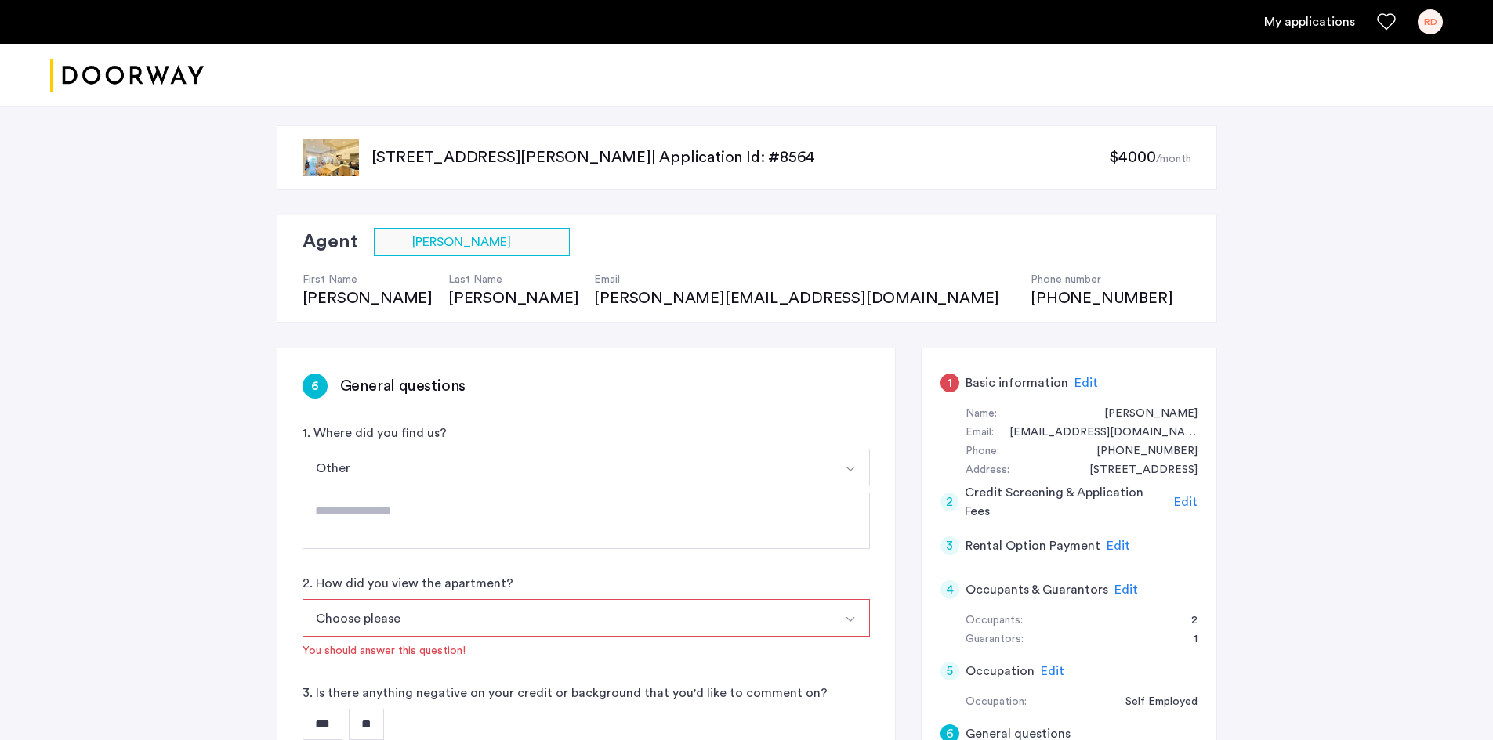
click at [769, 626] on button "Choose please" at bounding box center [567, 618] width 530 height 38
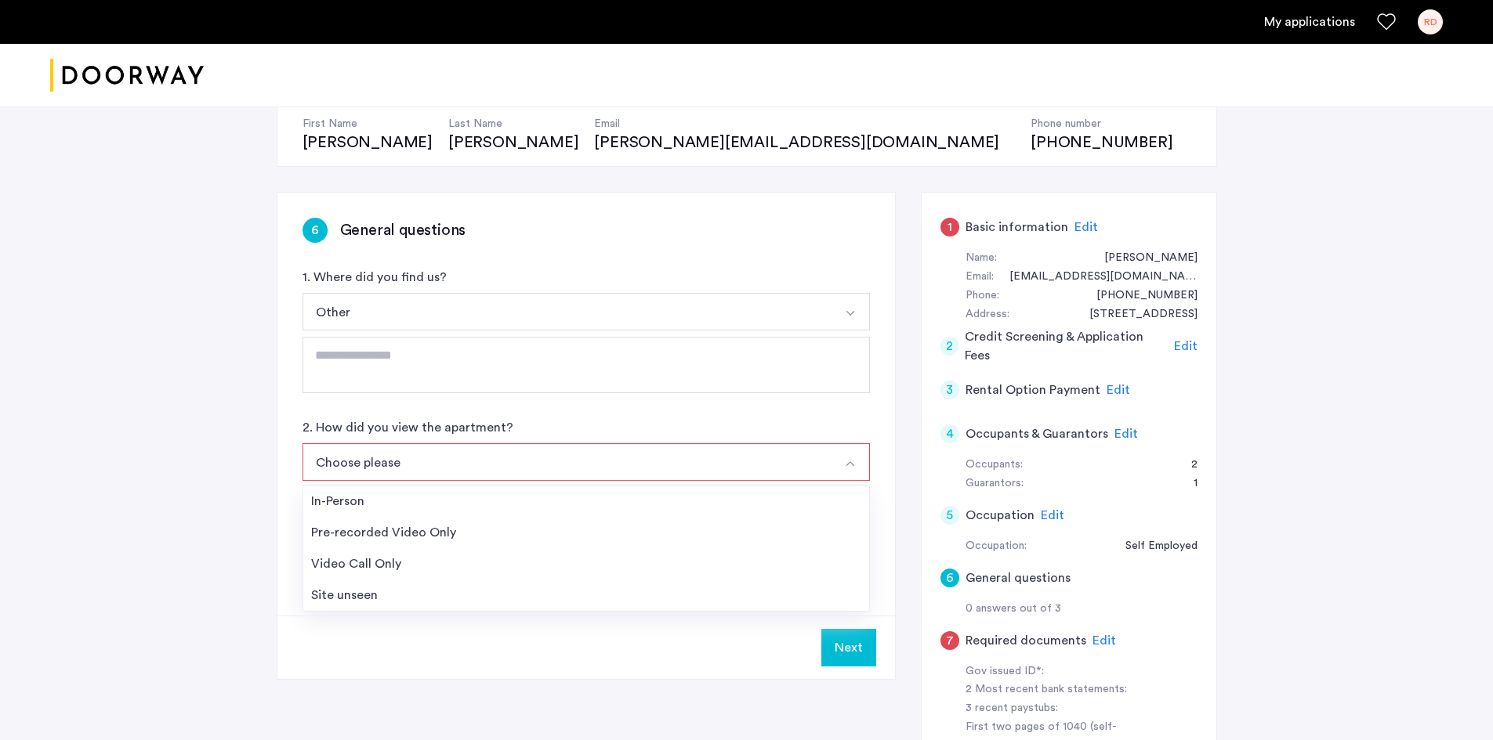
scroll to position [157, 0]
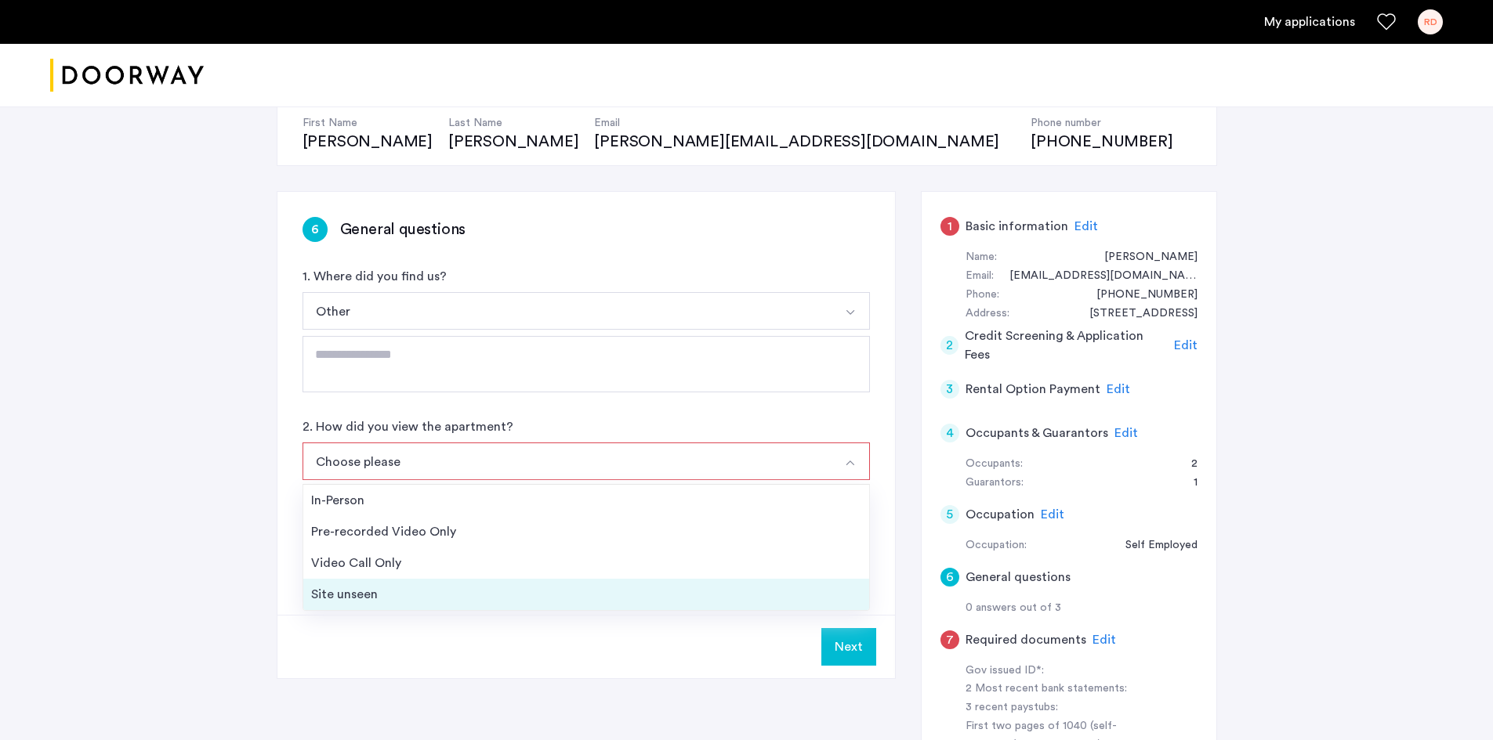
click at [765, 596] on div "Site unseen" at bounding box center [586, 594] width 550 height 19
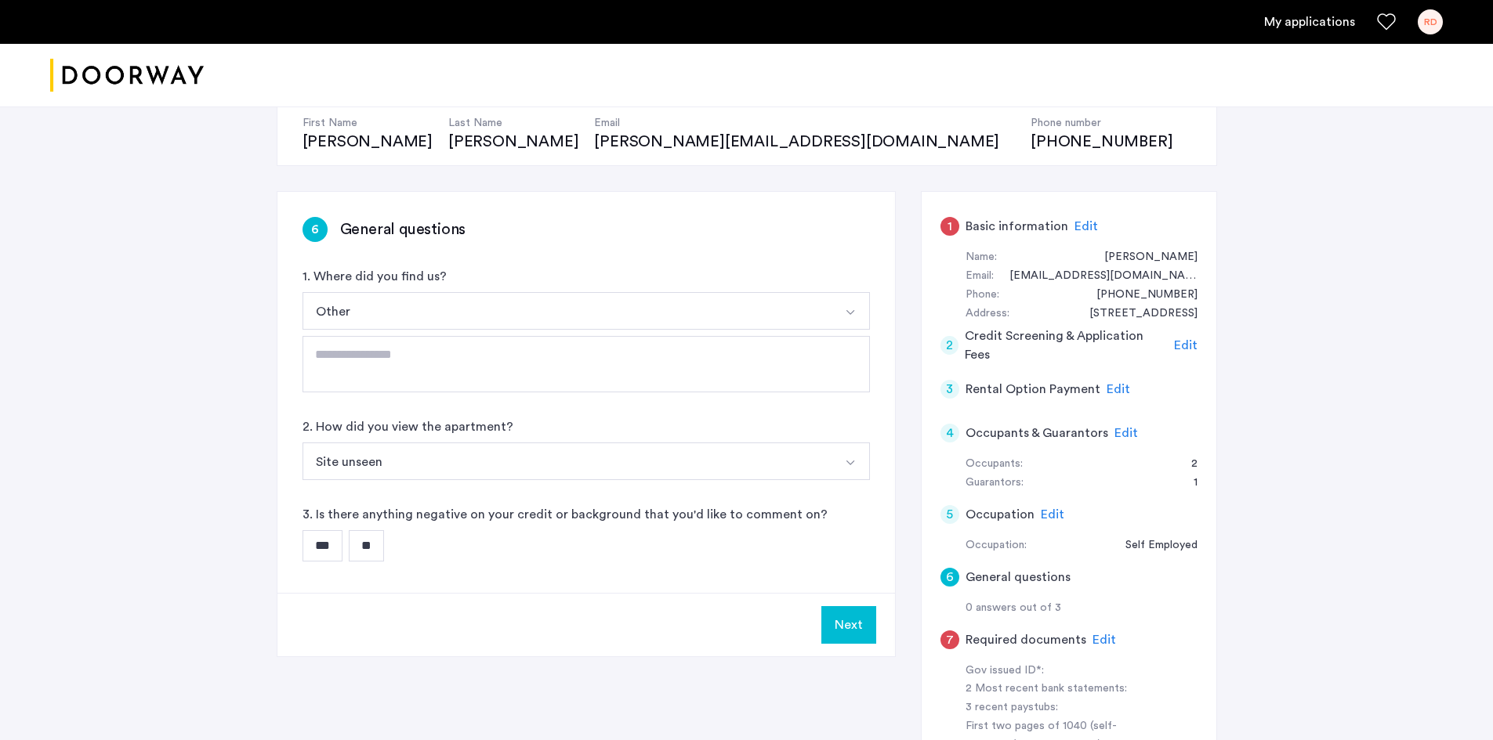
click at [373, 536] on input "**" at bounding box center [366, 545] width 35 height 31
click at [854, 633] on button "Next" at bounding box center [848, 626] width 55 height 38
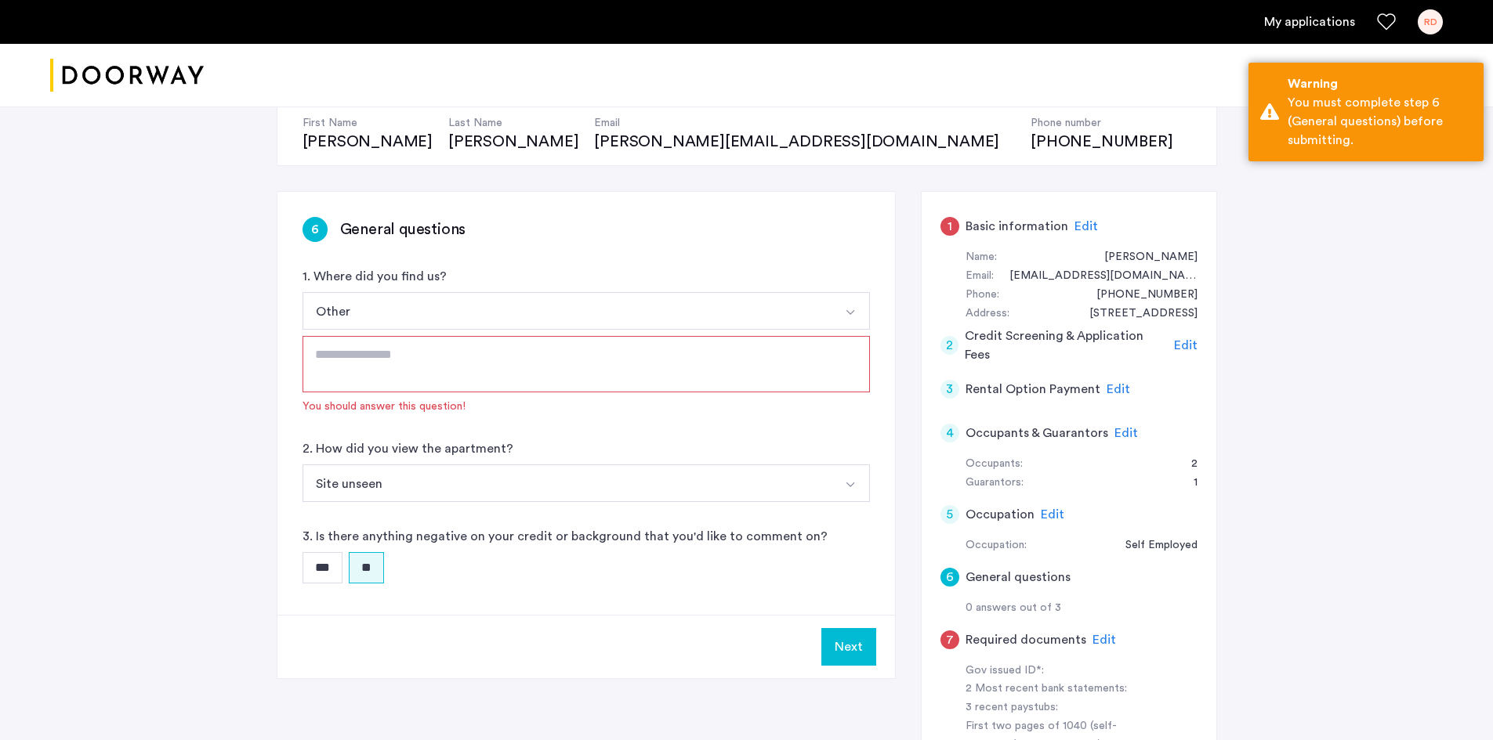
click at [776, 355] on textarea at bounding box center [585, 364] width 567 height 56
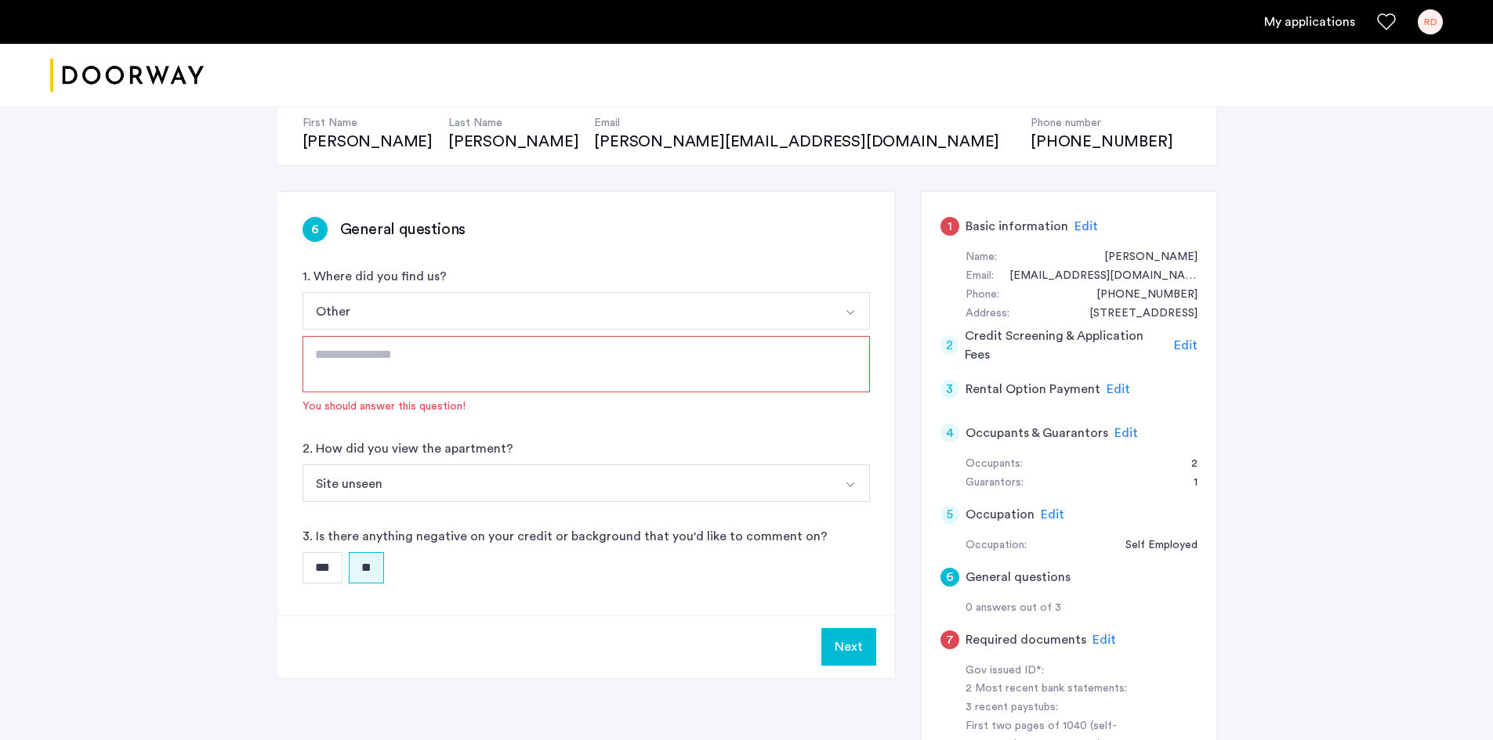
click at [842, 312] on button "Select option" at bounding box center [851, 311] width 38 height 38
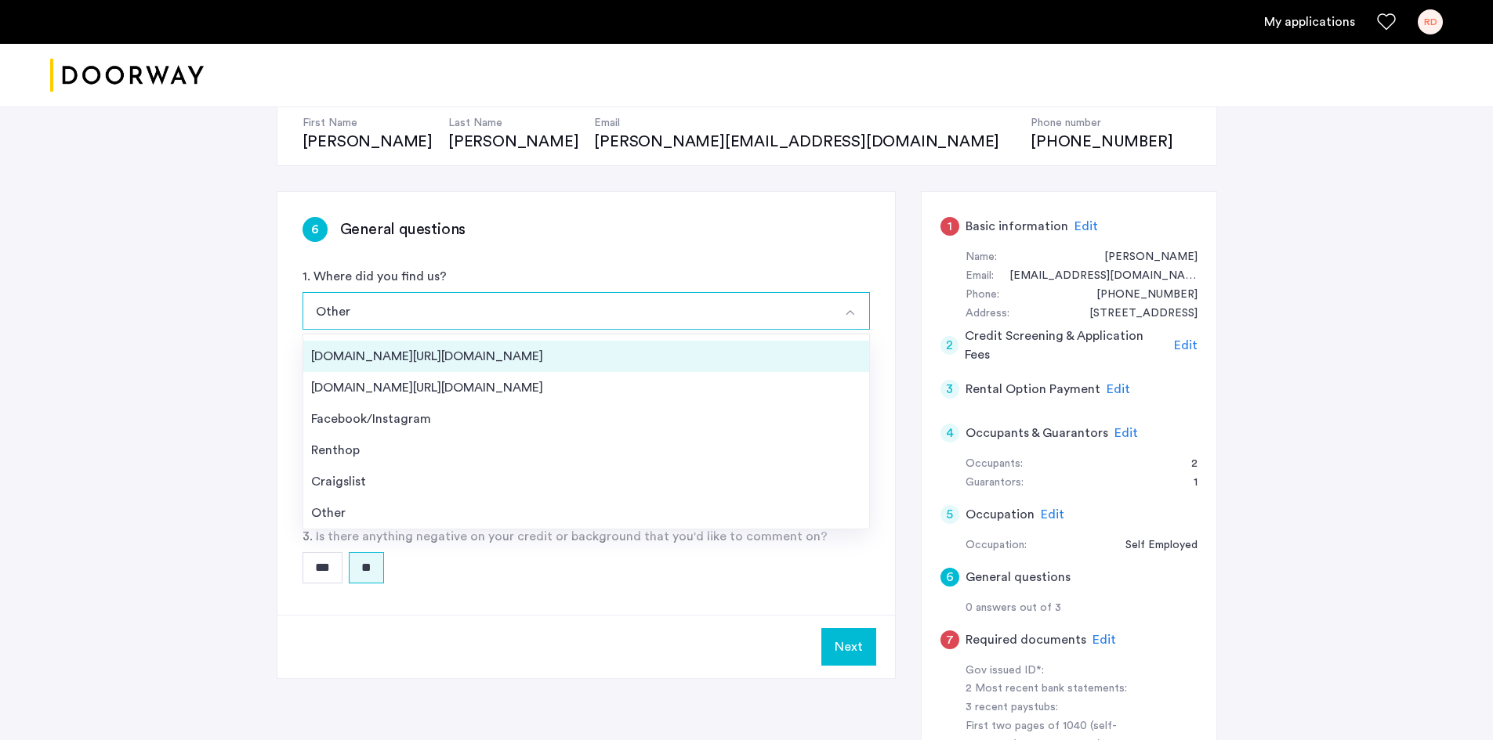
click at [842, 346] on li "[DOMAIN_NAME][URL][DOMAIN_NAME]" at bounding box center [586, 356] width 566 height 31
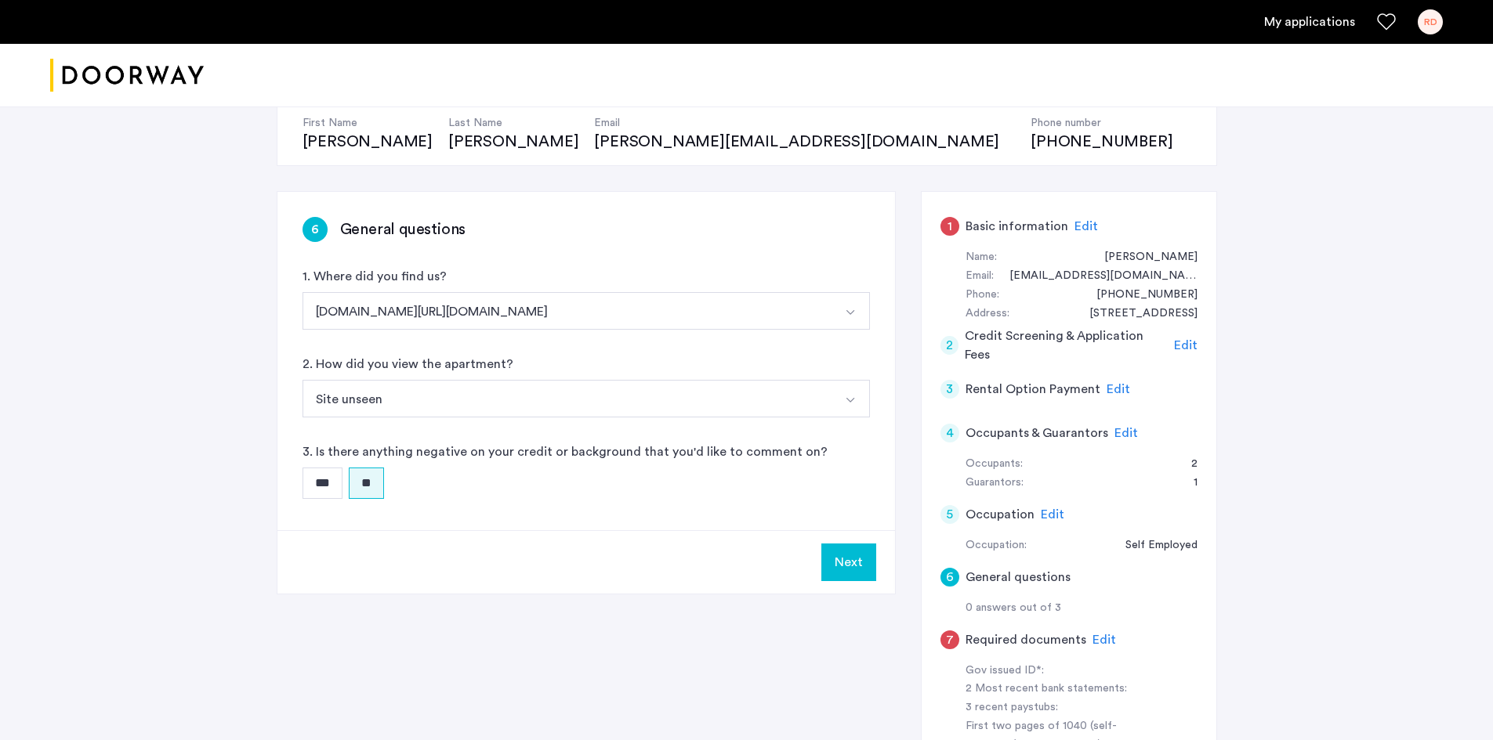
click at [848, 556] on button "Next" at bounding box center [848, 563] width 55 height 38
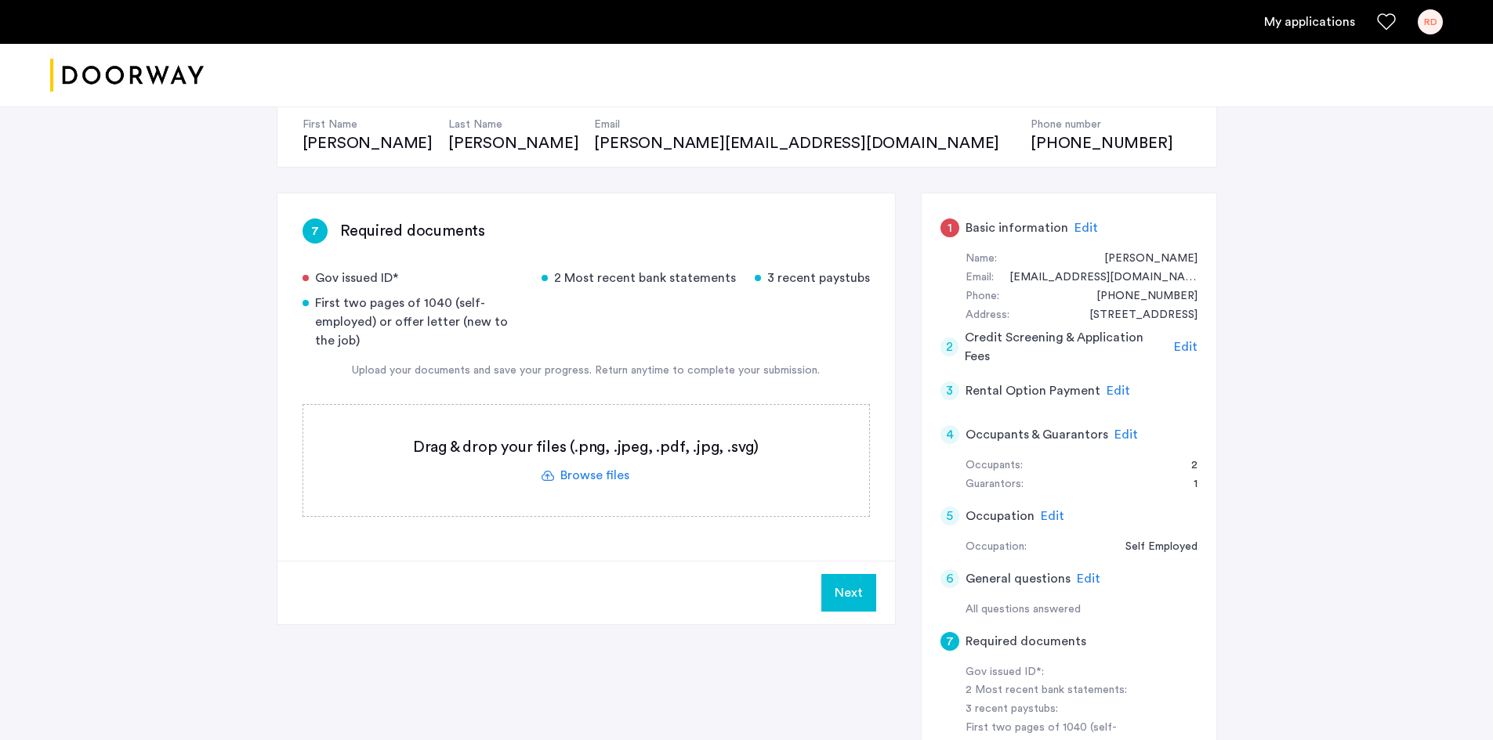
scroll to position [156, 0]
click at [558, 473] on label at bounding box center [586, 459] width 566 height 111
click at [0, 0] on input "file" at bounding box center [0, 0] width 0 height 0
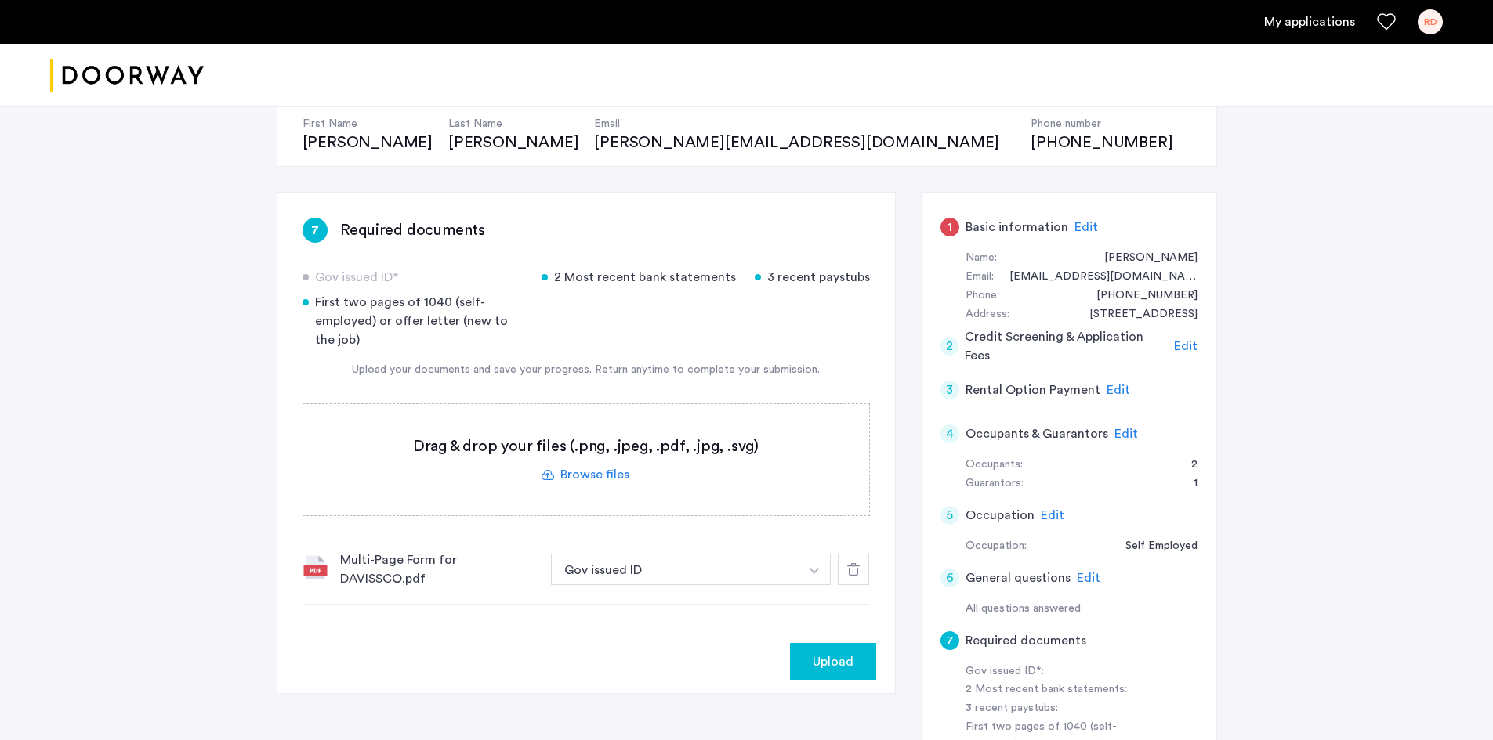
click at [611, 478] on label at bounding box center [586, 459] width 566 height 111
click at [0, 0] on input "file" at bounding box center [0, 0] width 0 height 0
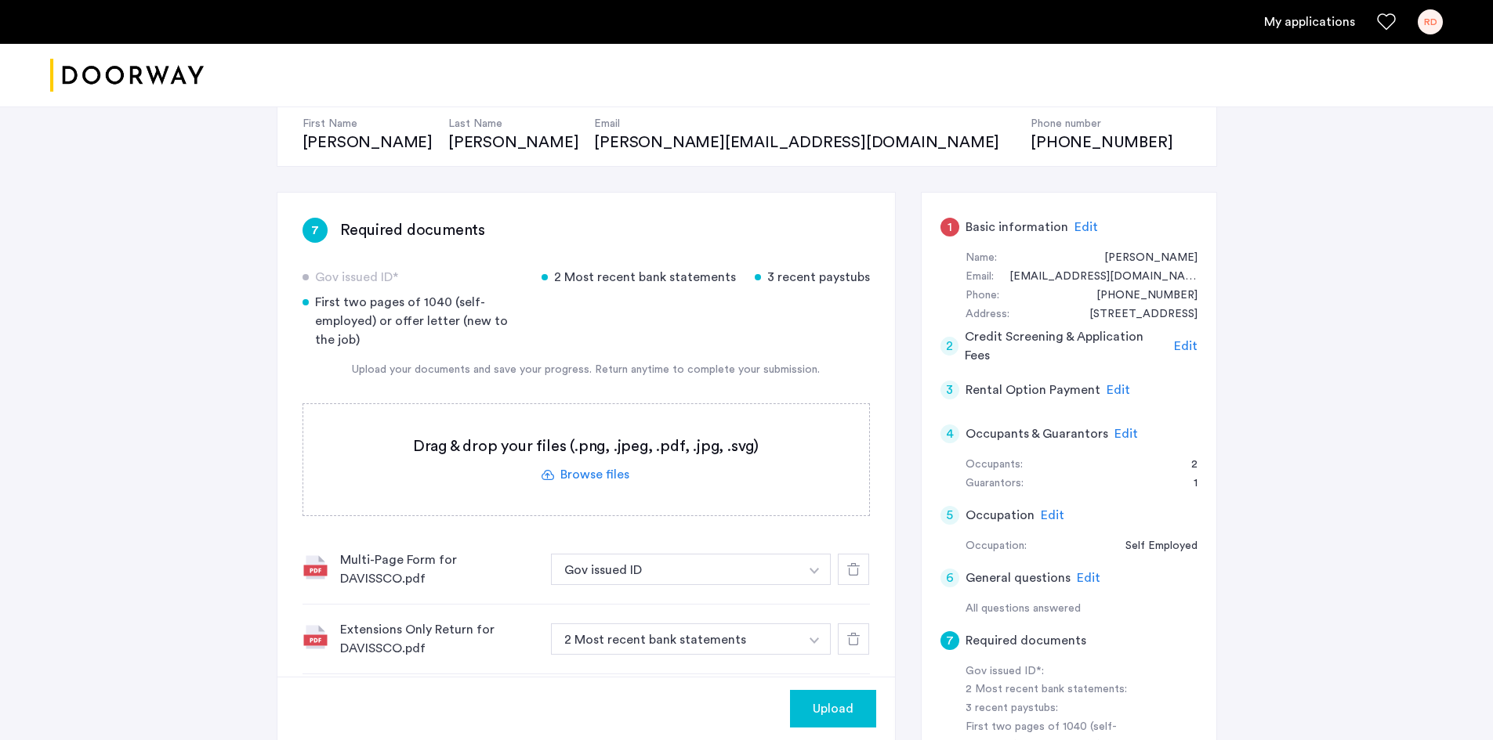
click at [853, 639] on icon at bounding box center [853, 639] width 13 height 13
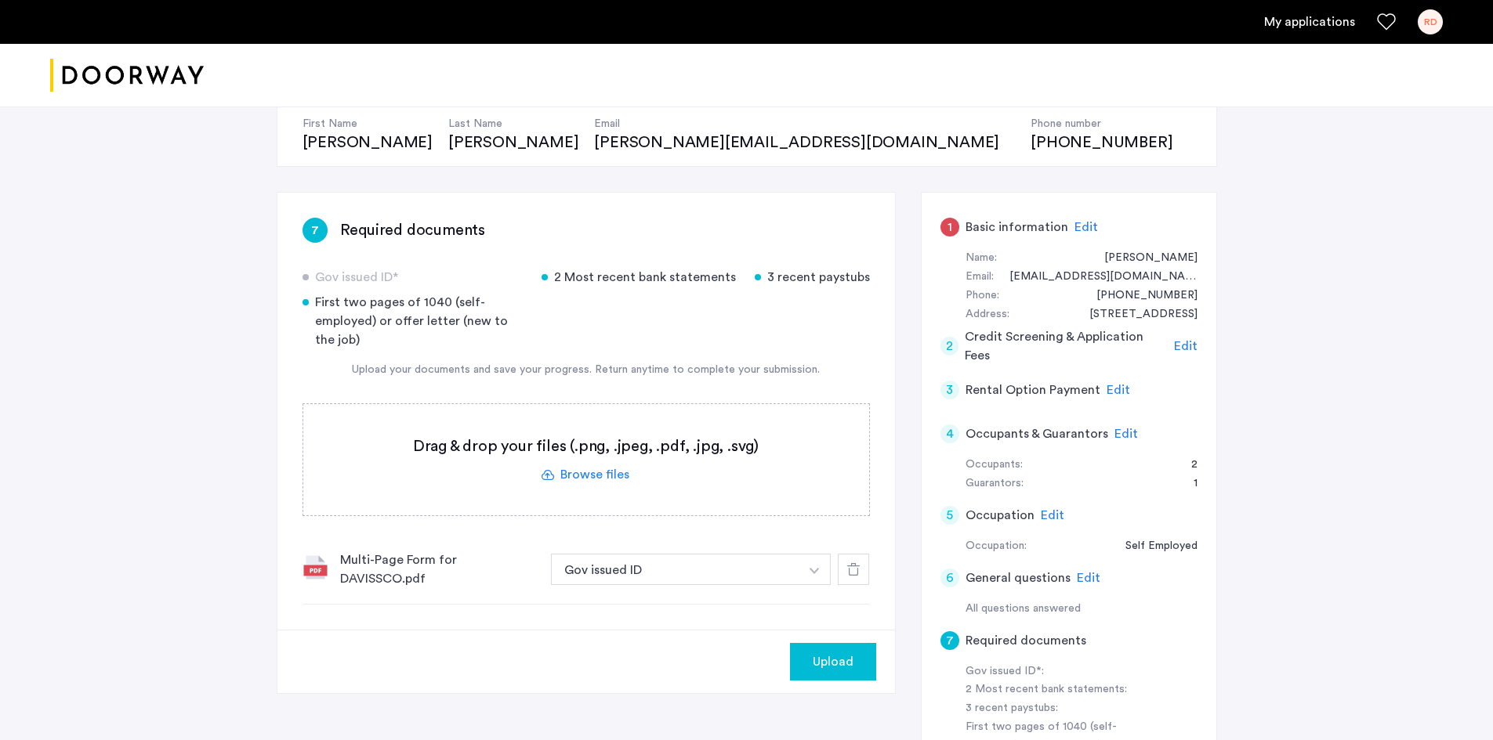
click at [817, 574] on button "button" at bounding box center [814, 569] width 32 height 31
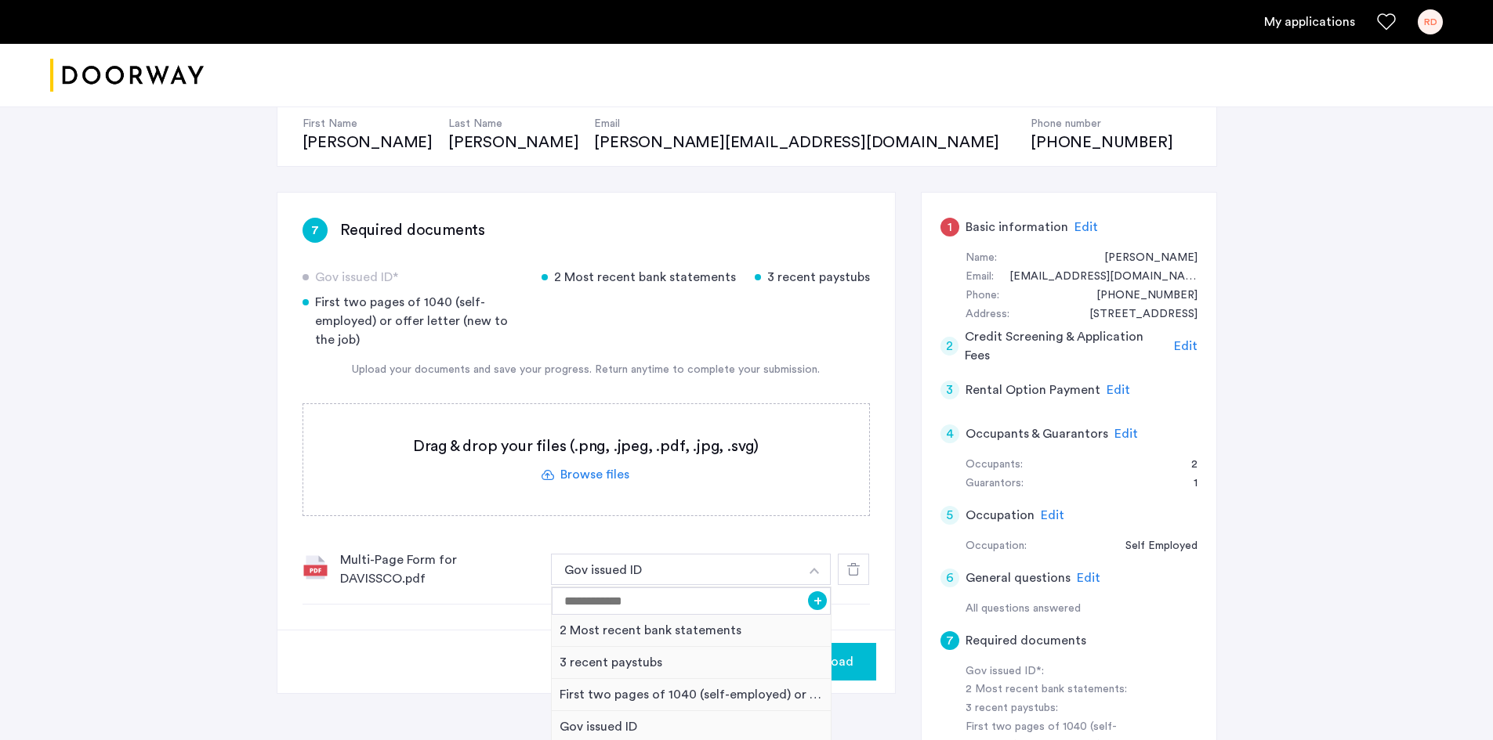
click at [817, 574] on button "button" at bounding box center [814, 569] width 32 height 31
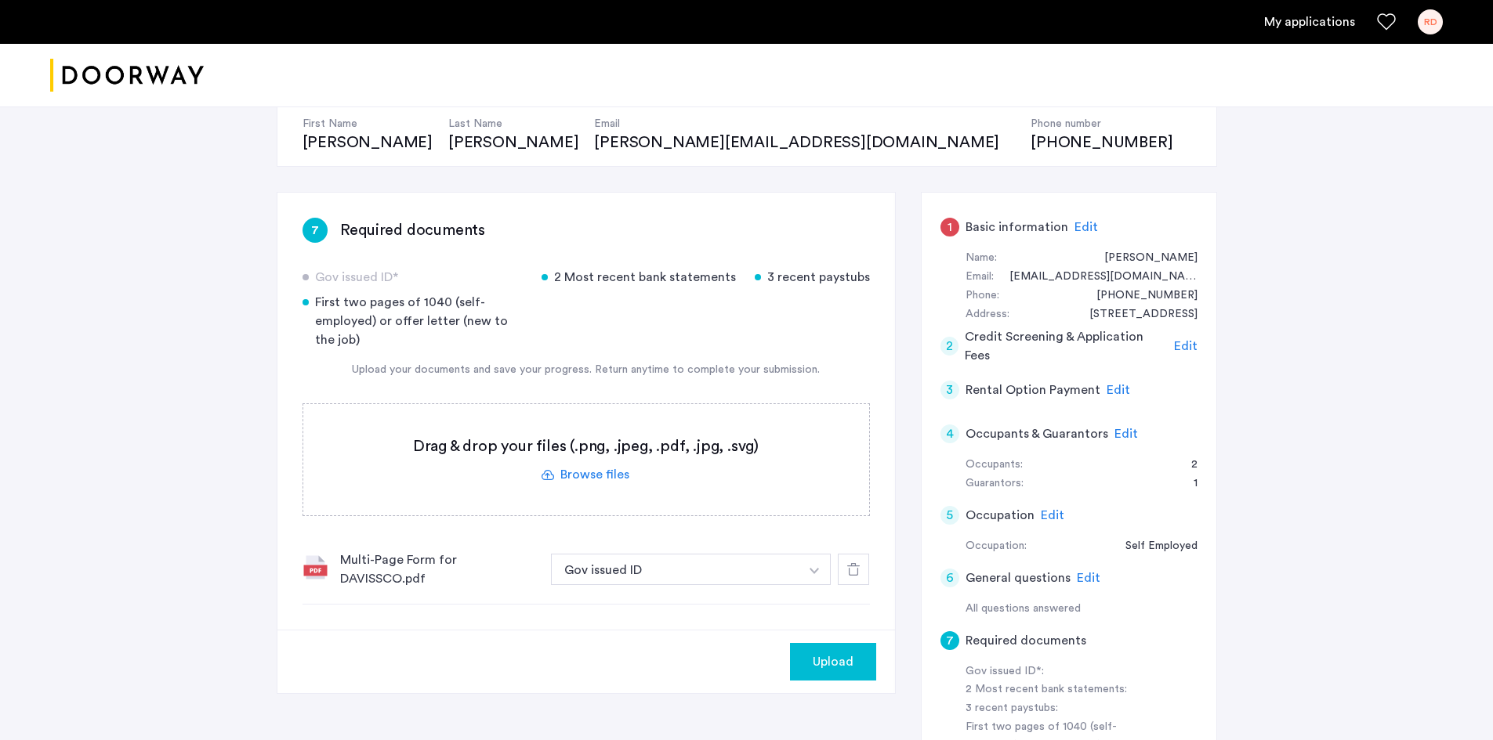
click at [578, 472] on label at bounding box center [586, 459] width 566 height 111
click at [0, 0] on input "file" at bounding box center [0, 0] width 0 height 0
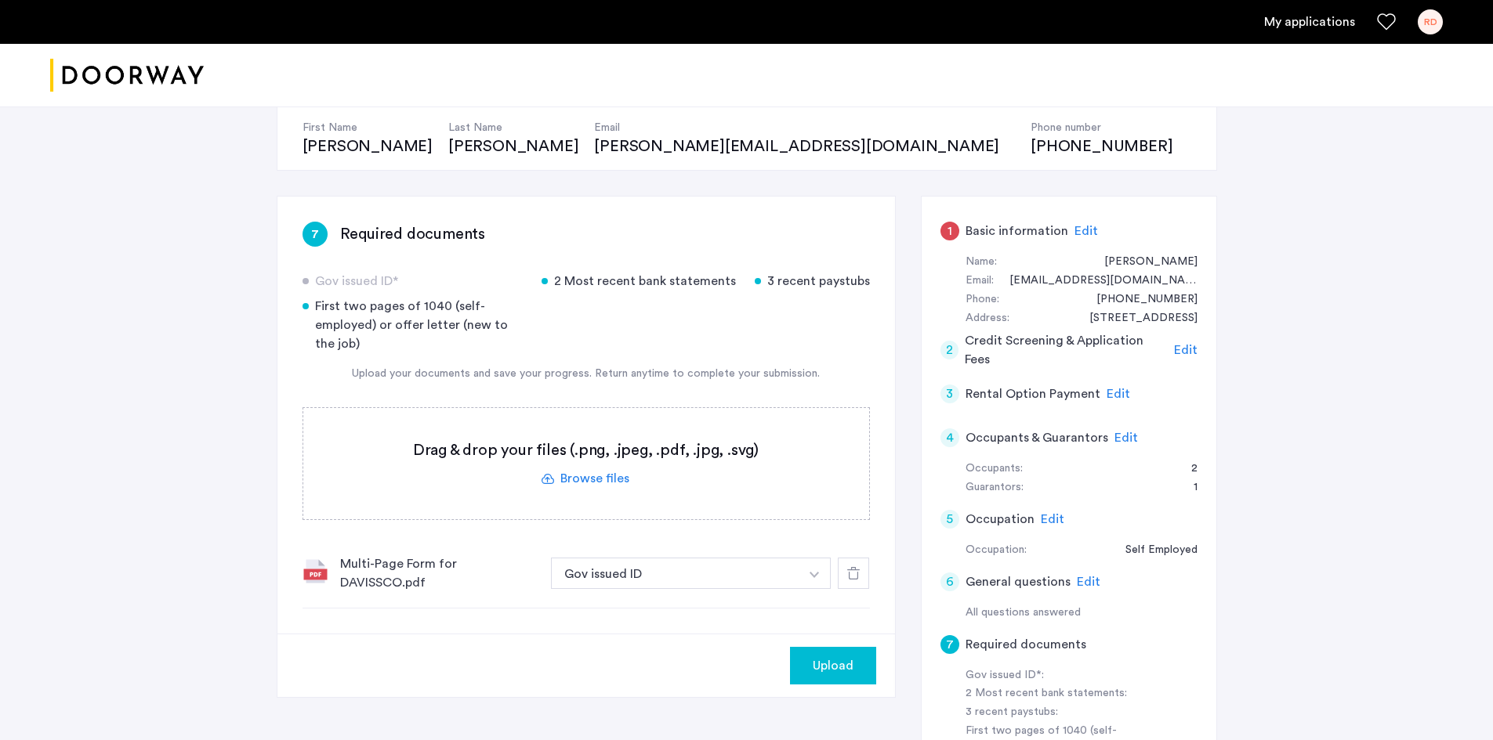
scroll to position [151, 0]
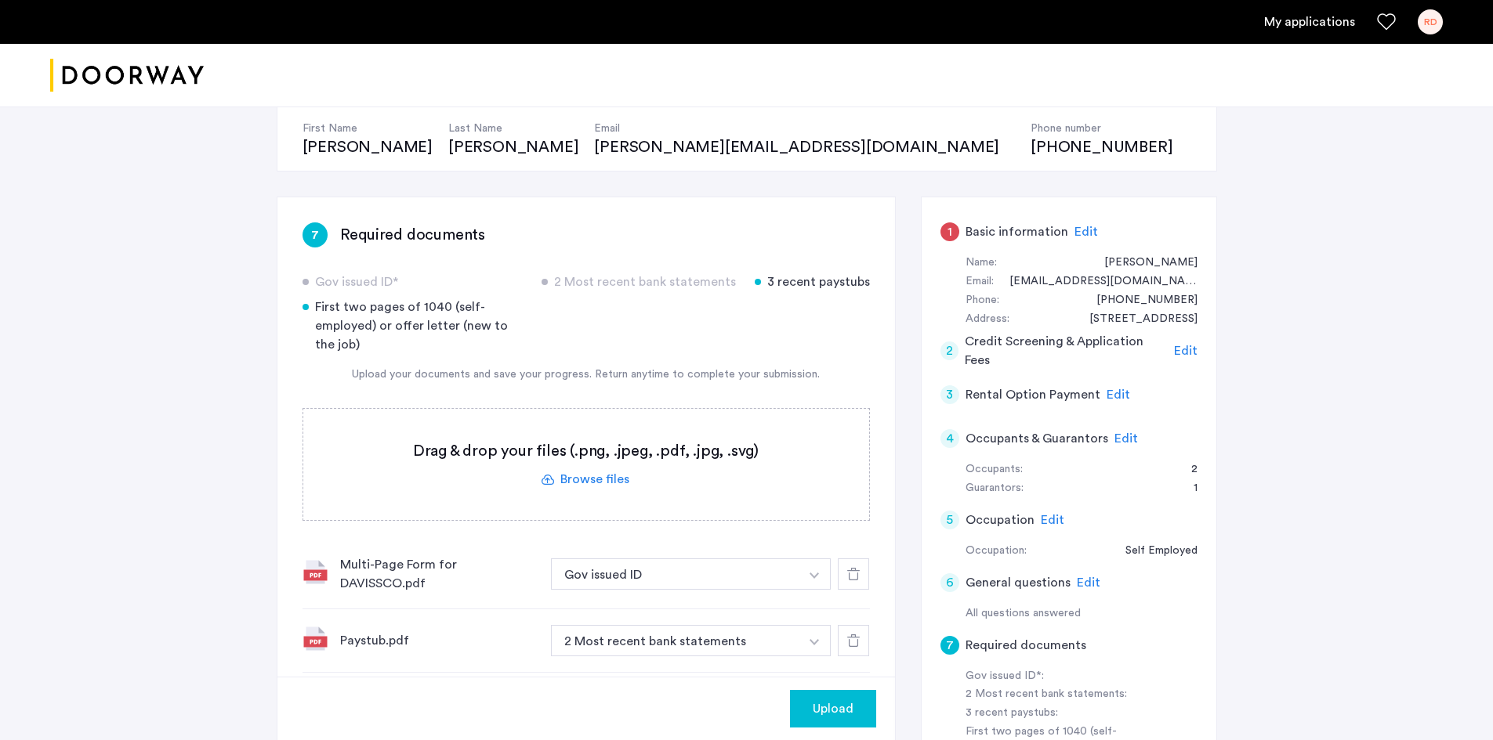
click at [816, 579] on img "button" at bounding box center [813, 576] width 9 height 6
click at [816, 644] on img "button" at bounding box center [813, 642] width 9 height 6
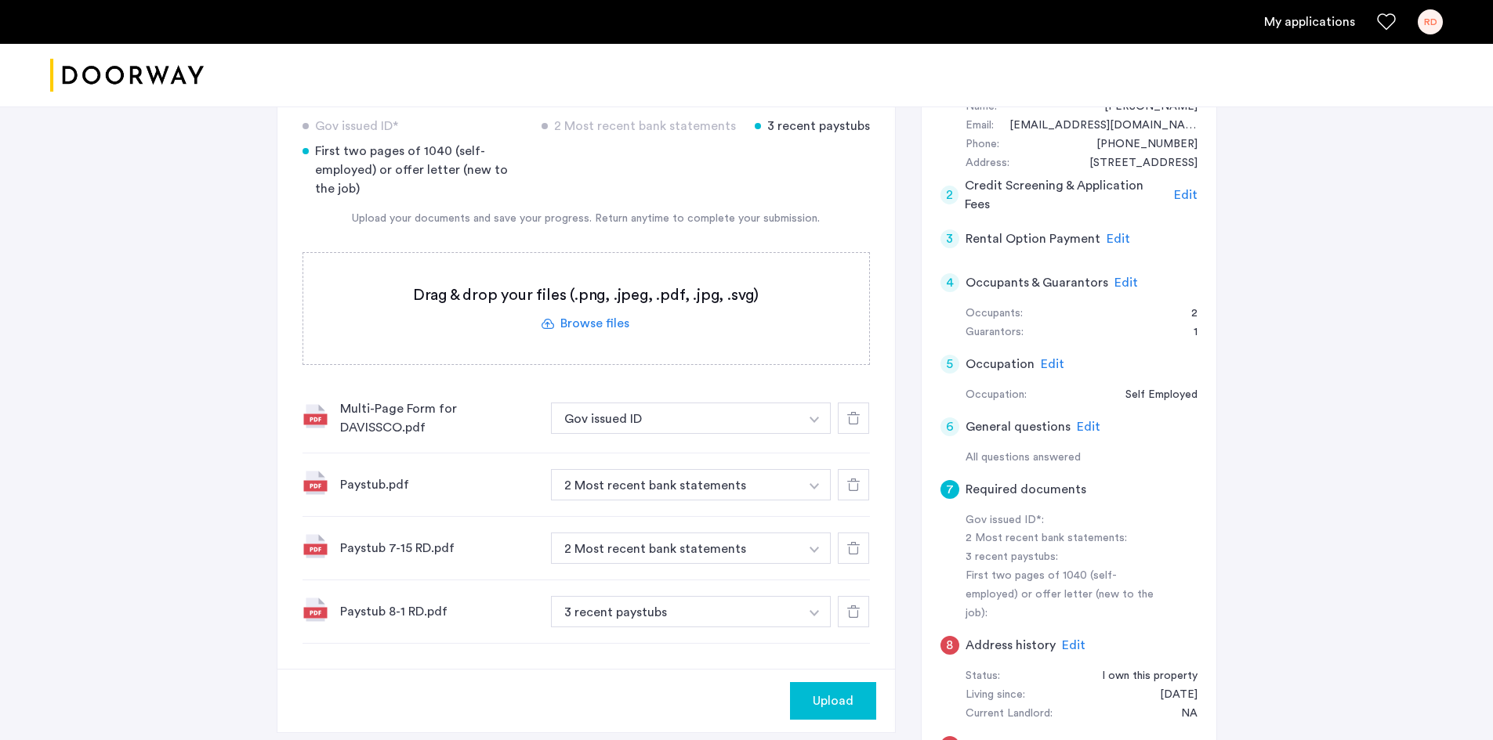
scroll to position [308, 0]
click at [824, 433] on button "button" at bounding box center [814, 417] width 32 height 31
click at [645, 546] on div "3 recent paystubs" at bounding box center [692, 546] width 280 height 32
click at [812, 422] on img "button" at bounding box center [813, 419] width 9 height 6
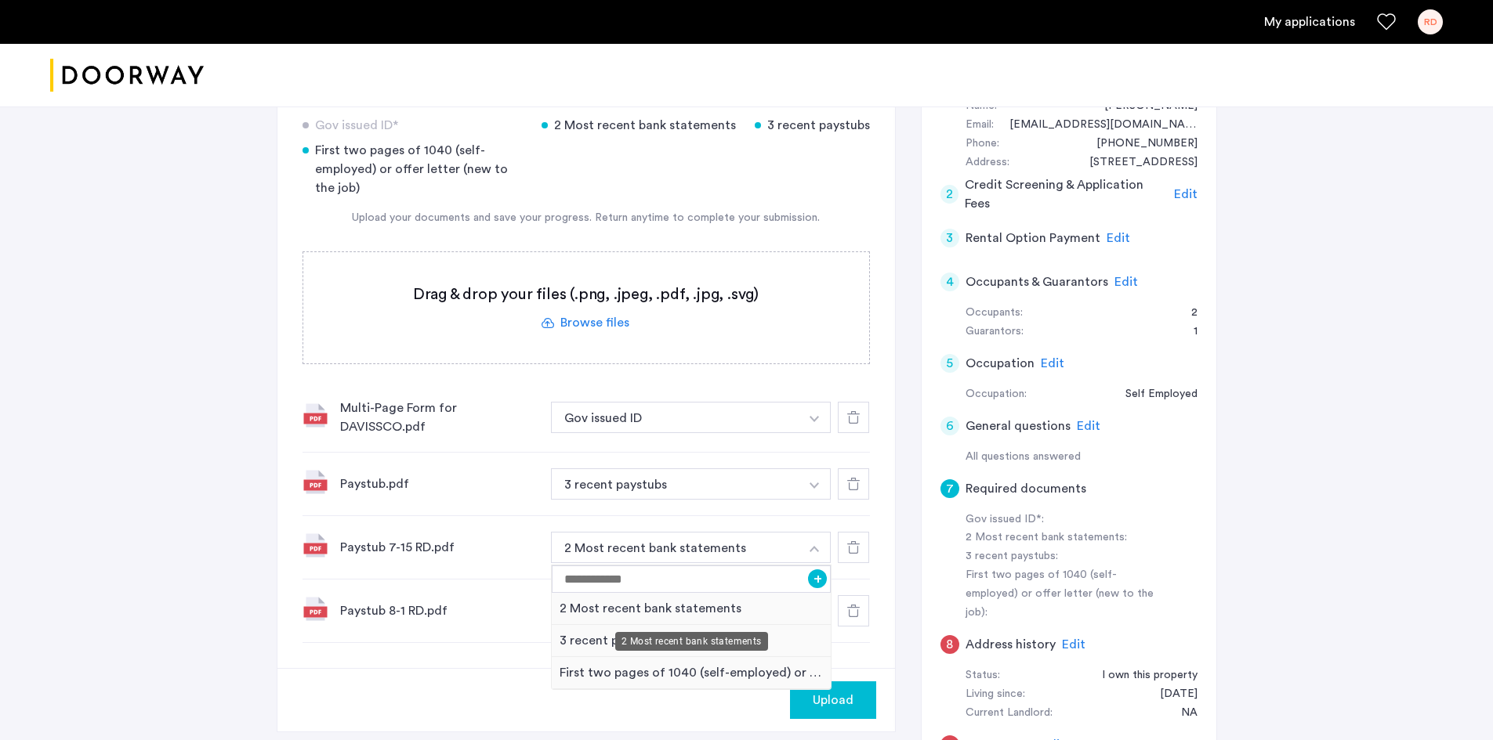
click at [705, 639] on div "2 Most recent bank statements" at bounding box center [691, 641] width 153 height 19
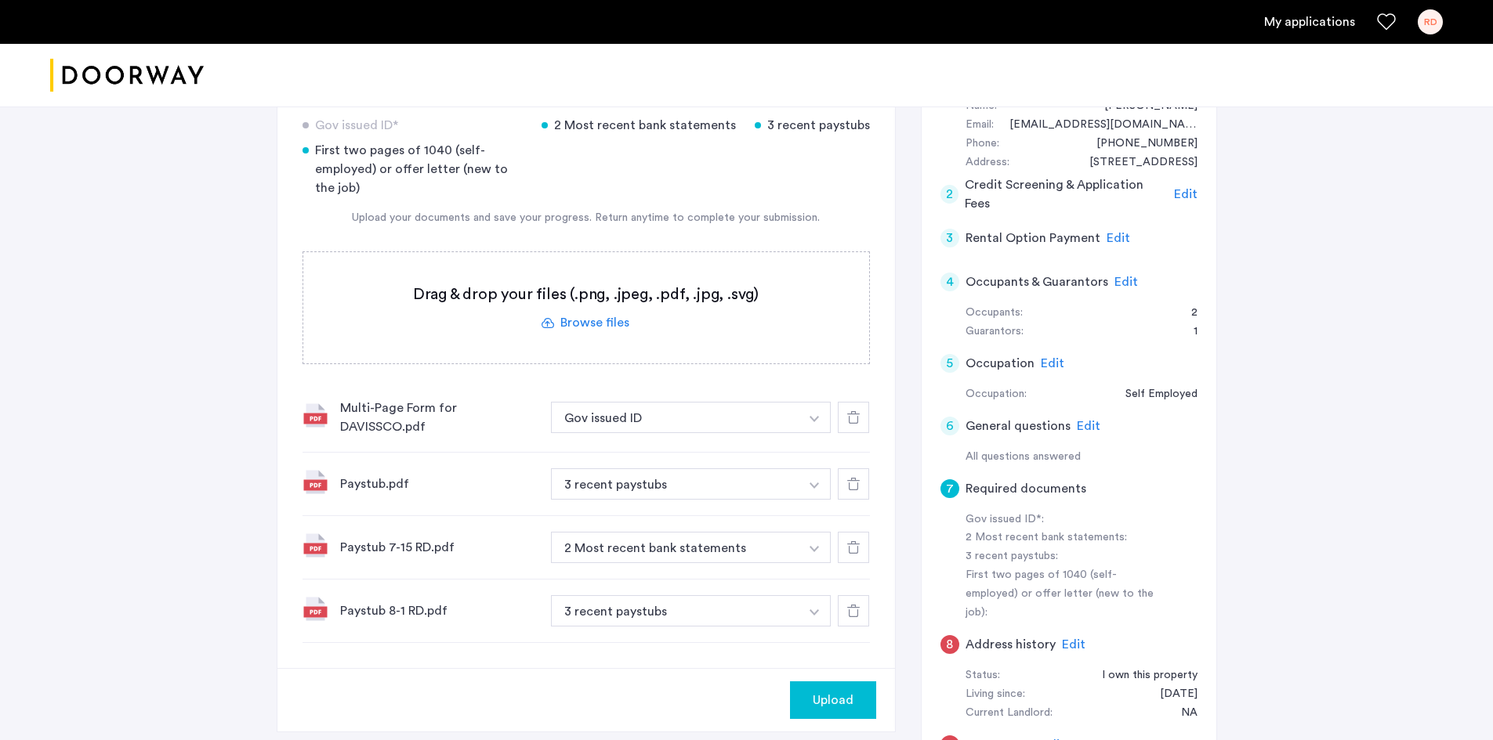
click at [813, 433] on button "button" at bounding box center [814, 417] width 32 height 31
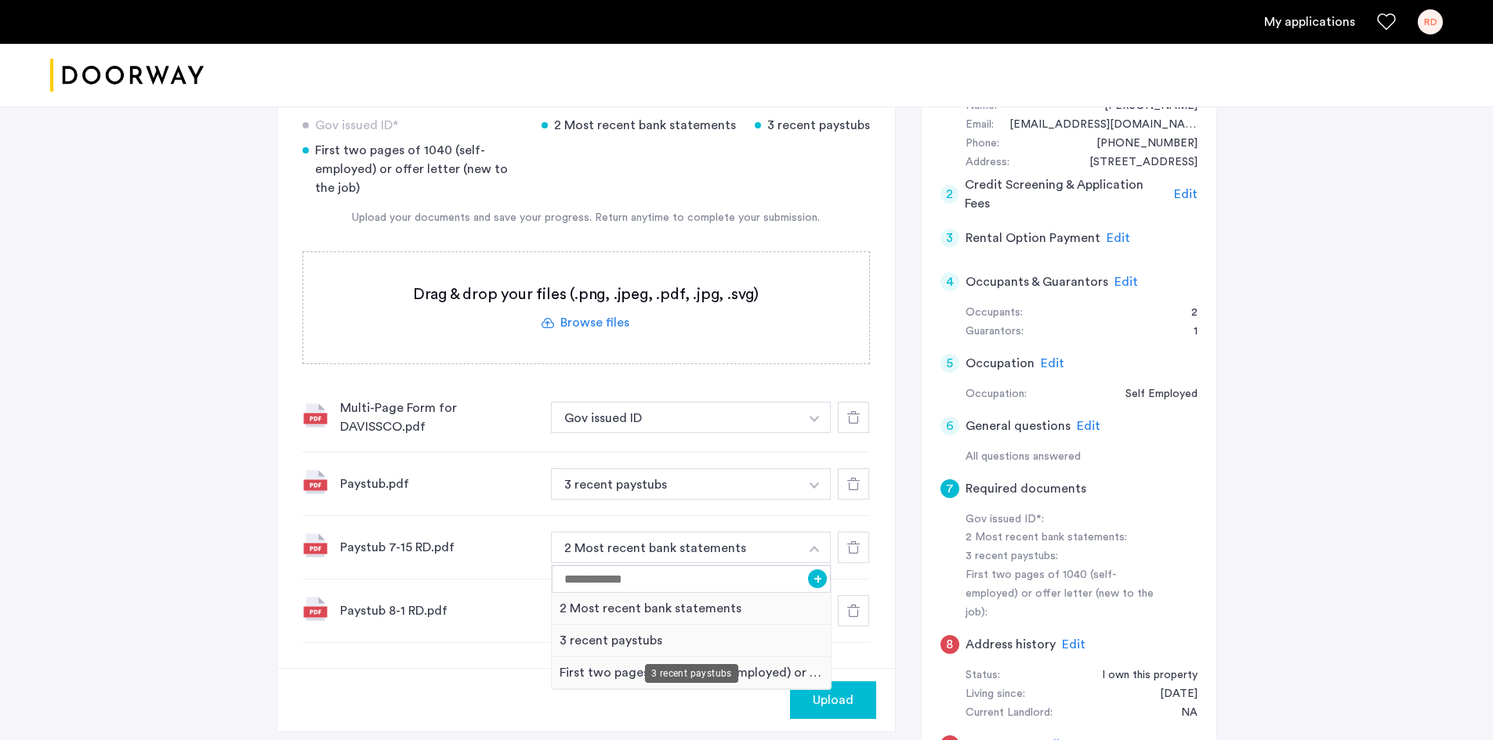
click at [588, 640] on div "3 recent paystubs" at bounding box center [692, 641] width 280 height 32
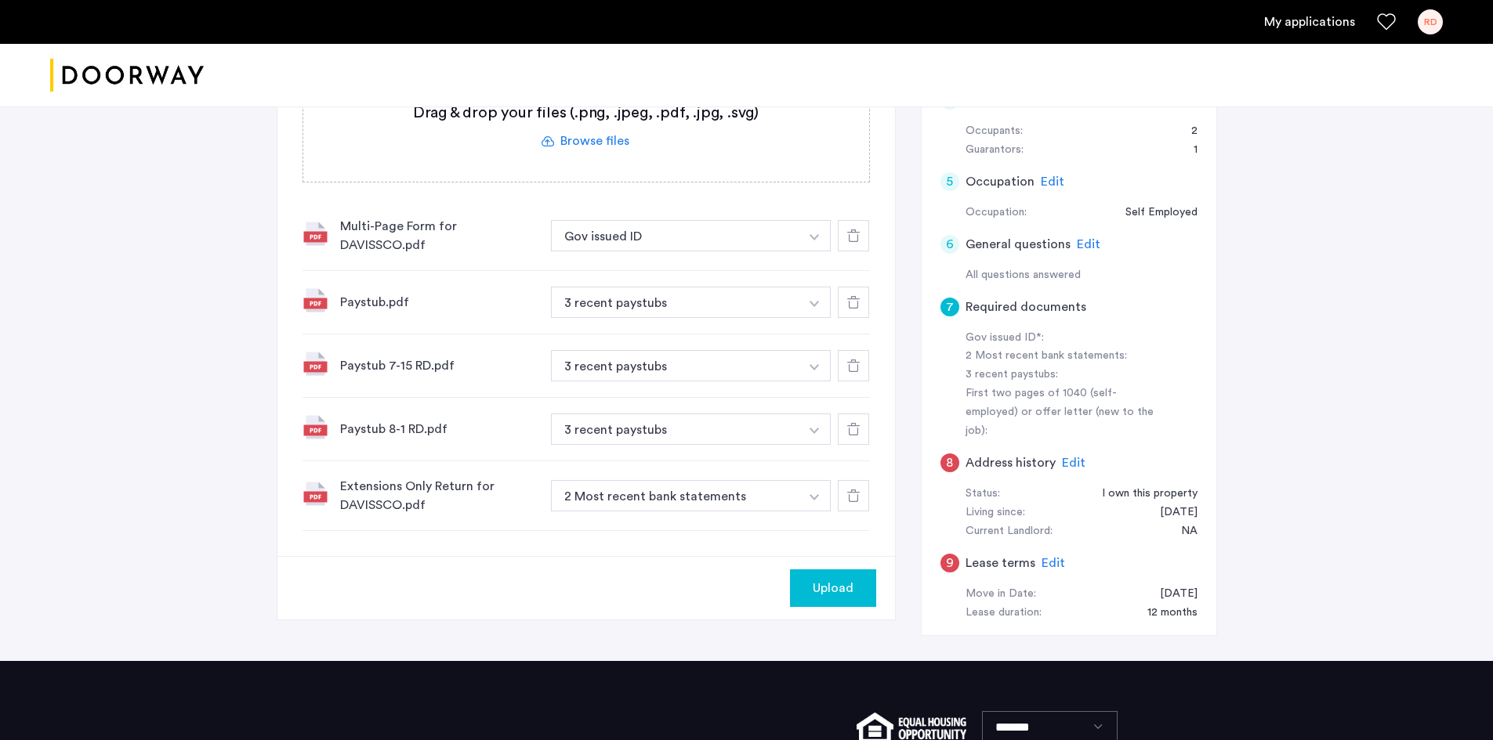
scroll to position [465, 0]
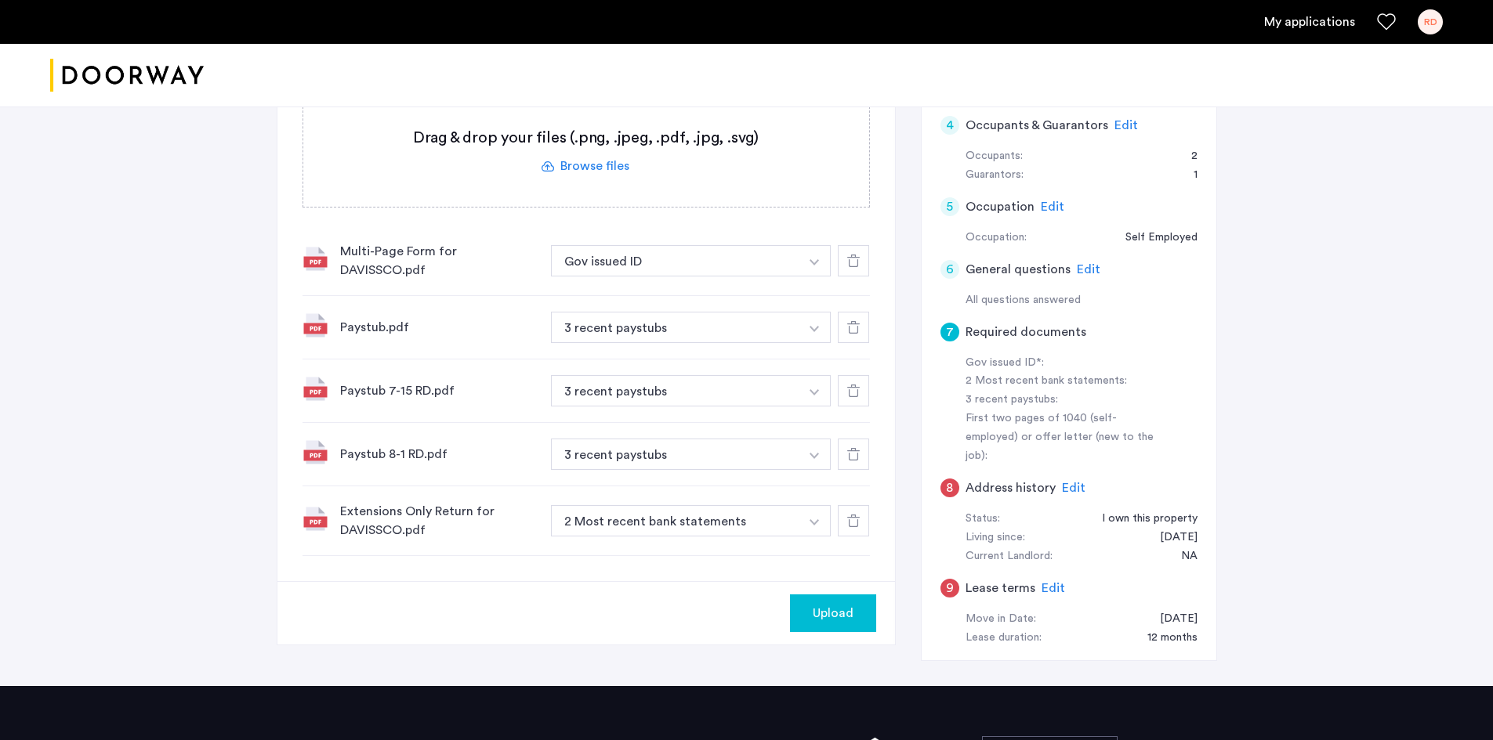
click at [816, 266] on button "button" at bounding box center [814, 260] width 32 height 31
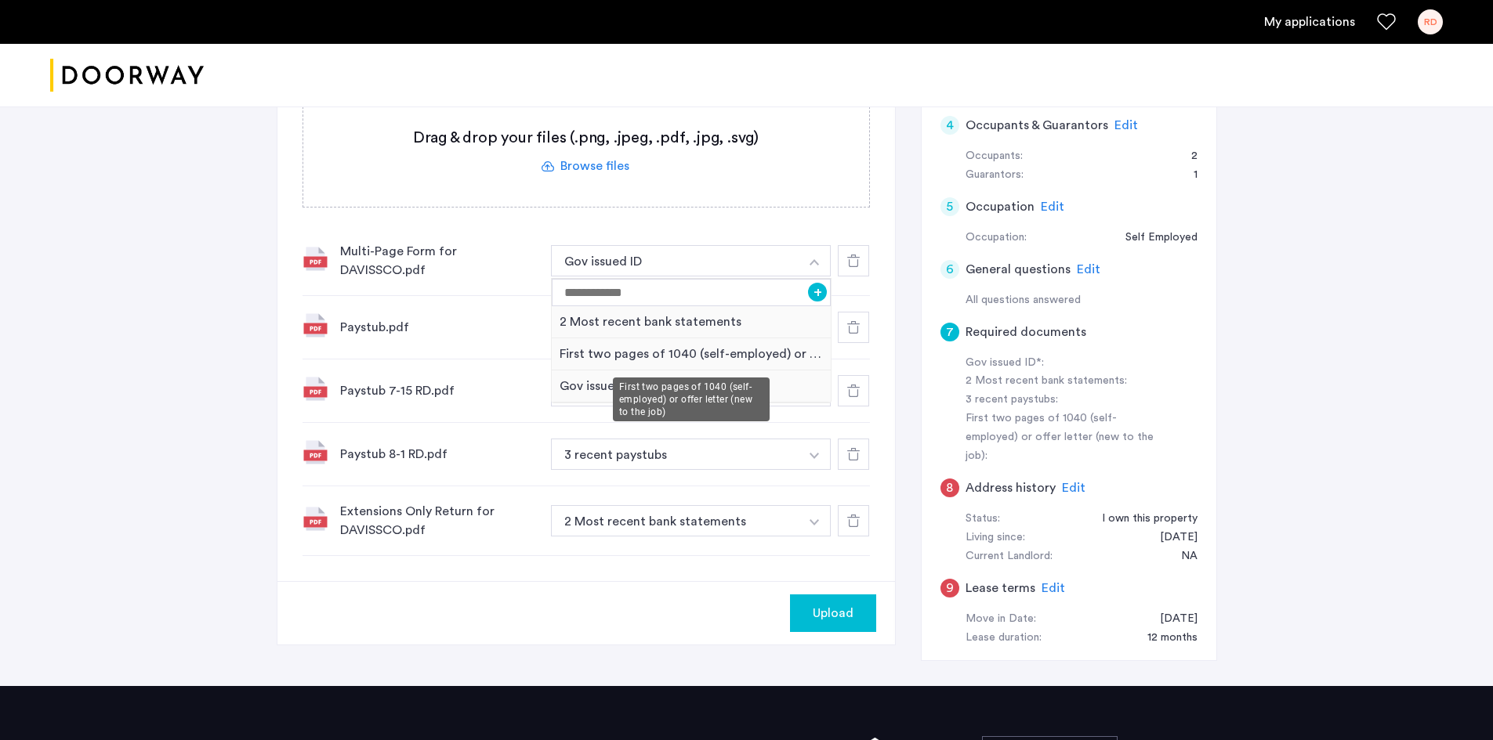
click at [628, 360] on div "First two pages of 1040 (self-employed) or offer letter (new to the job)" at bounding box center [692, 355] width 280 height 32
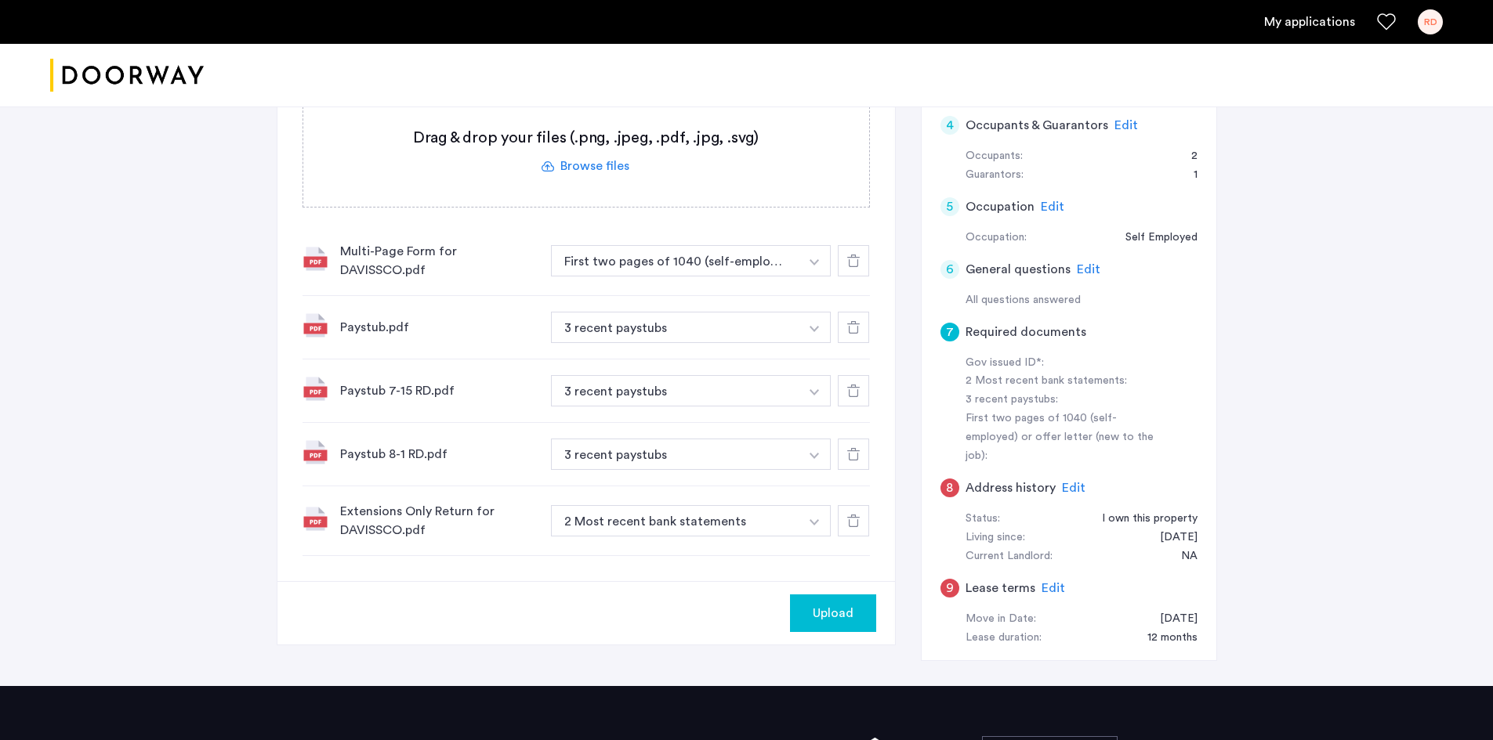
click at [807, 277] on button "button" at bounding box center [814, 260] width 32 height 31
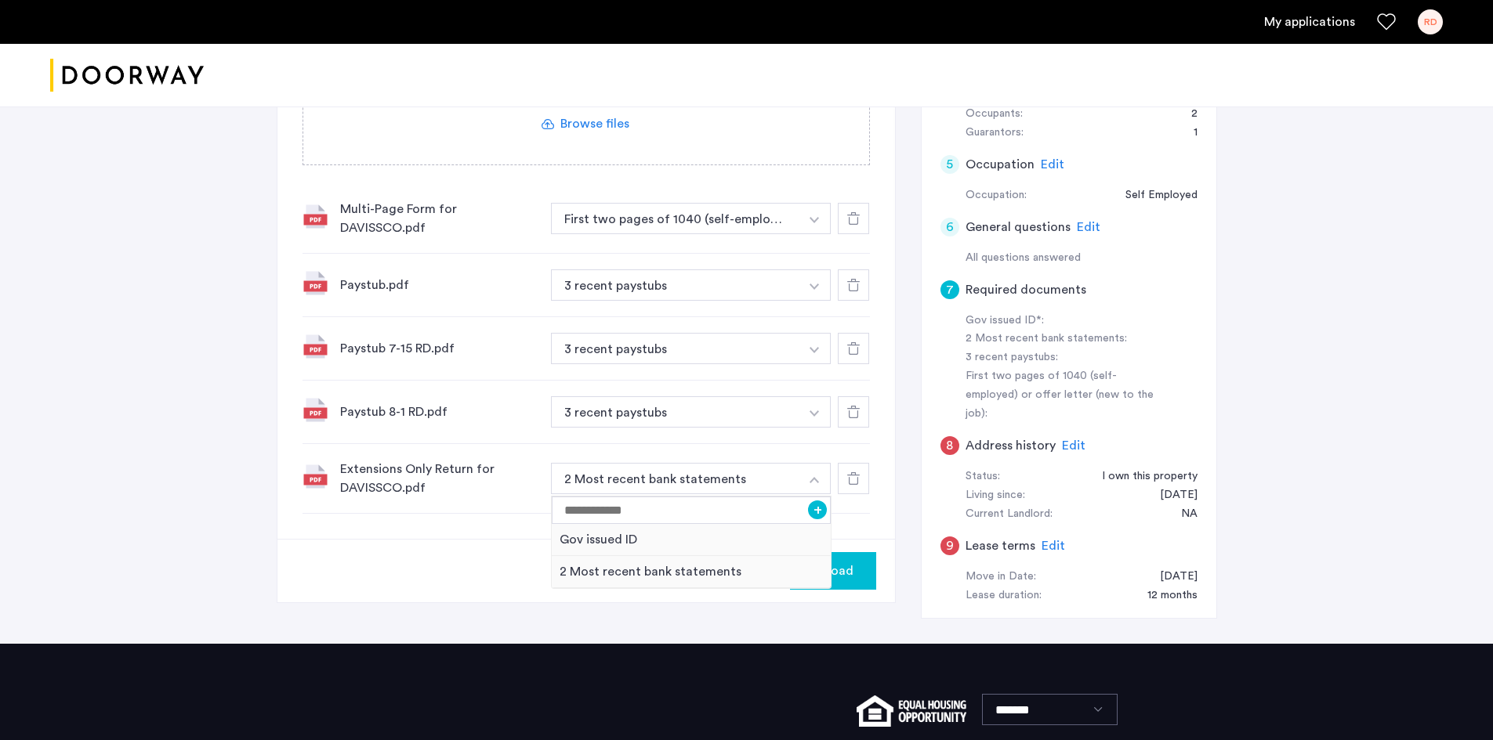
scroll to position [466, 0]
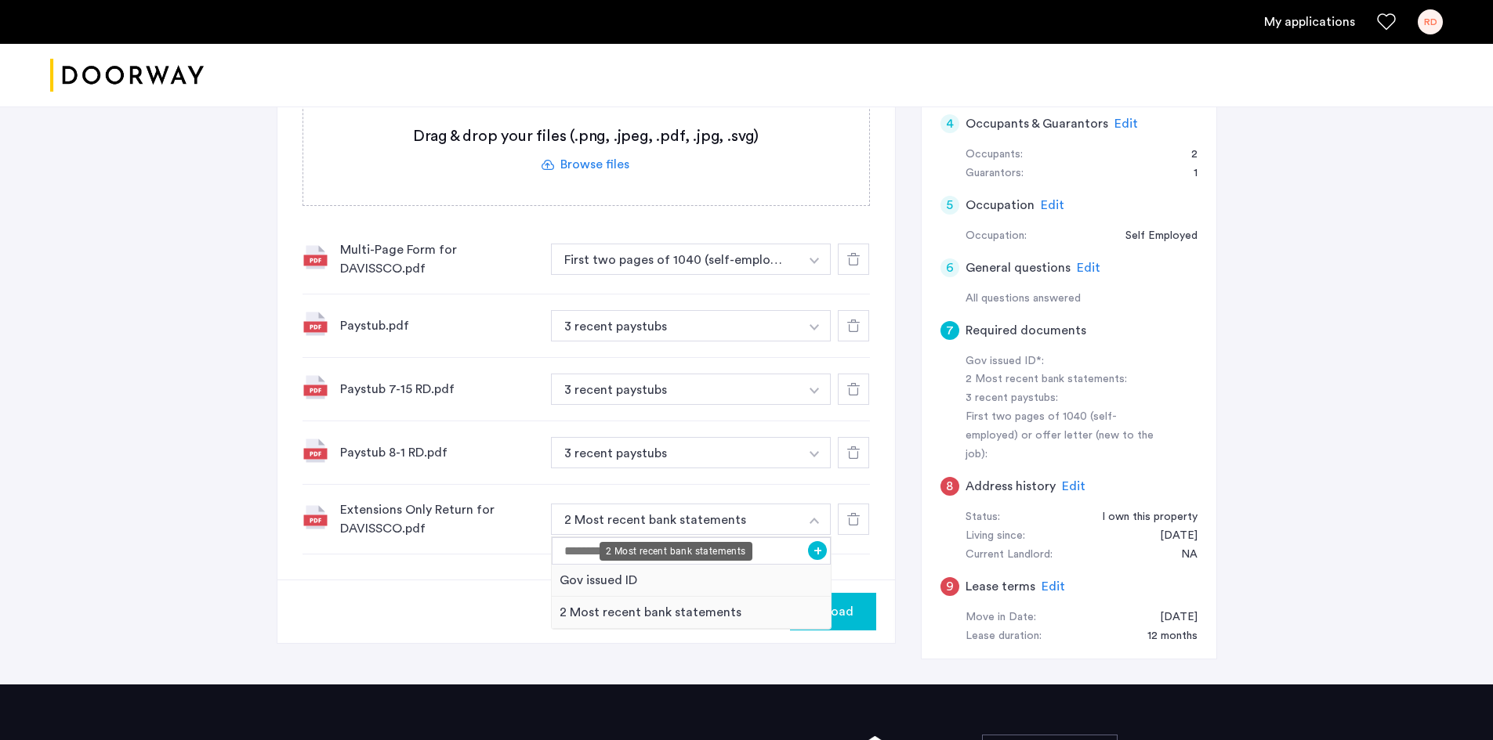
click at [782, 526] on button "2 Most recent bank statements" at bounding box center [675, 519] width 249 height 31
click at [453, 604] on div "Upload" at bounding box center [585, 611] width 617 height 63
click at [733, 527] on button "2 Most recent bank statements" at bounding box center [675, 519] width 249 height 31
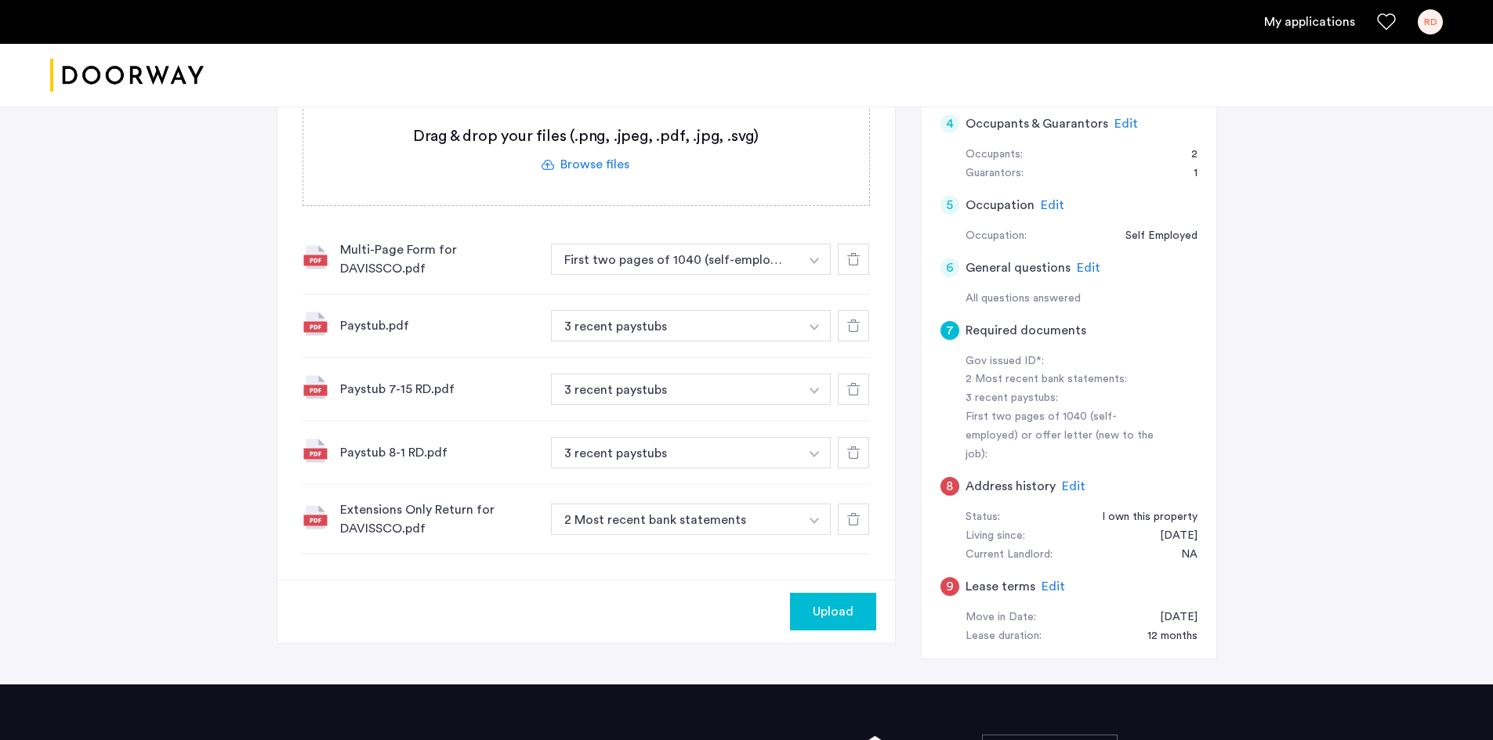
click at [814, 264] on img "button" at bounding box center [813, 261] width 9 height 6
click at [433, 570] on div "7 Required documents Gov issued ID* 2 Most recent bank statements 3 recent pays…" at bounding box center [585, 230] width 617 height 697
click at [846, 519] on div at bounding box center [853, 519] width 31 height 31
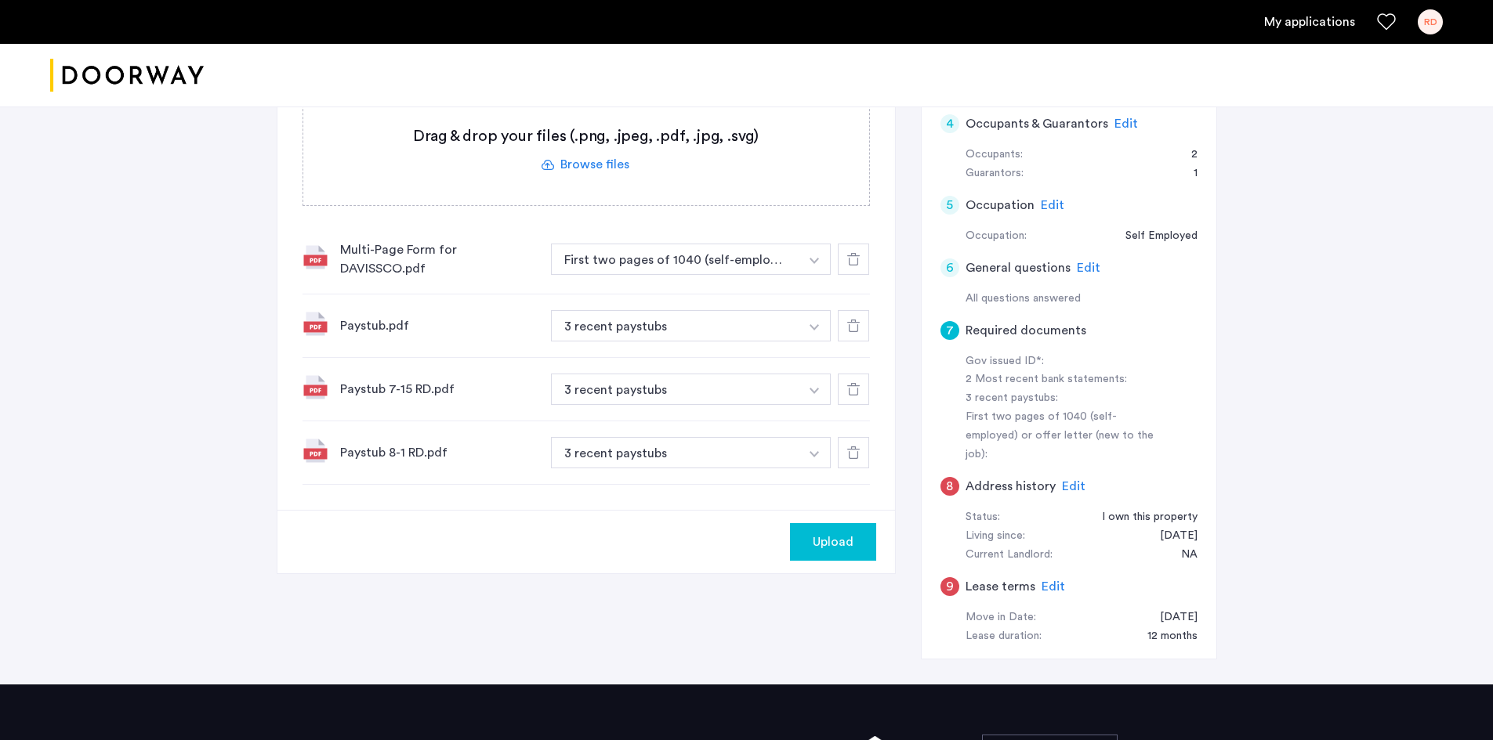
click at [599, 164] on label at bounding box center [586, 149] width 566 height 111
click at [0, 0] on input "file" at bounding box center [0, 0] width 0 height 0
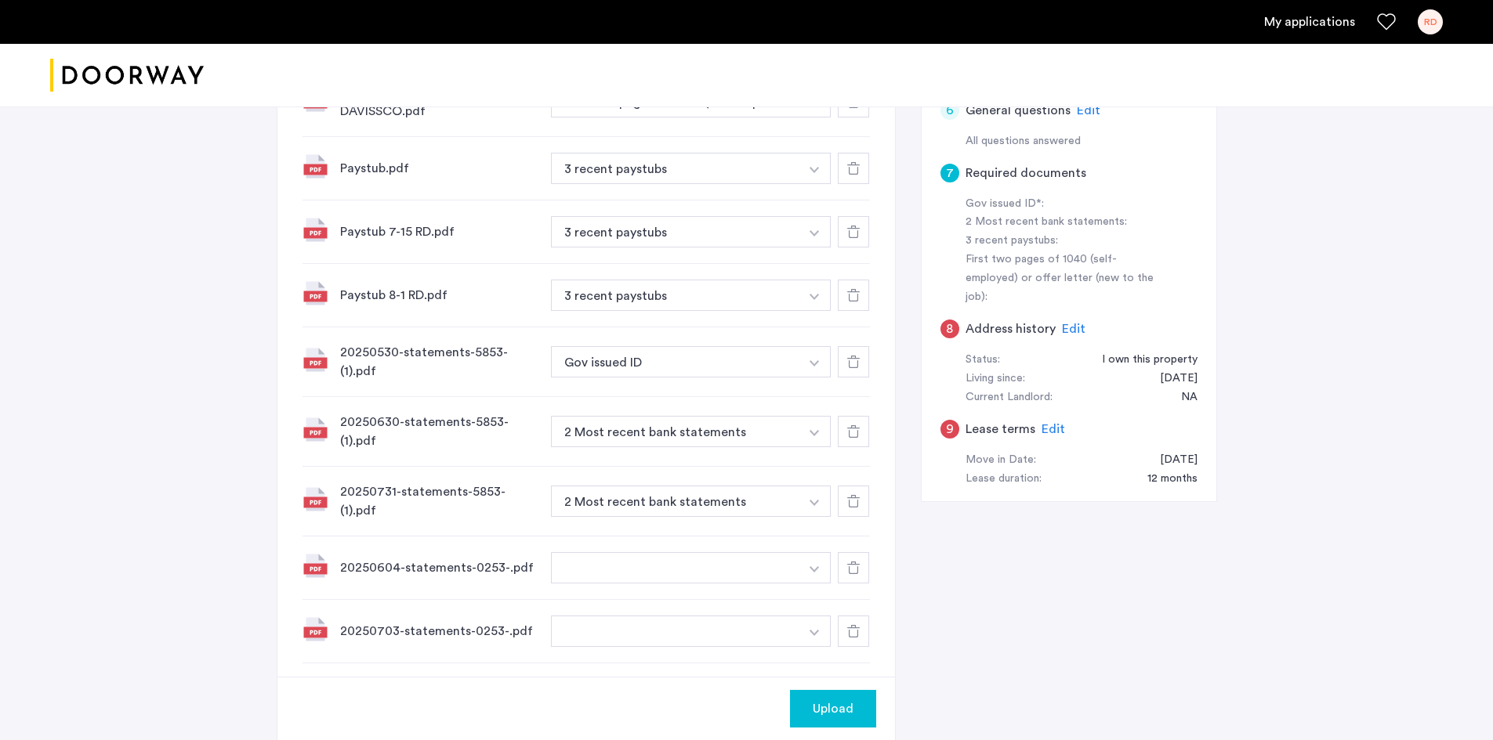
scroll to position [635, 0]
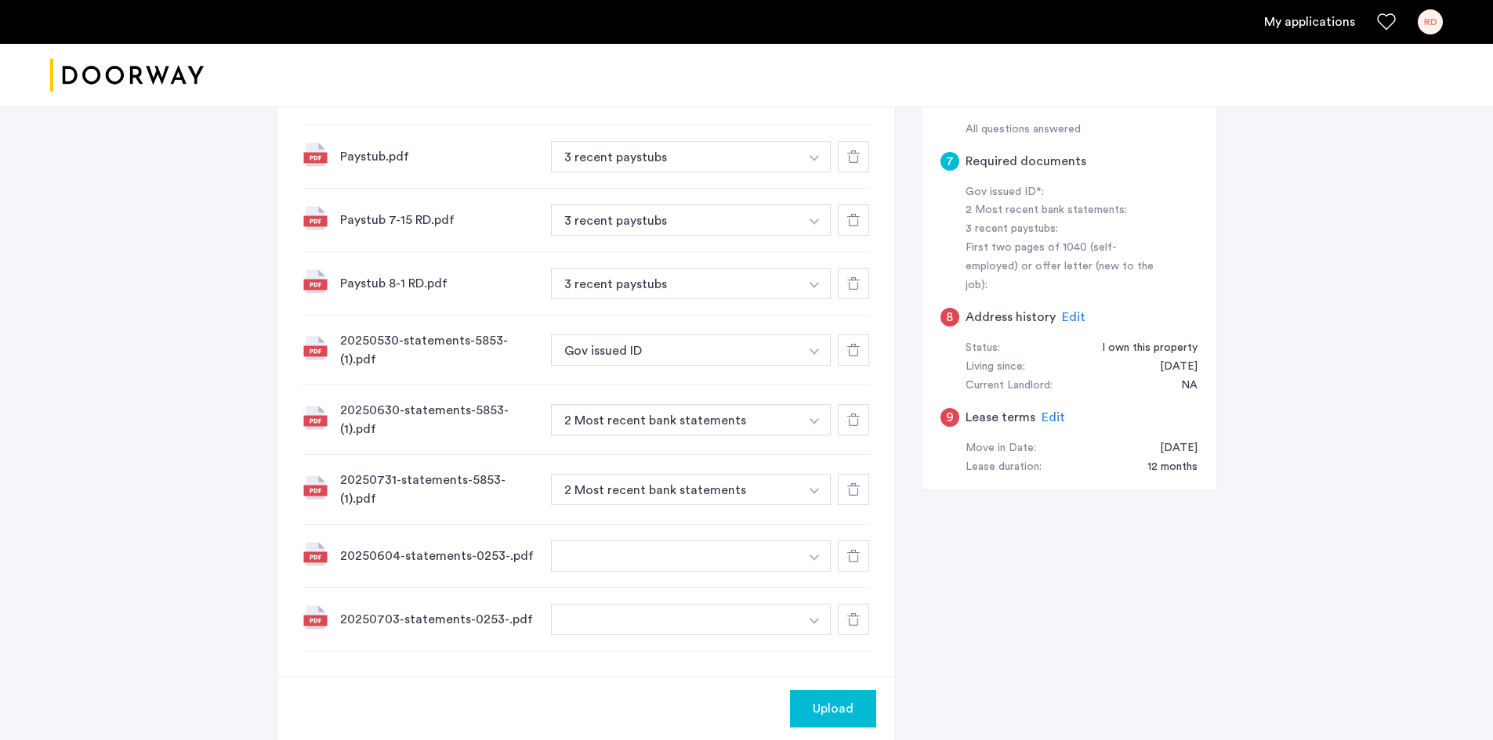
click at [821, 106] on button "button" at bounding box center [814, 89] width 32 height 31
click at [811, 354] on button "button" at bounding box center [814, 350] width 32 height 31
click at [806, 106] on button "button" at bounding box center [814, 89] width 32 height 31
click at [806, 413] on button "button" at bounding box center [814, 419] width 32 height 31
click at [809, 106] on button "button" at bounding box center [814, 89] width 32 height 31
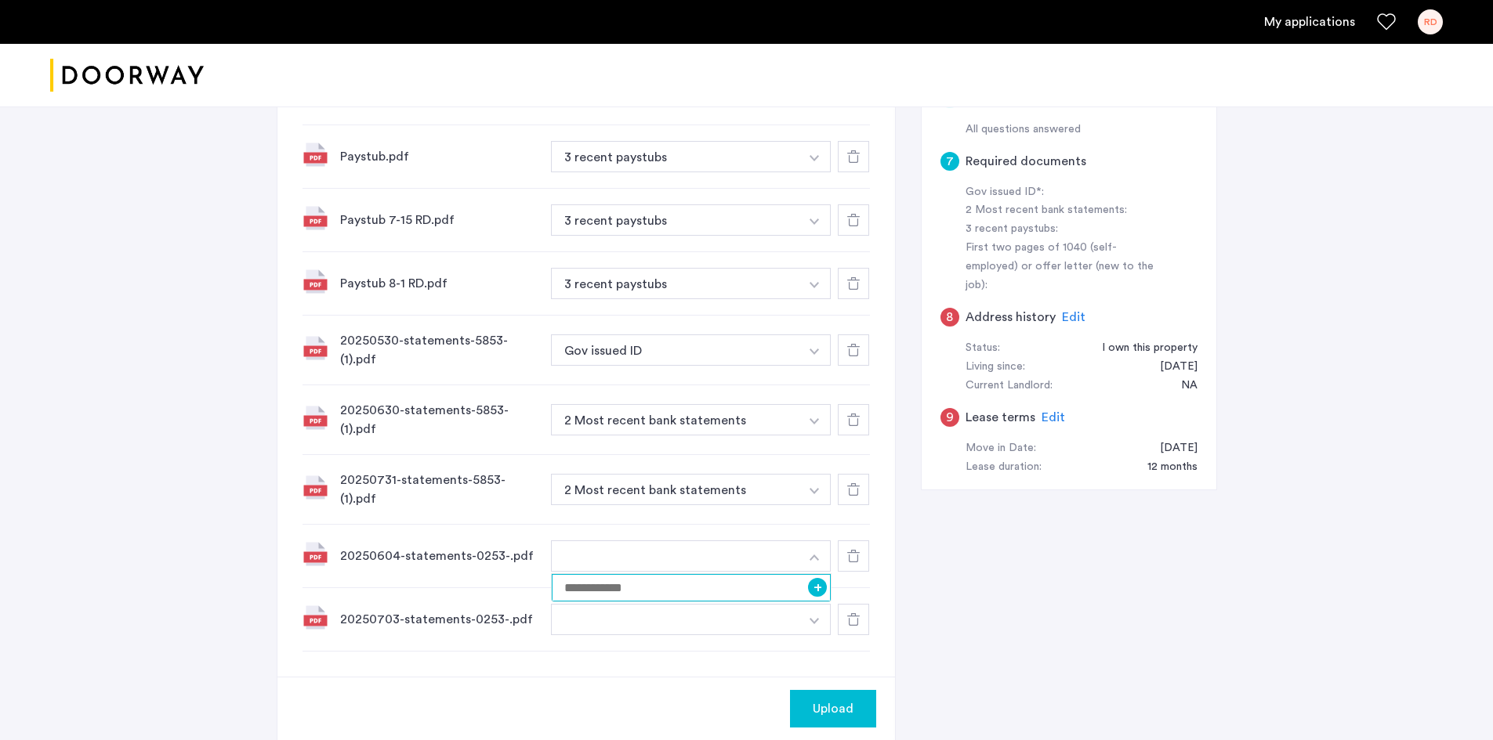
click at [702, 574] on input at bounding box center [692, 587] width 280 height 27
type input "**********"
click at [820, 578] on button "+" at bounding box center [817, 587] width 19 height 19
click at [813, 106] on button "button" at bounding box center [814, 89] width 32 height 31
click at [798, 604] on button "button" at bounding box center [814, 619] width 32 height 31
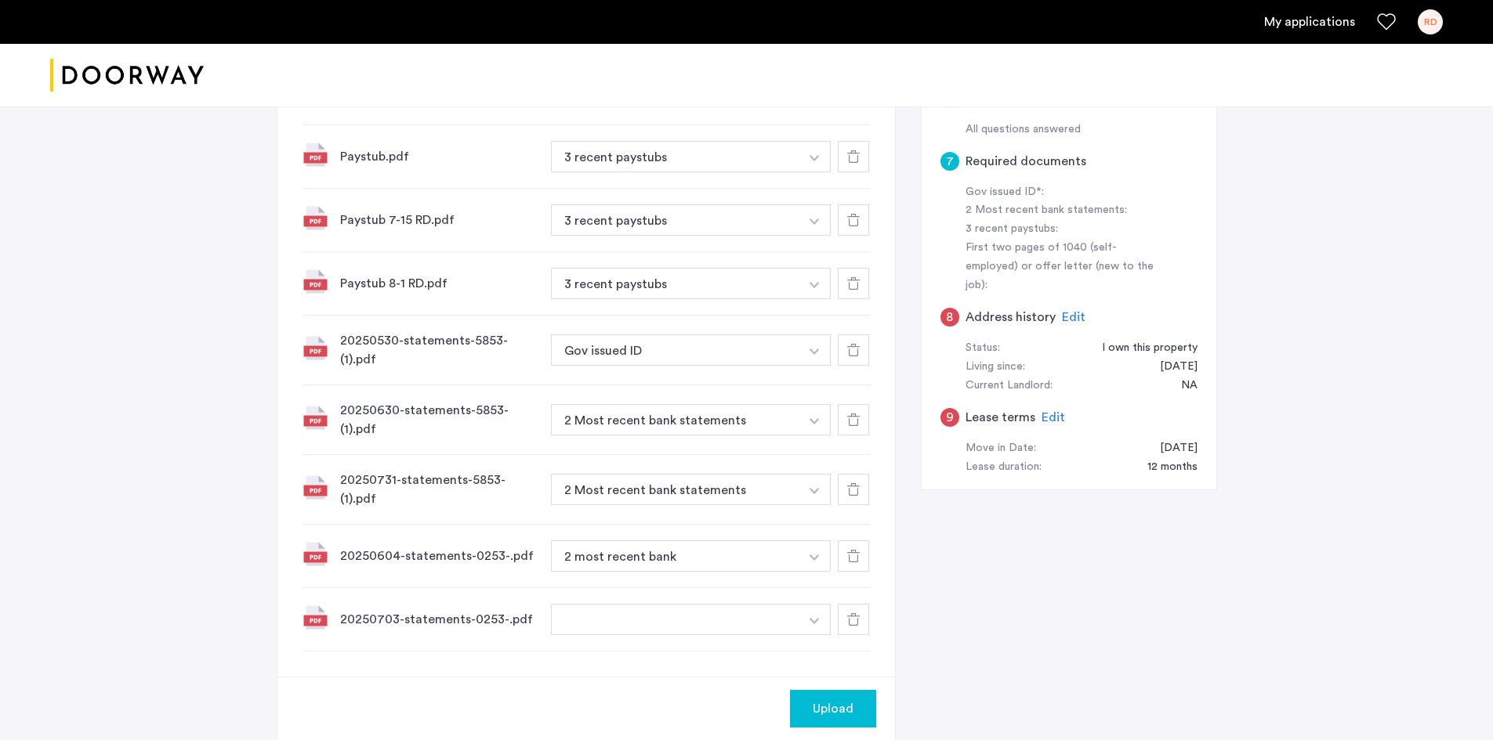
click at [813, 106] on button "button" at bounding box center [814, 89] width 32 height 31
click at [621, 638] on input at bounding box center [692, 651] width 280 height 27
type input "**********"
click at [812, 642] on button "+" at bounding box center [817, 651] width 19 height 19
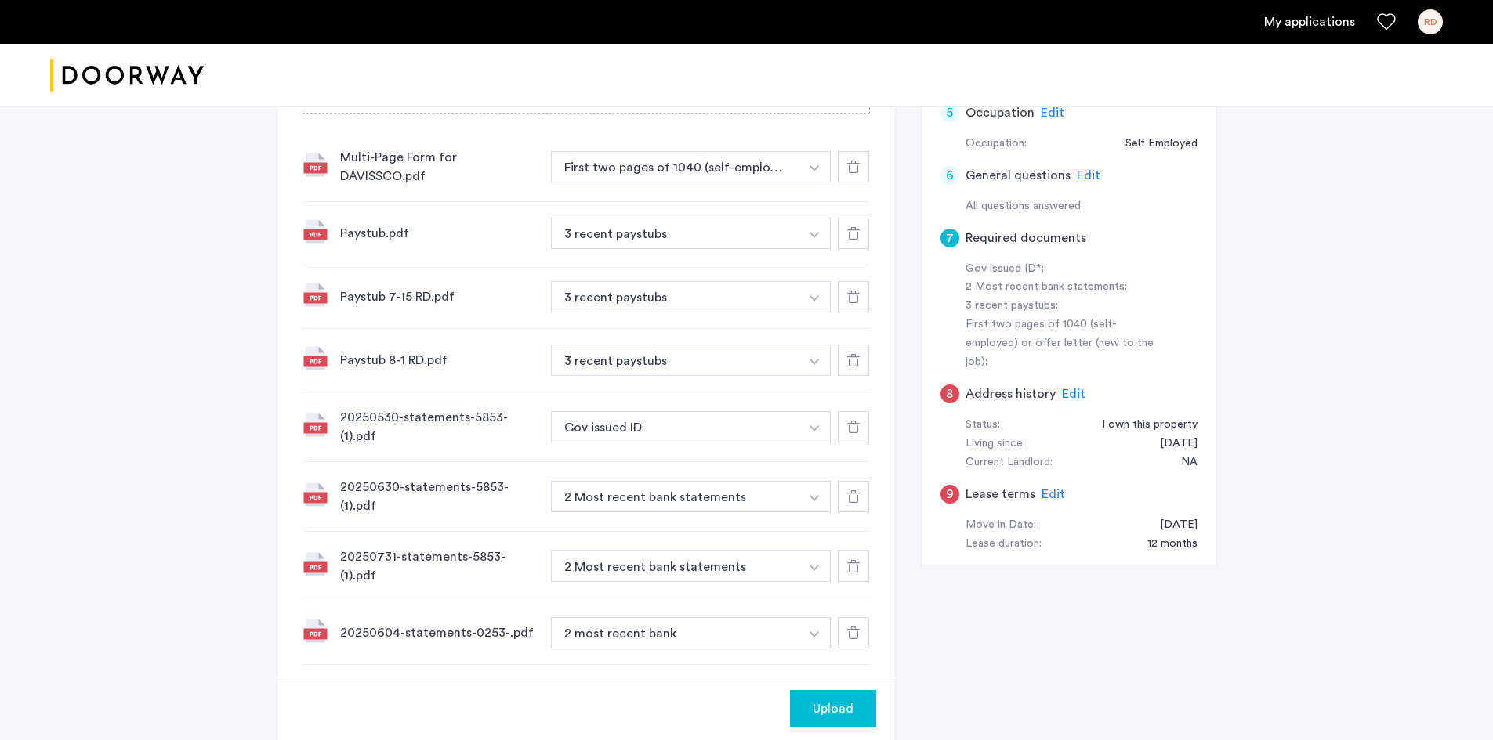
scroll to position [558, 0]
click at [817, 172] on img "button" at bounding box center [813, 169] width 9 height 6
click at [759, 447] on input at bounding box center [692, 459] width 280 height 27
type input "**********"
click at [813, 450] on button "+" at bounding box center [817, 459] width 19 height 19
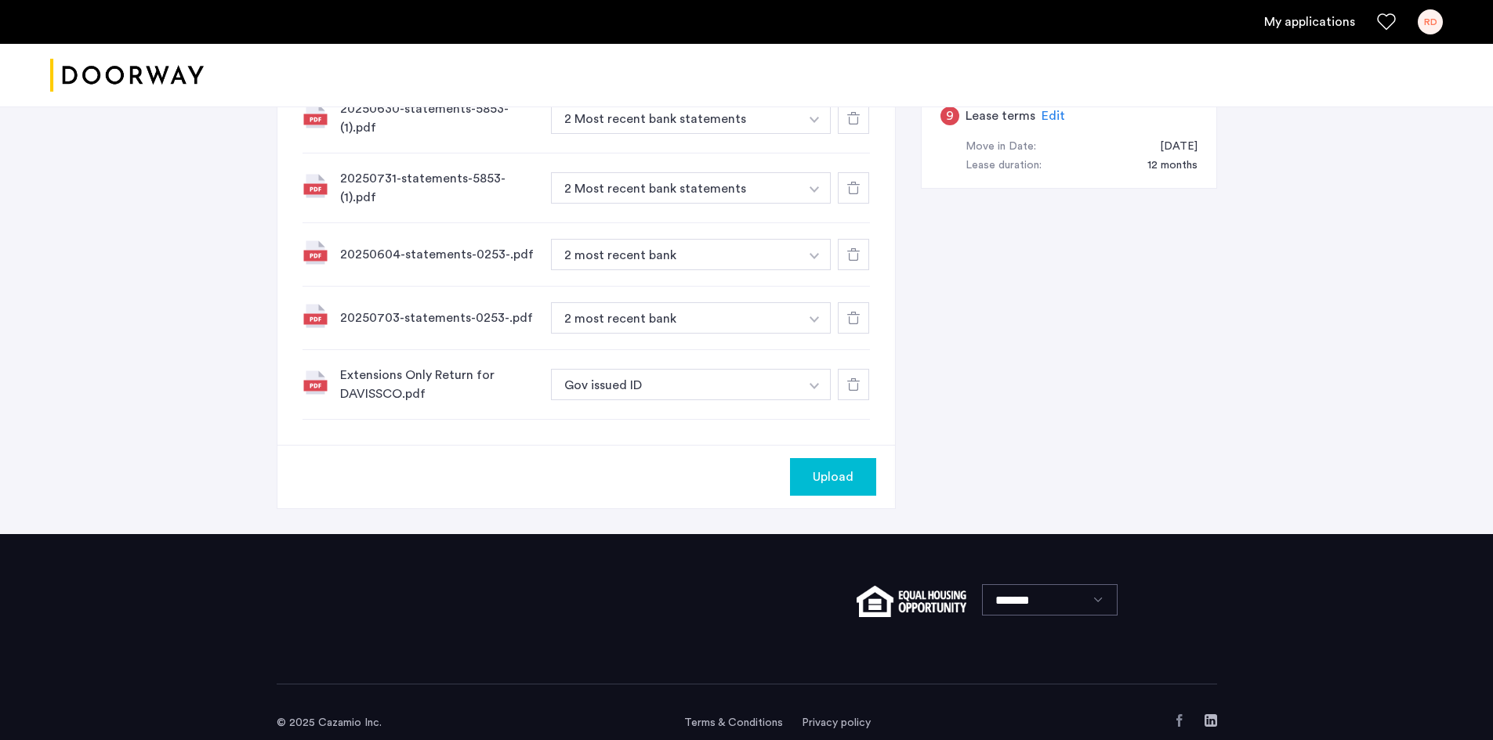
scroll to position [940, 0]
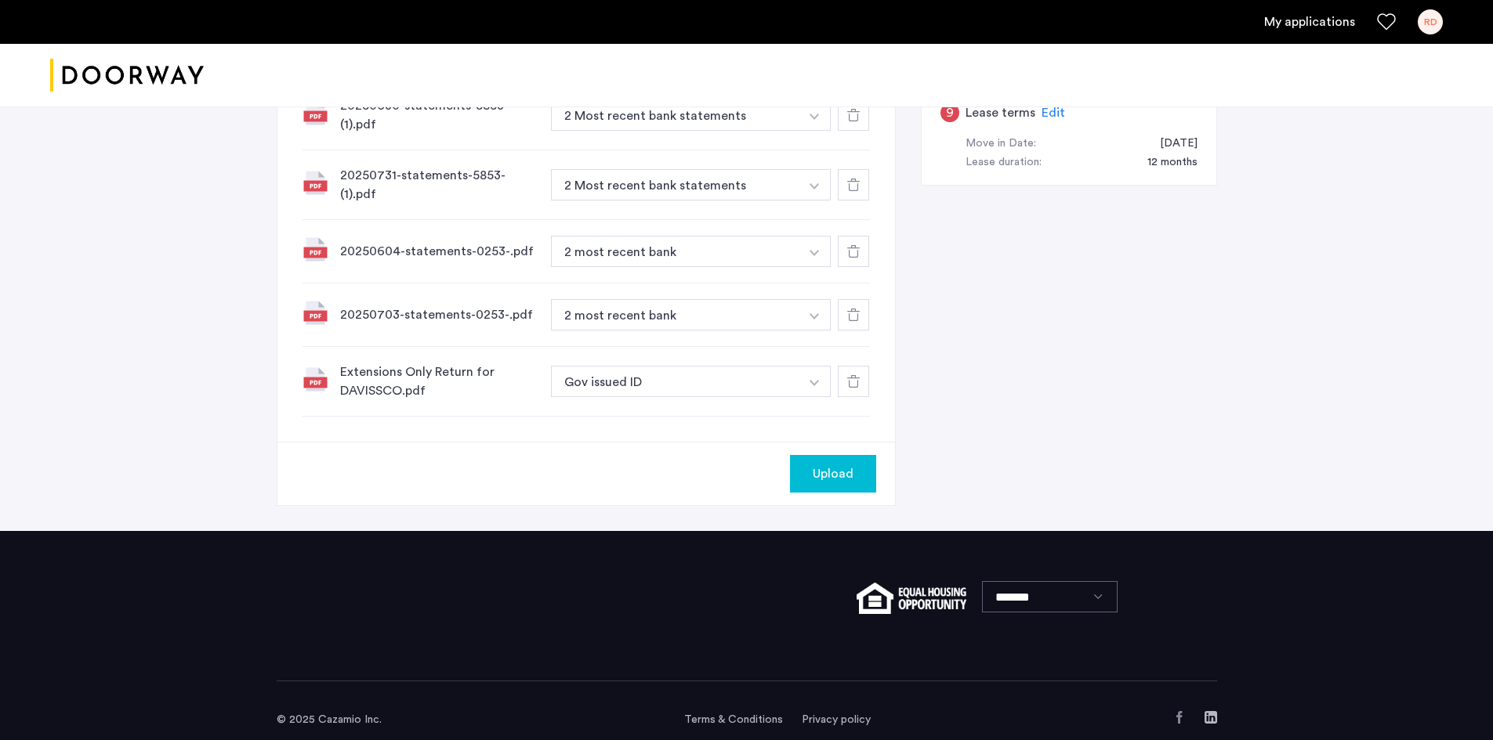
click at [676, 406] on input at bounding box center [692, 413] width 280 height 27
type input "**********"
click at [817, 404] on button "+" at bounding box center [817, 413] width 19 height 19
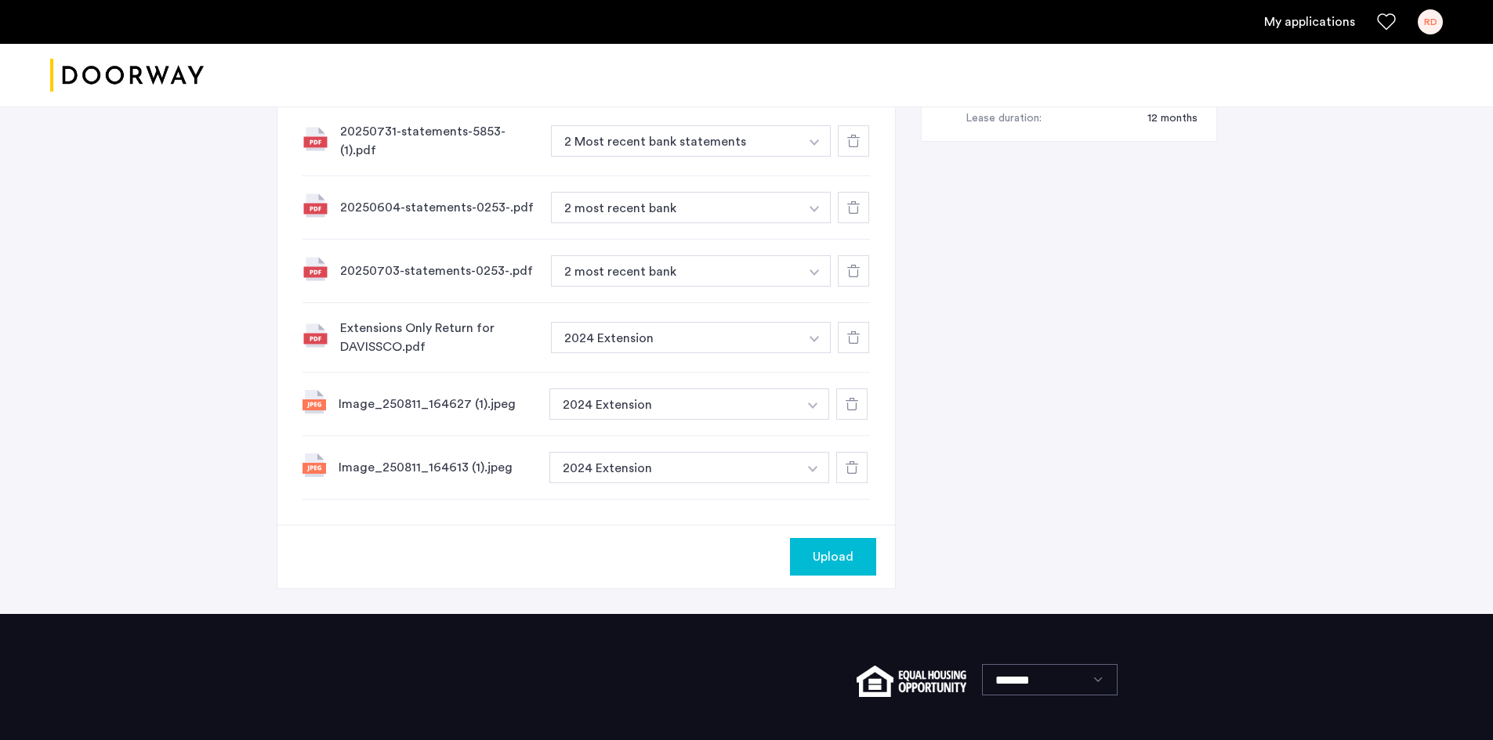
scroll to position [1017, 0]
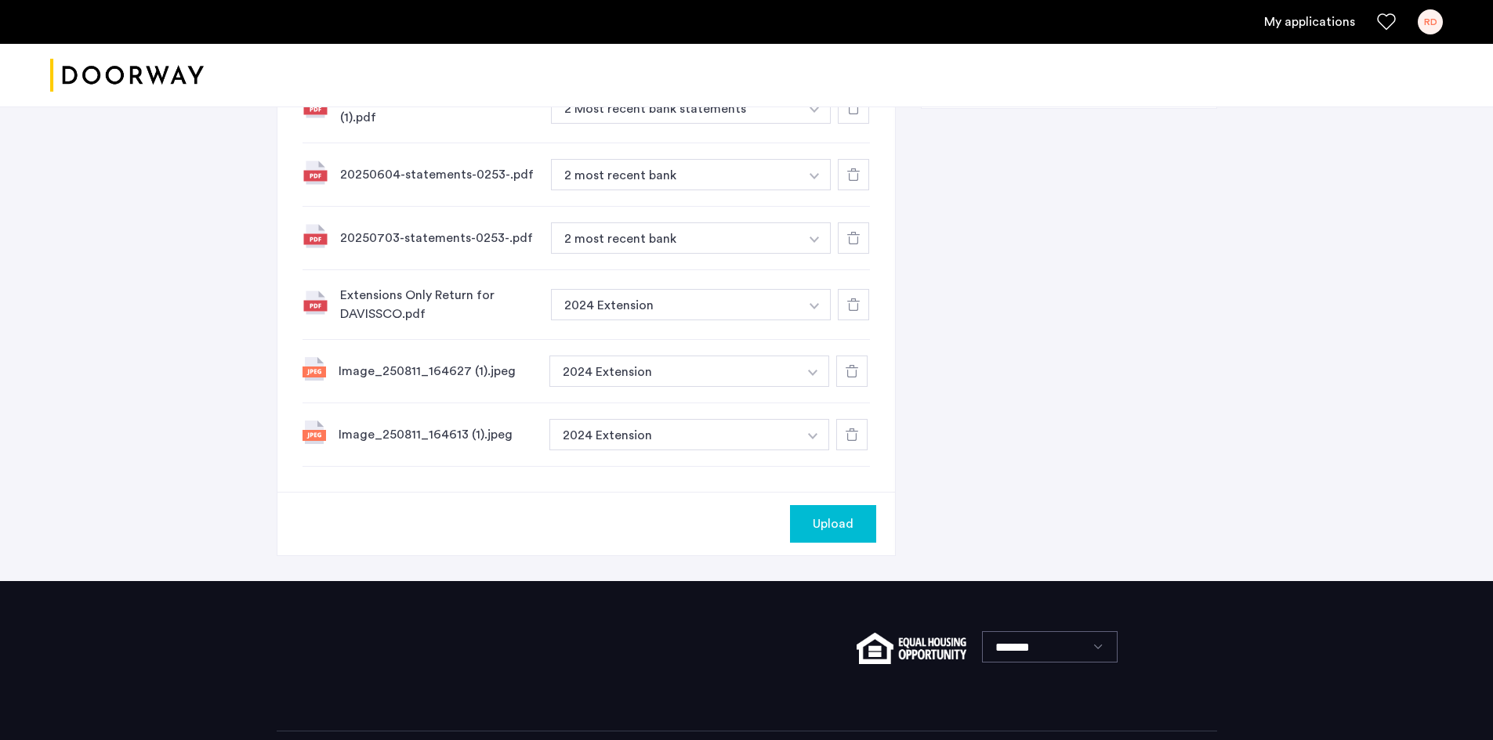
click at [746, 449] on div "Gov issued ID" at bounding box center [690, 465] width 280 height 32
click at [683, 455] on input at bounding box center [690, 466] width 280 height 27
click at [788, 457] on input "**********" at bounding box center [690, 466] width 280 height 27
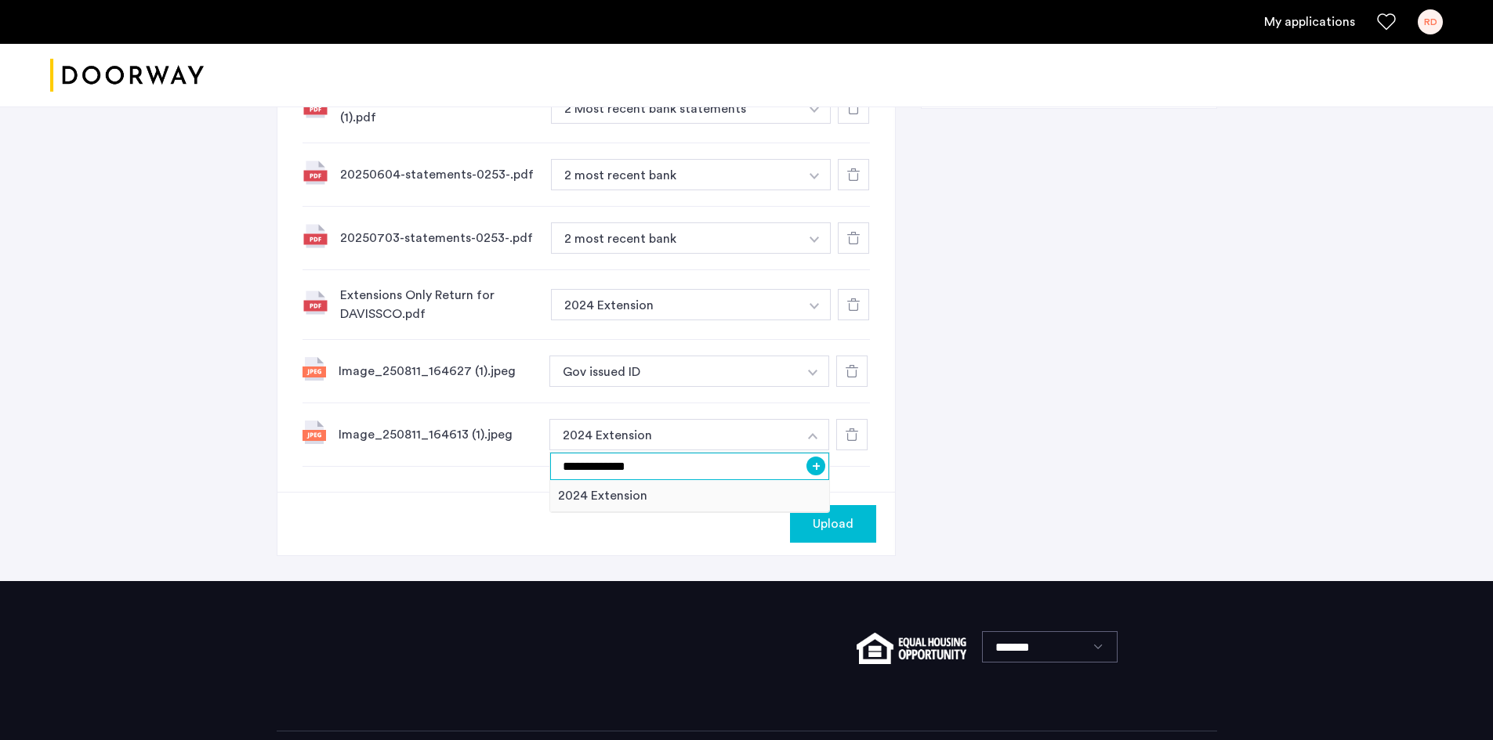
type input "**********"
click at [813, 457] on button "+" at bounding box center [815, 466] width 19 height 19
click at [826, 515] on span "Upload" at bounding box center [833, 524] width 41 height 19
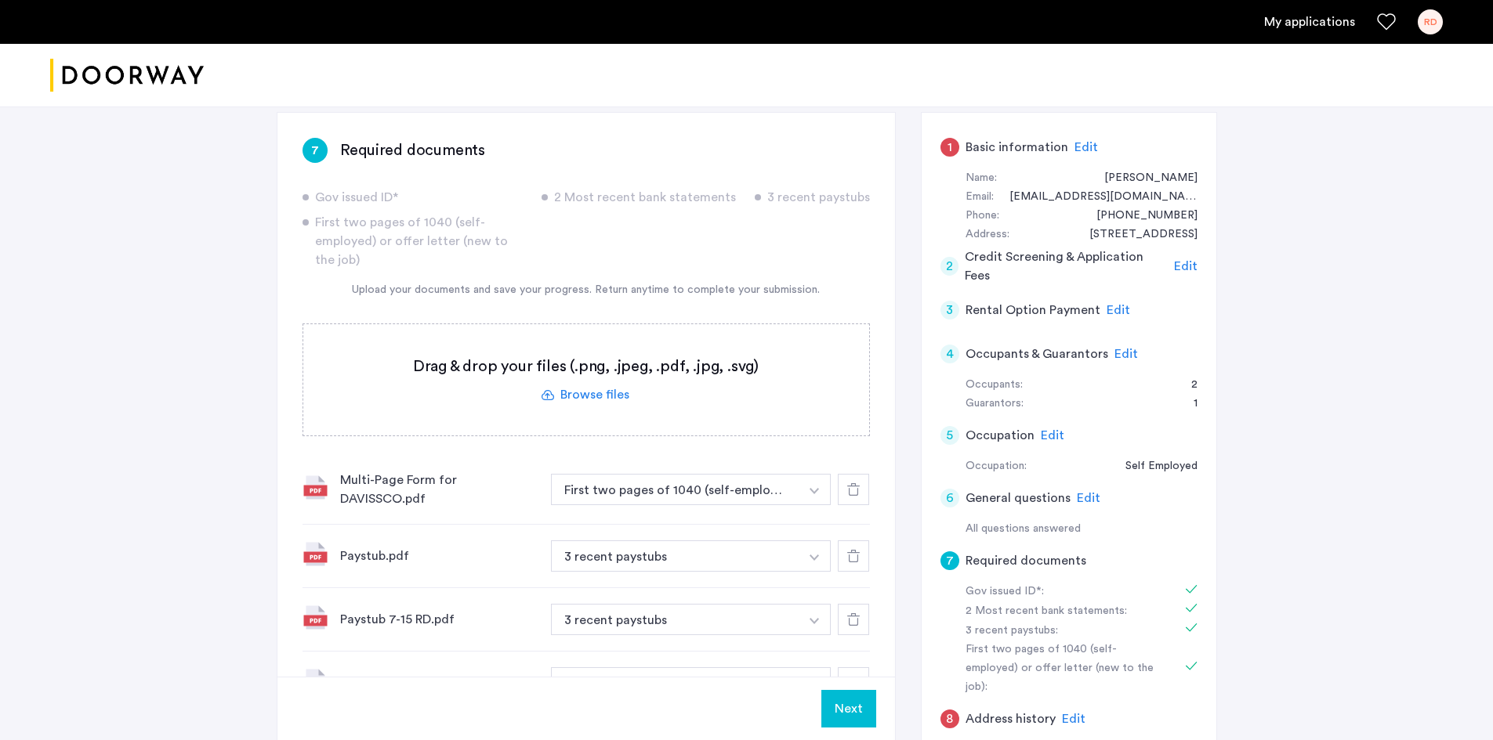
scroll to position [235, 0]
click at [856, 712] on button "Next" at bounding box center [848, 709] width 55 height 38
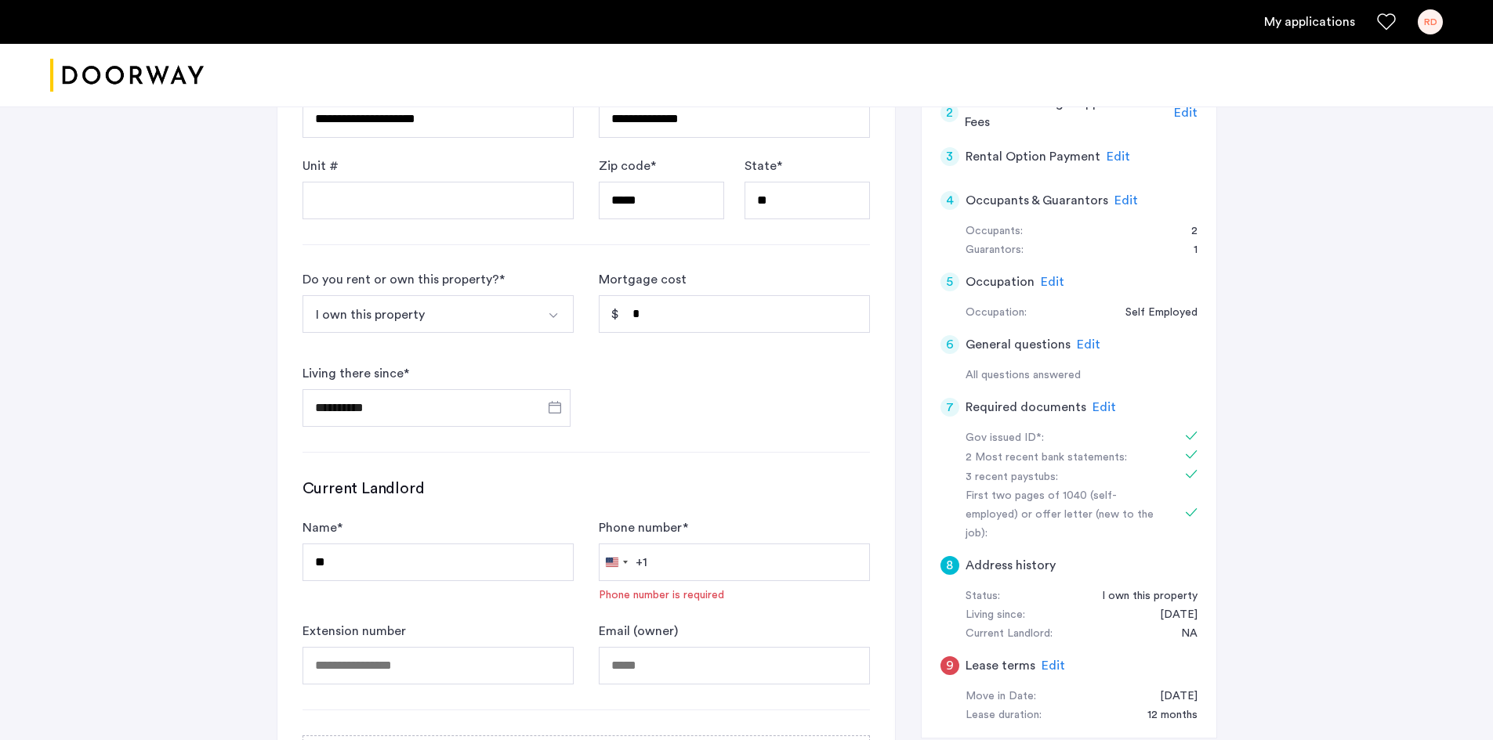
scroll to position [390, 0]
click at [762, 566] on input "Phone number *" at bounding box center [734, 562] width 271 height 38
type input "**********"
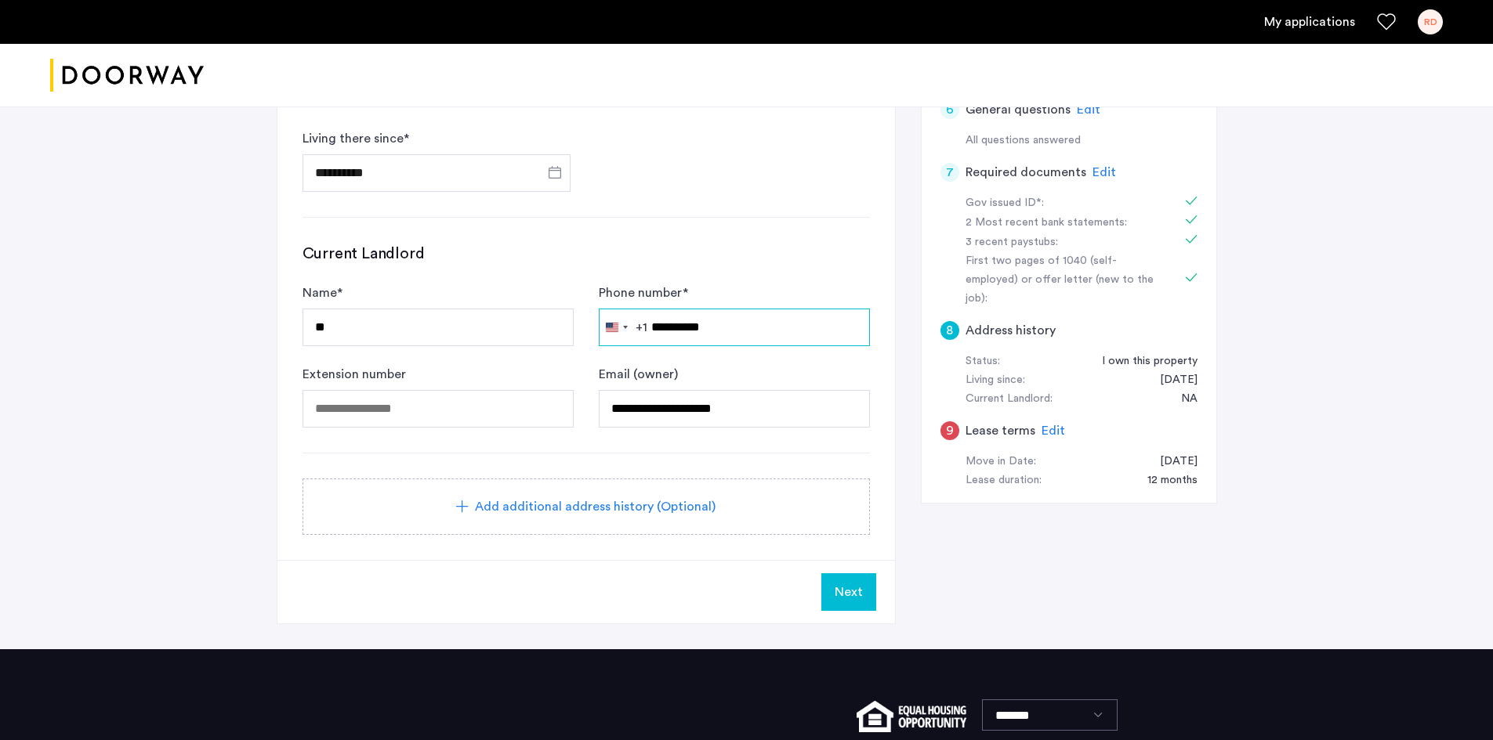
scroll to position [625, 0]
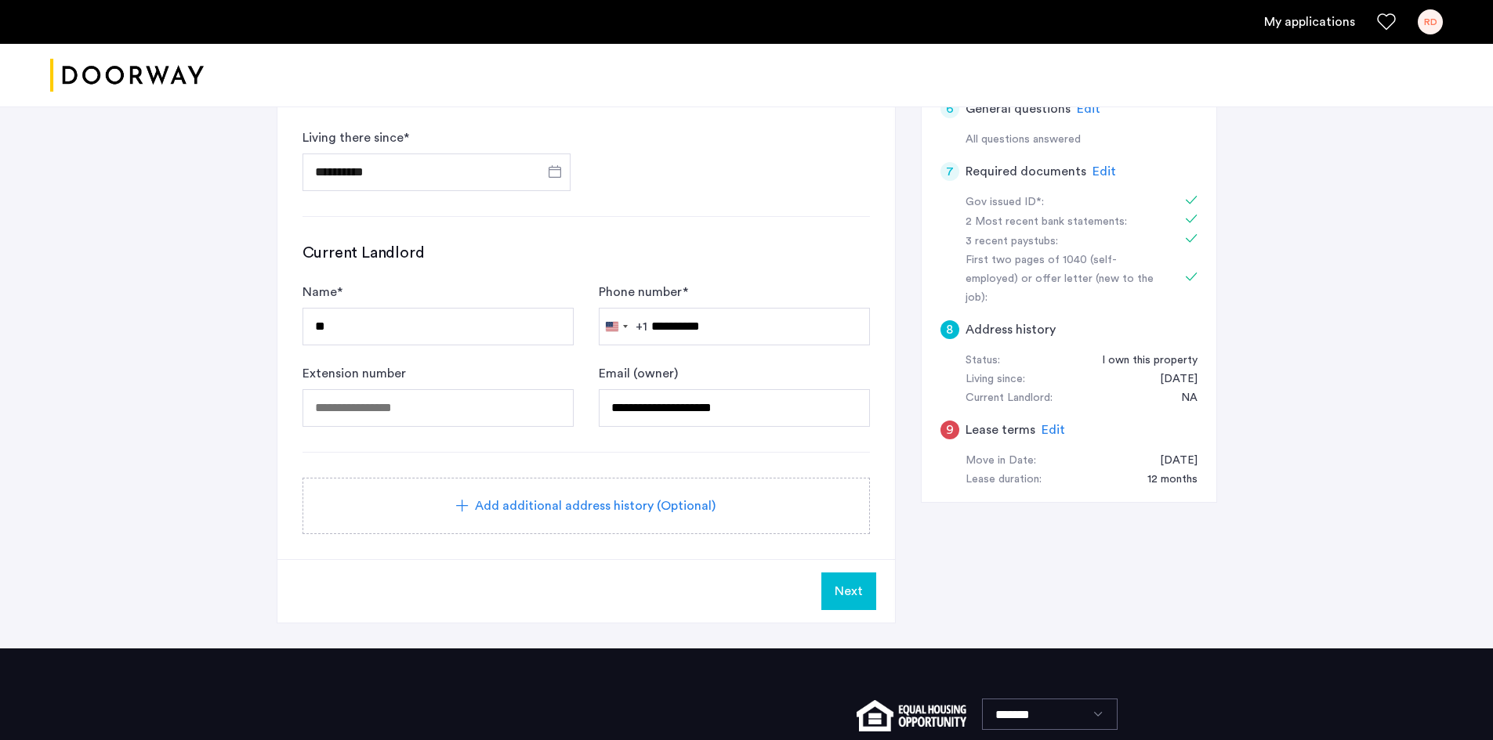
click at [857, 595] on span "Next" at bounding box center [849, 591] width 28 height 19
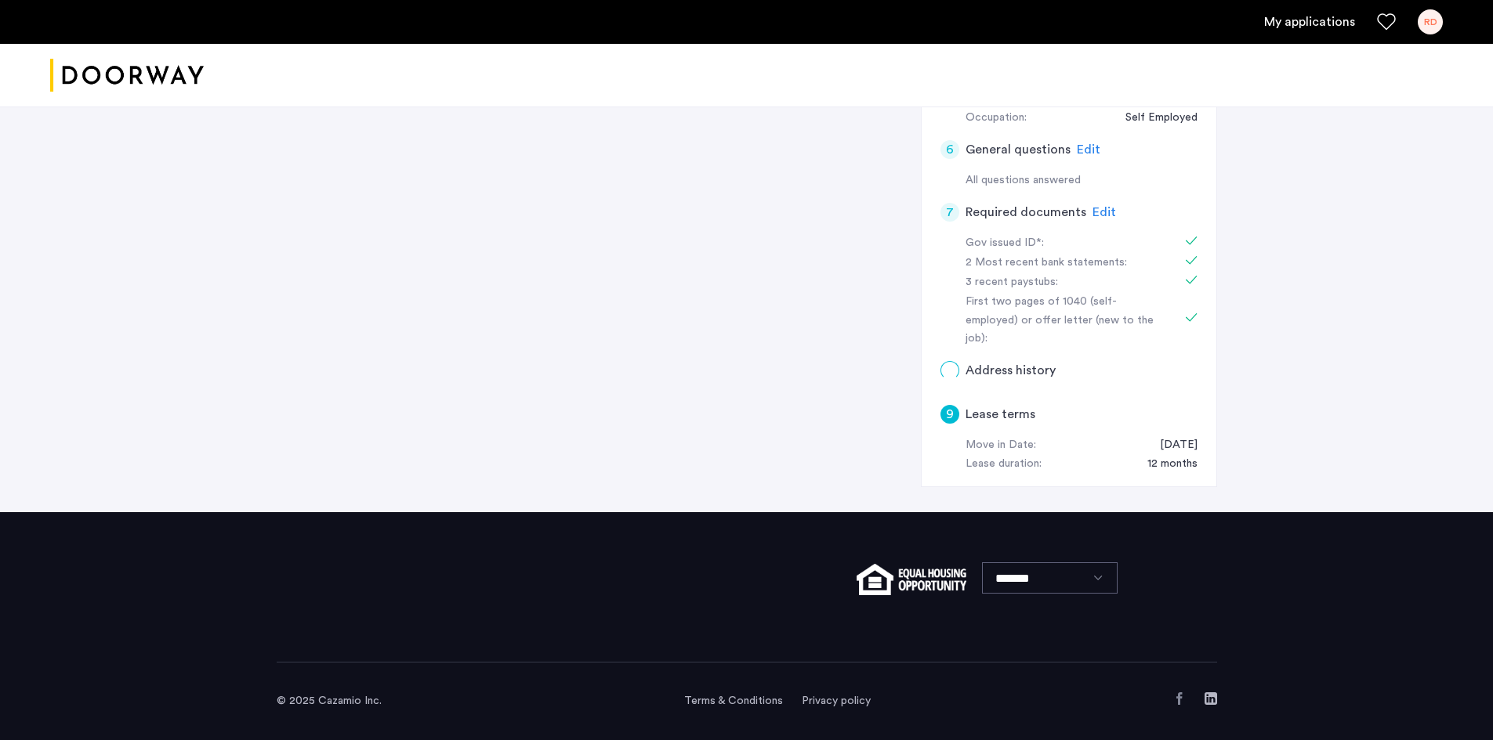
scroll to position [0, 0]
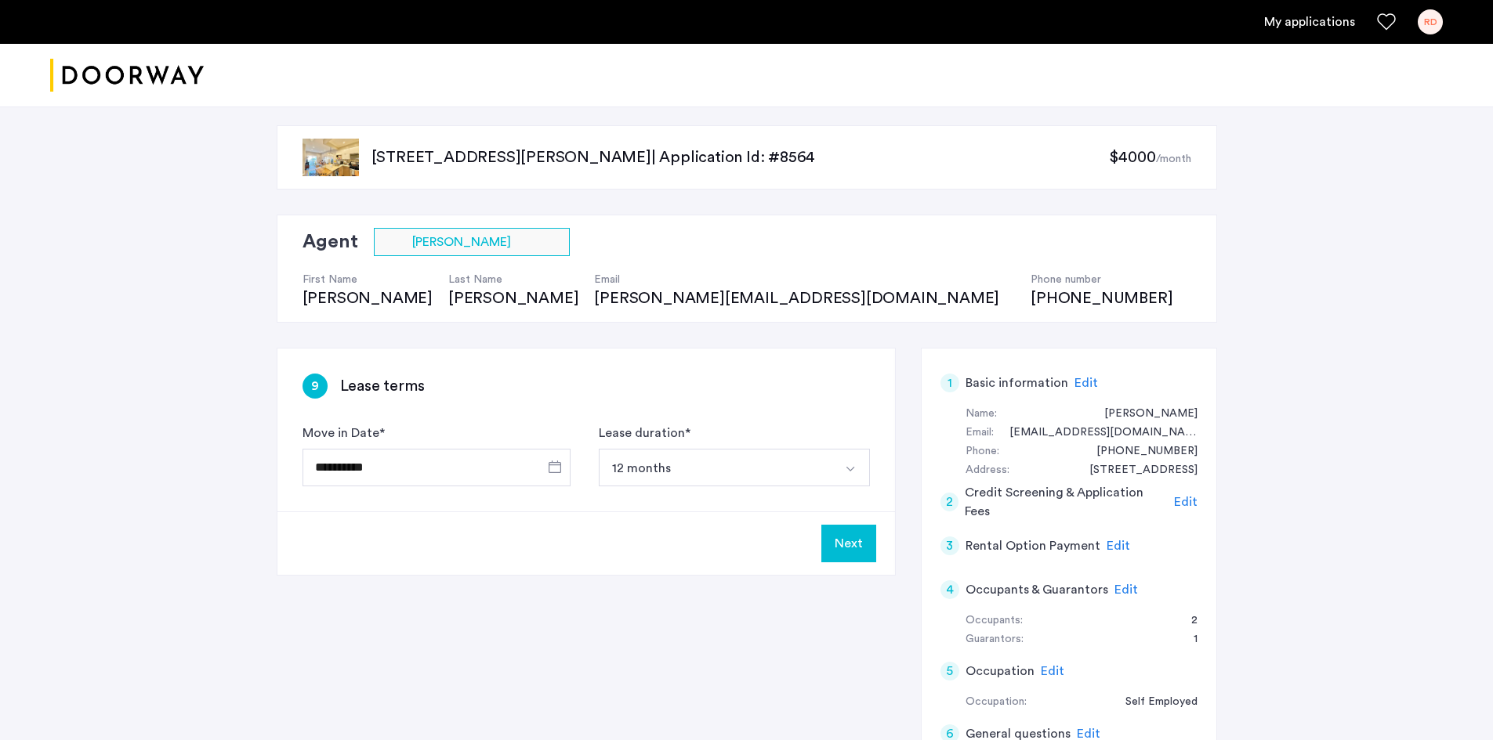
click at [854, 551] on button "Next" at bounding box center [848, 544] width 55 height 38
